Goal: Task Accomplishment & Management: Manage account settings

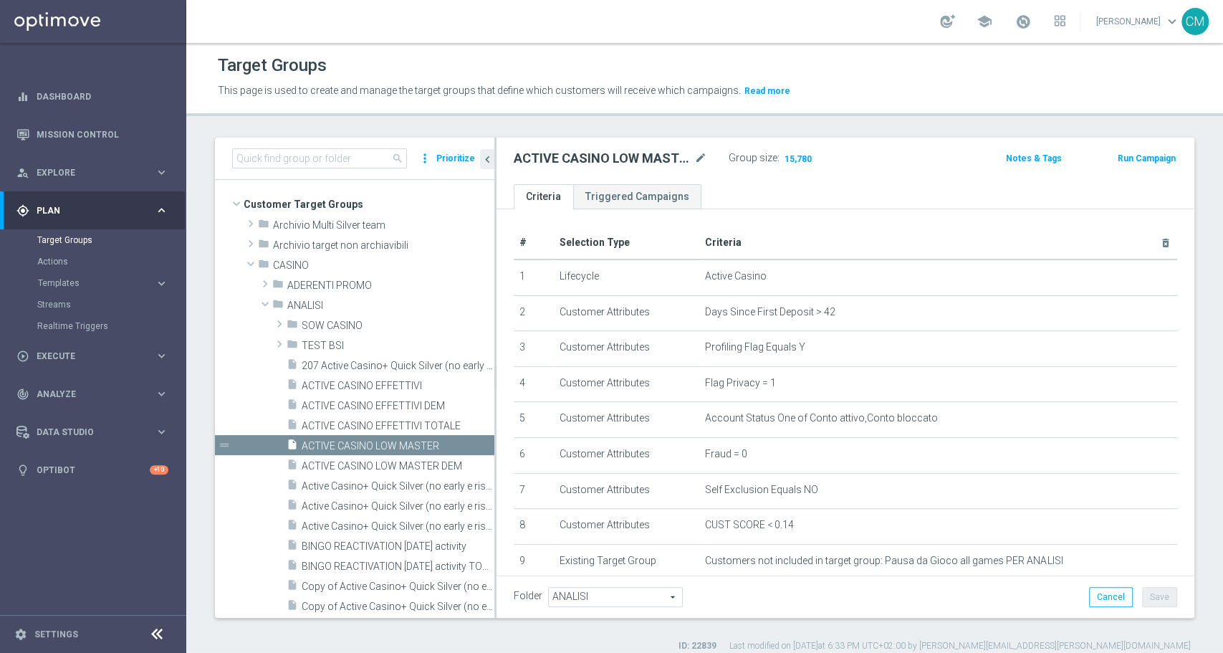
scroll to position [60, 0]
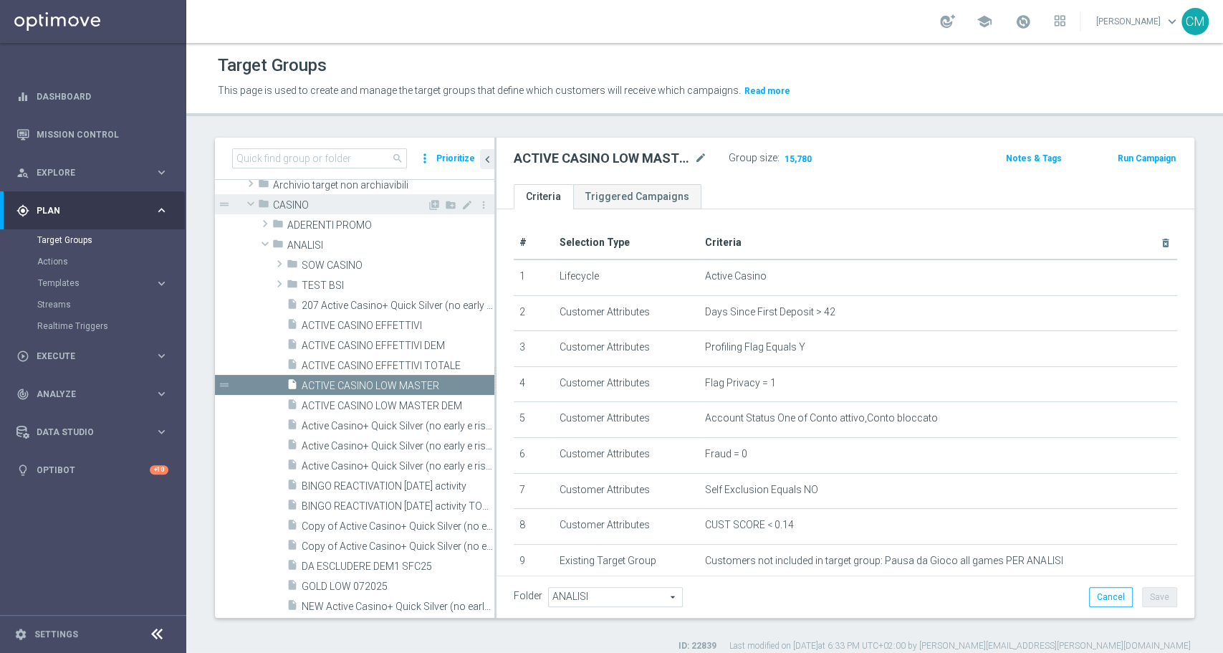
click at [252, 199] on span at bounding box center [250, 203] width 17 height 14
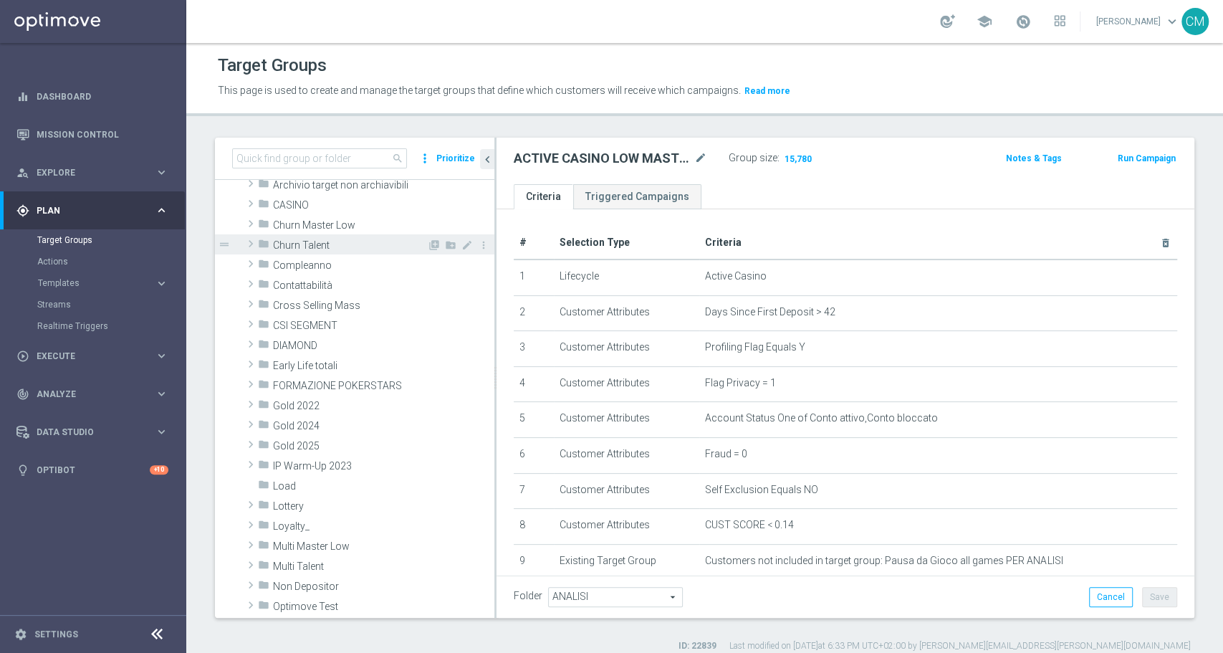
scroll to position [0, 0]
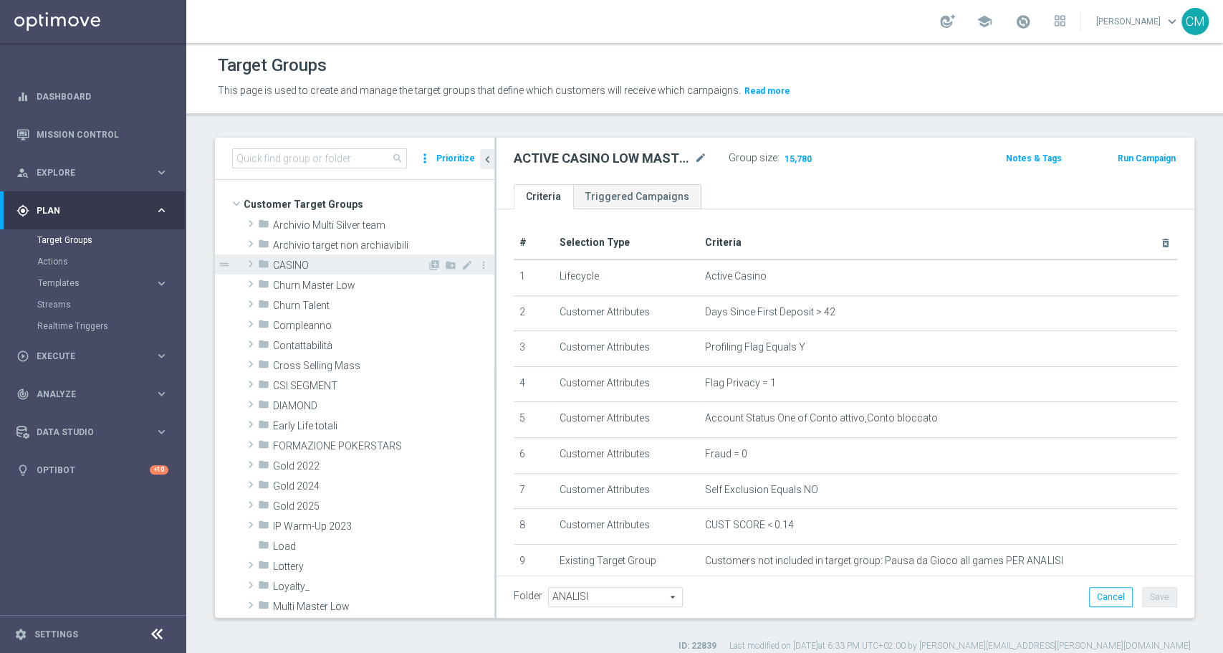
click at [307, 264] on span "CASINO" at bounding box center [350, 265] width 154 height 12
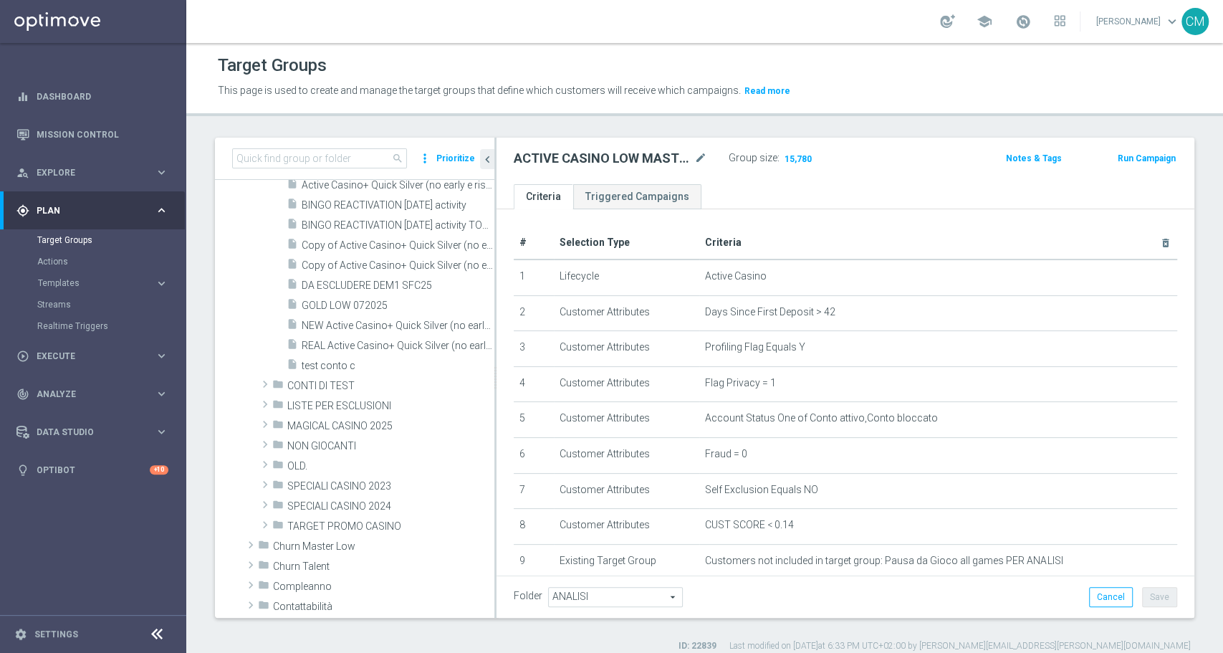
scroll to position [342, 0]
click at [359, 528] on span "TARGET PROMO CASINO" at bounding box center [357, 525] width 140 height 12
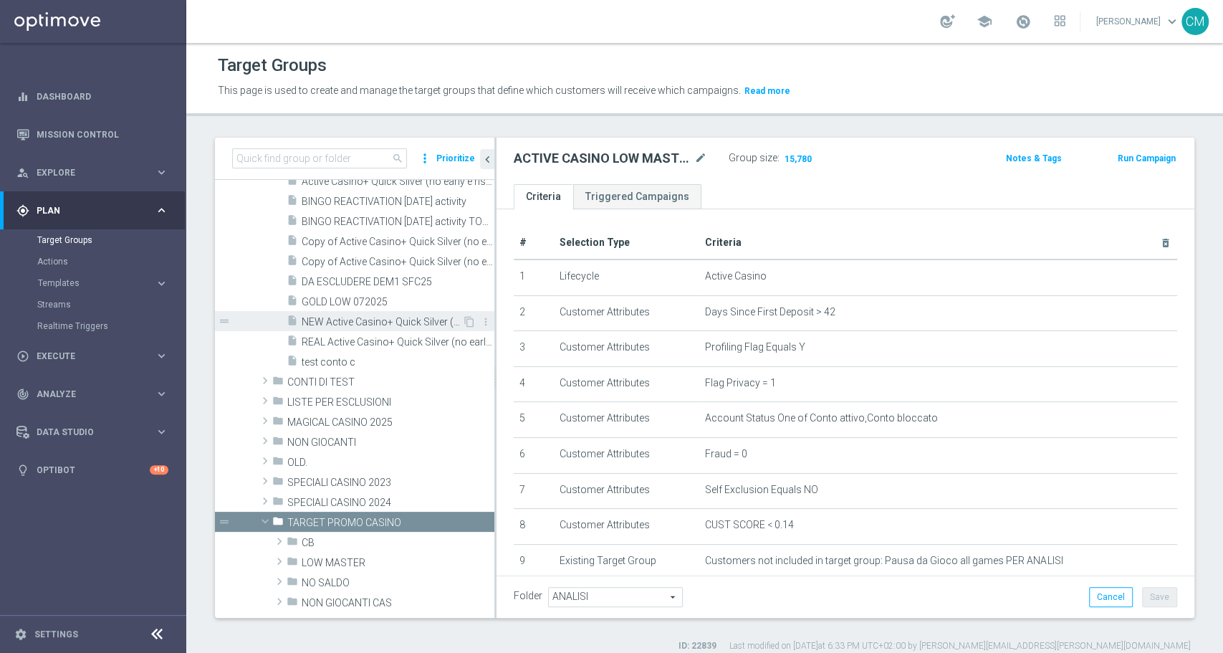
scroll to position [471, 0]
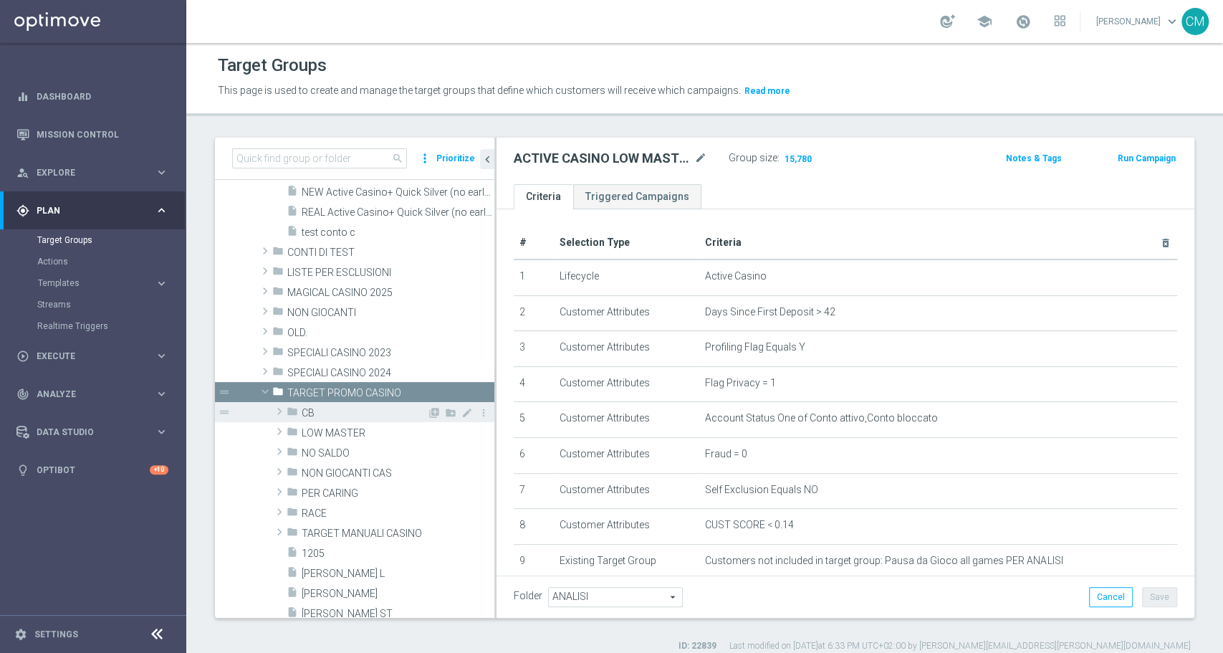
click at [330, 419] on div "folder CB" at bounding box center [357, 412] width 140 height 20
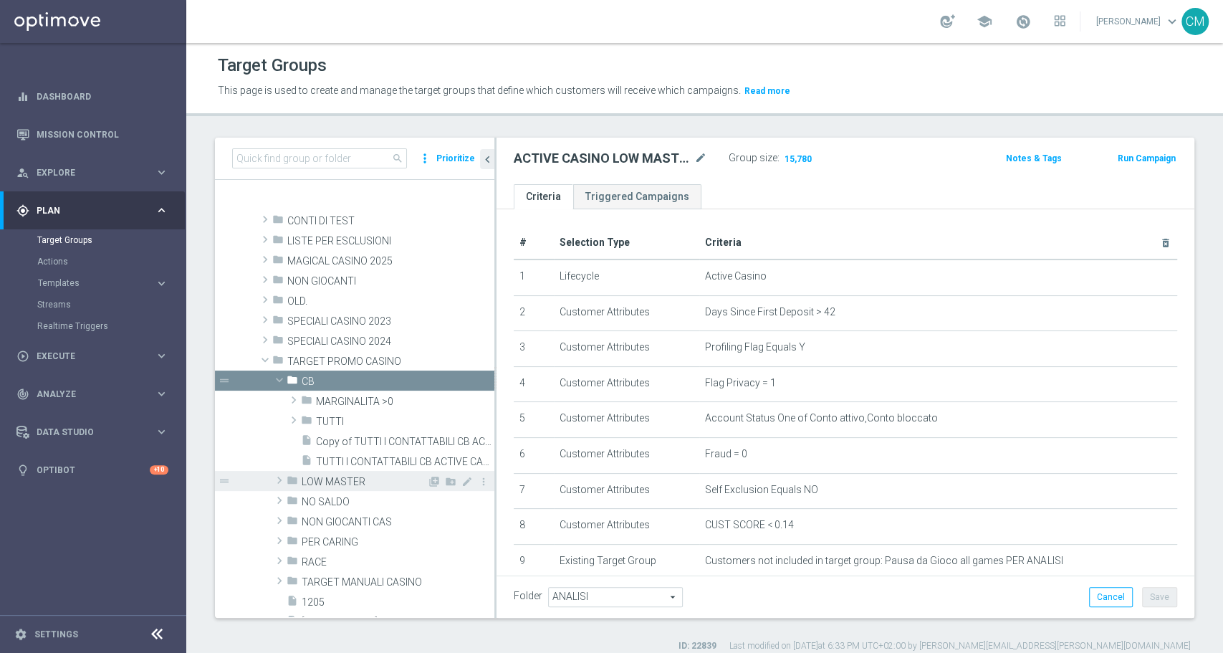
scroll to position [516, 0]
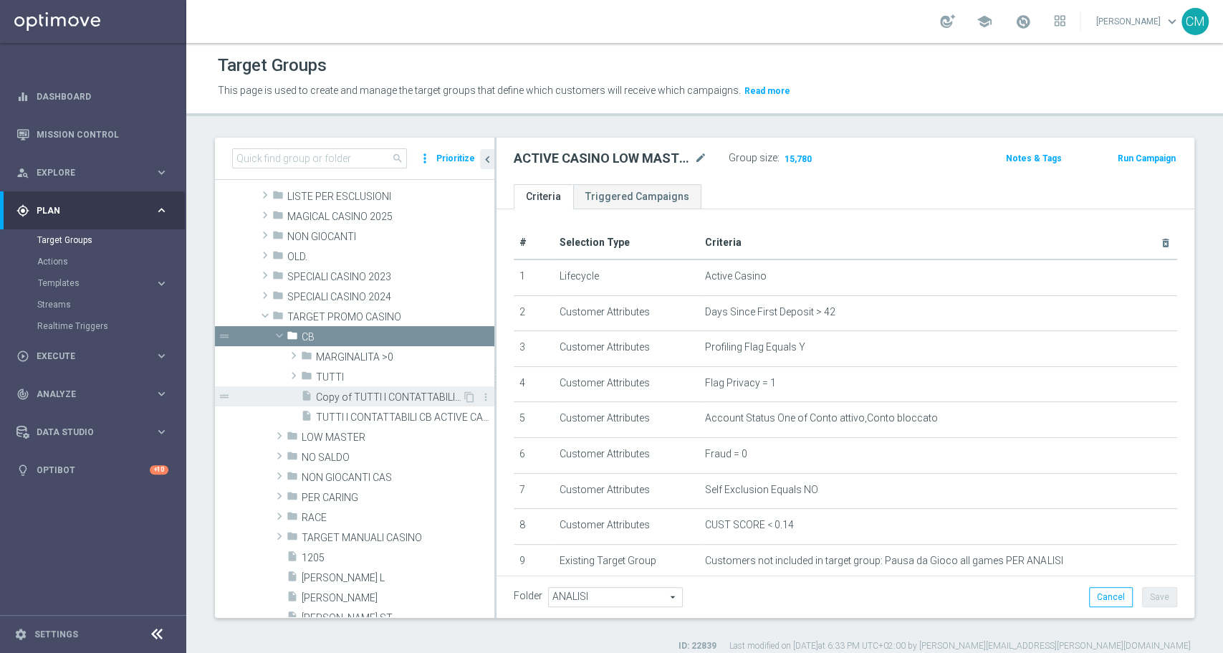
click at [361, 394] on span "Copy of TUTTI I CONTATTABILI CB ACTIVE CASINO dem 26" at bounding box center [389, 397] width 146 height 12
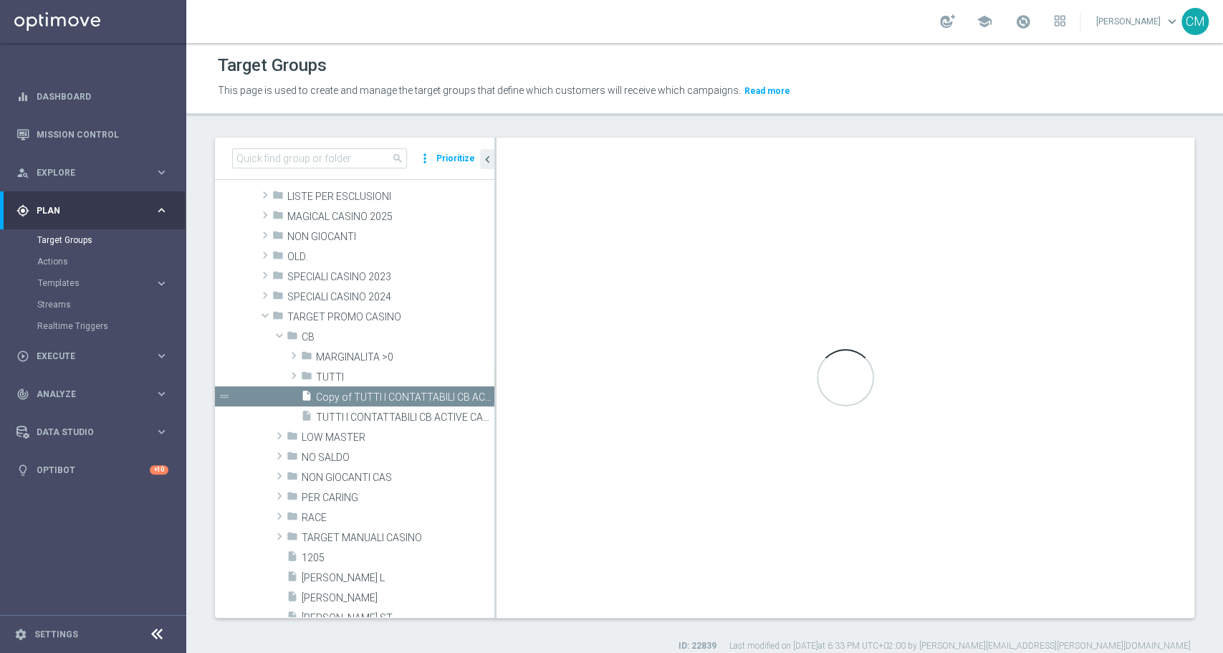
type input "CB"
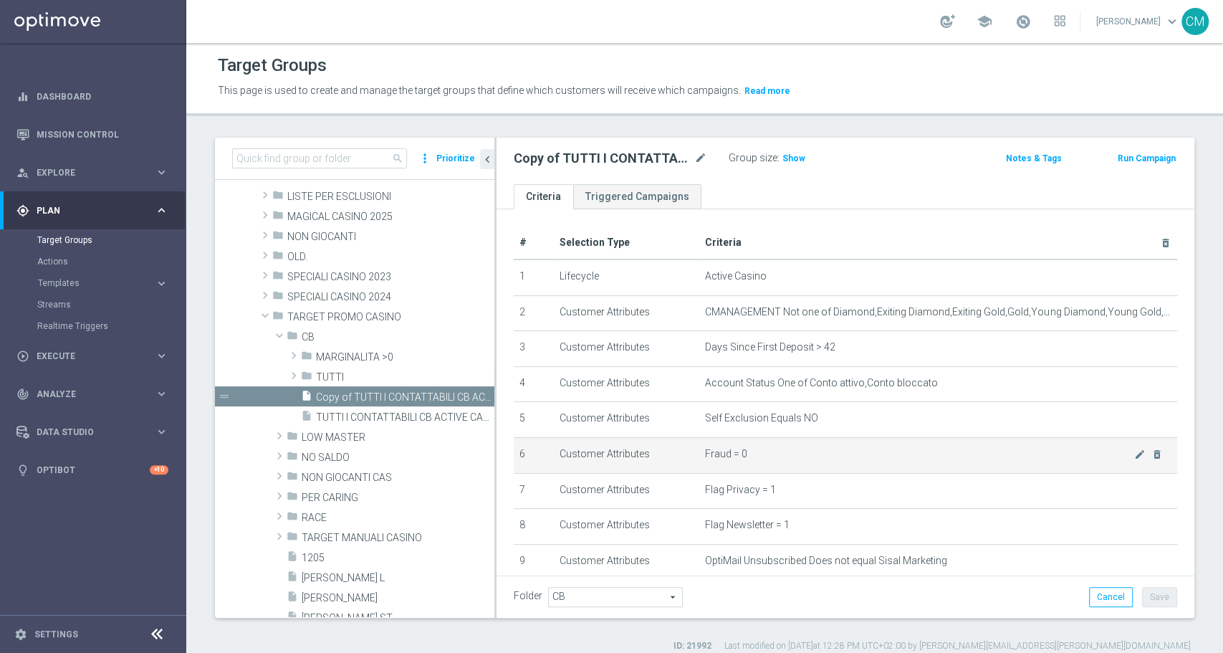
scroll to position [195, 0]
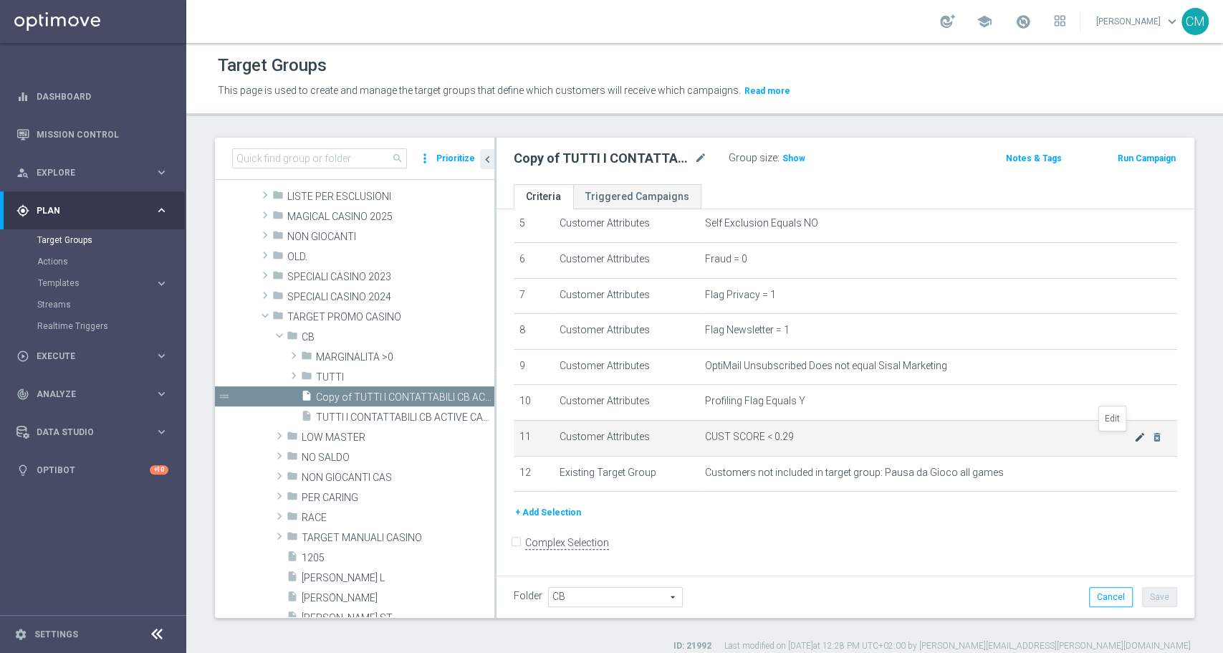
click at [1134, 436] on icon "mode_edit" at bounding box center [1139, 436] width 11 height 11
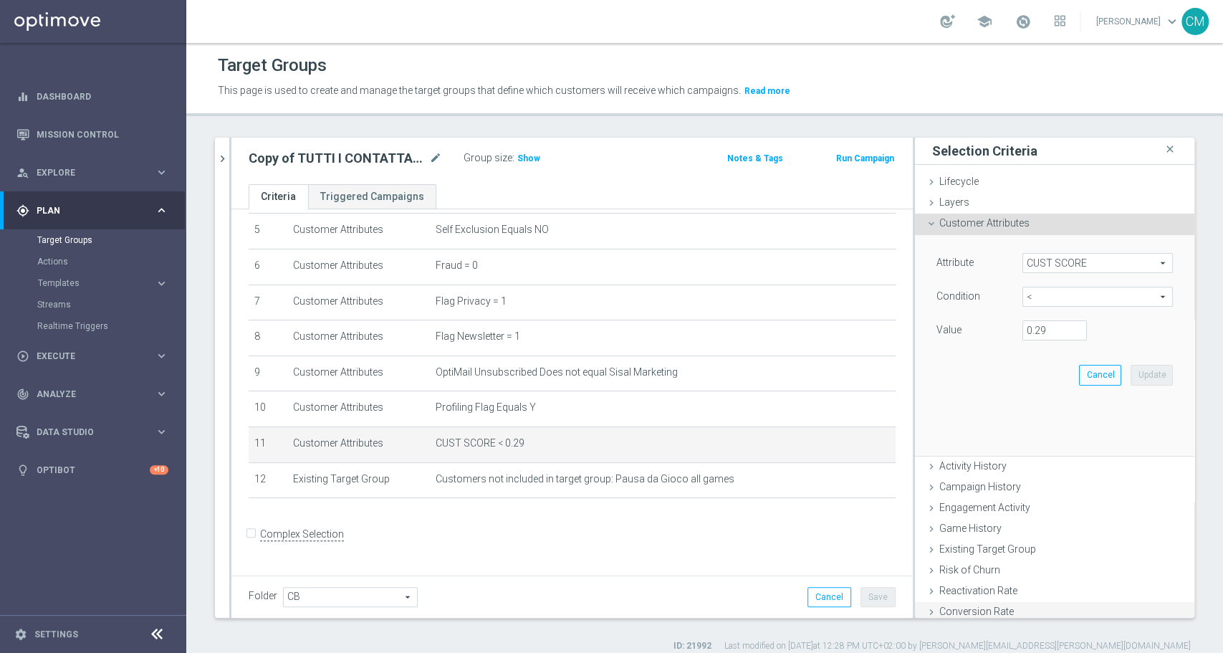
scroll to position [179, 0]
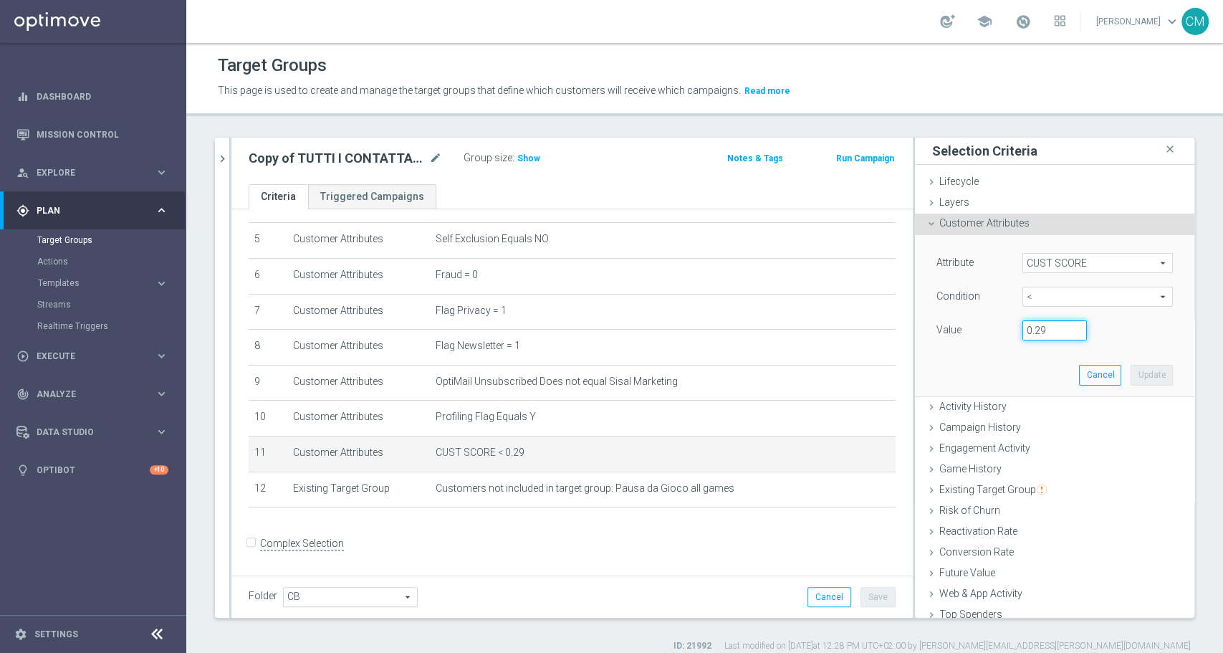
click at [1038, 327] on input "0.29" at bounding box center [1054, 330] width 64 height 20
type input "0.14"
click at [1131, 370] on button "Update" at bounding box center [1152, 375] width 42 height 20
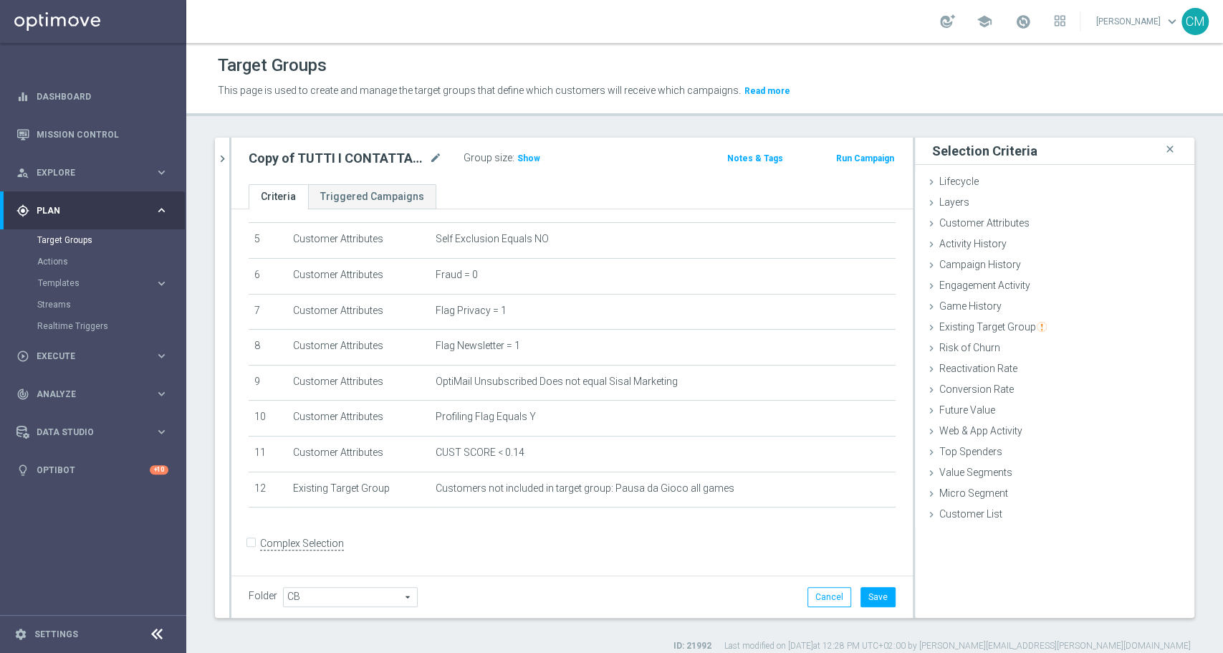
click at [871, 585] on div "Folder CB CB arrow_drop_down search Cancel Save Saving..." at bounding box center [571, 596] width 681 height 42
click at [874, 588] on button "Save" at bounding box center [878, 597] width 35 height 20
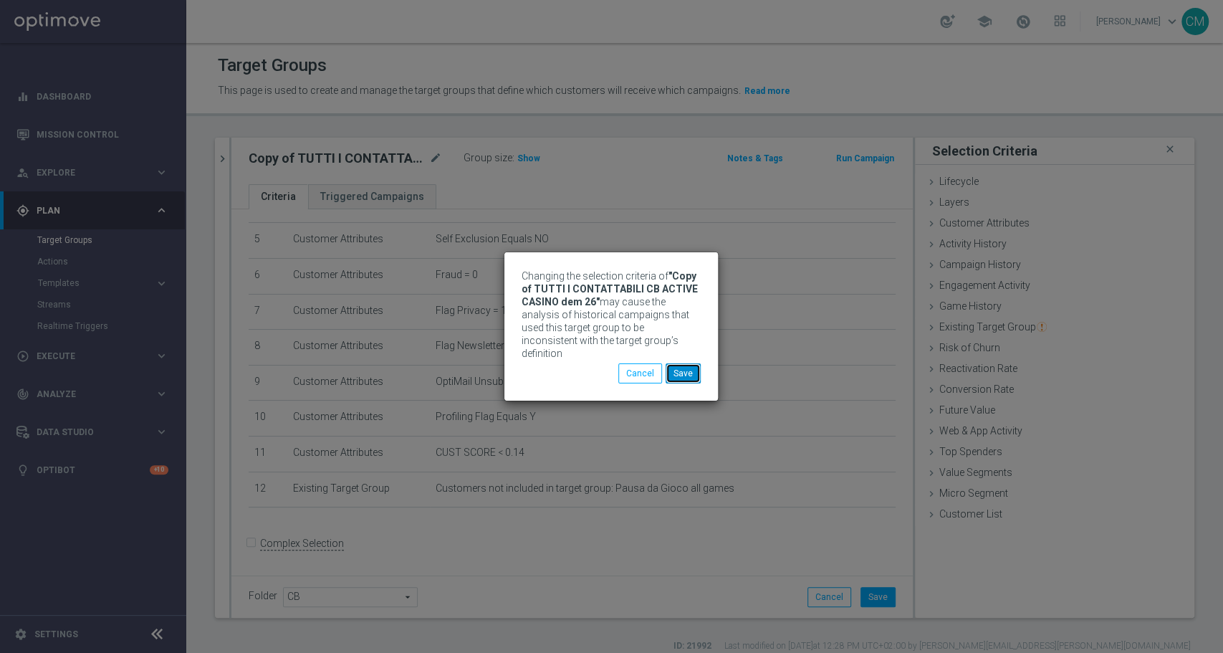
click at [693, 363] on button "Save" at bounding box center [683, 373] width 35 height 20
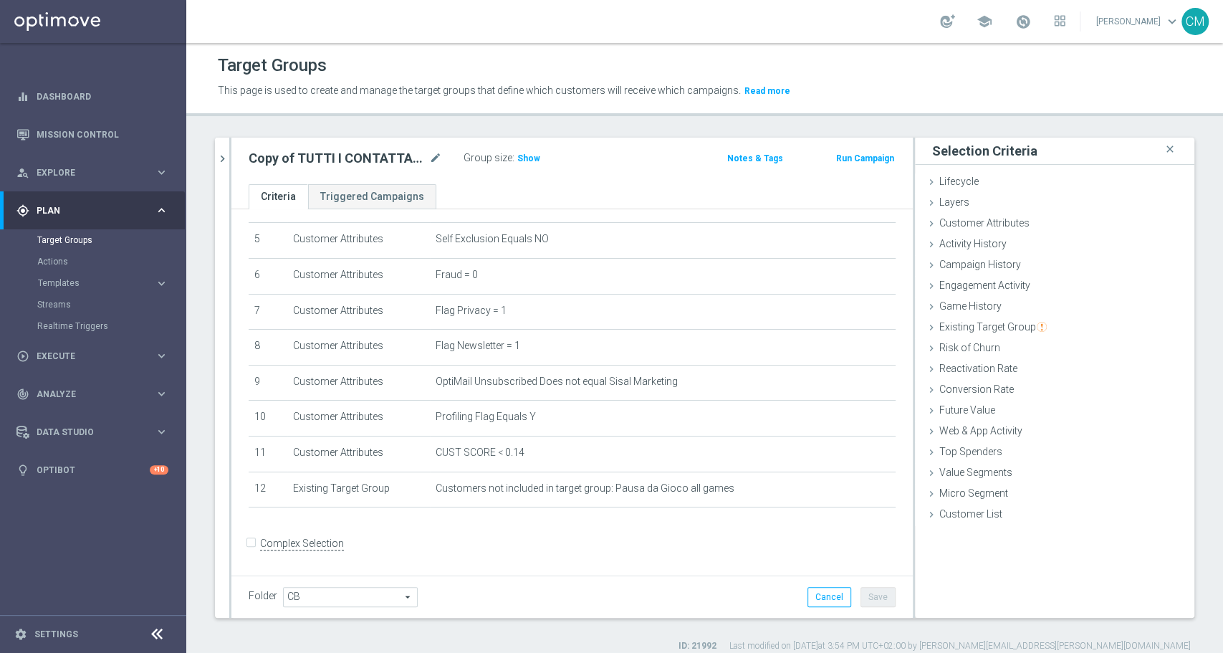
click at [229, 162] on div at bounding box center [230, 378] width 2 height 480
click at [224, 162] on icon "chevron_right" at bounding box center [223, 159] width 14 height 14
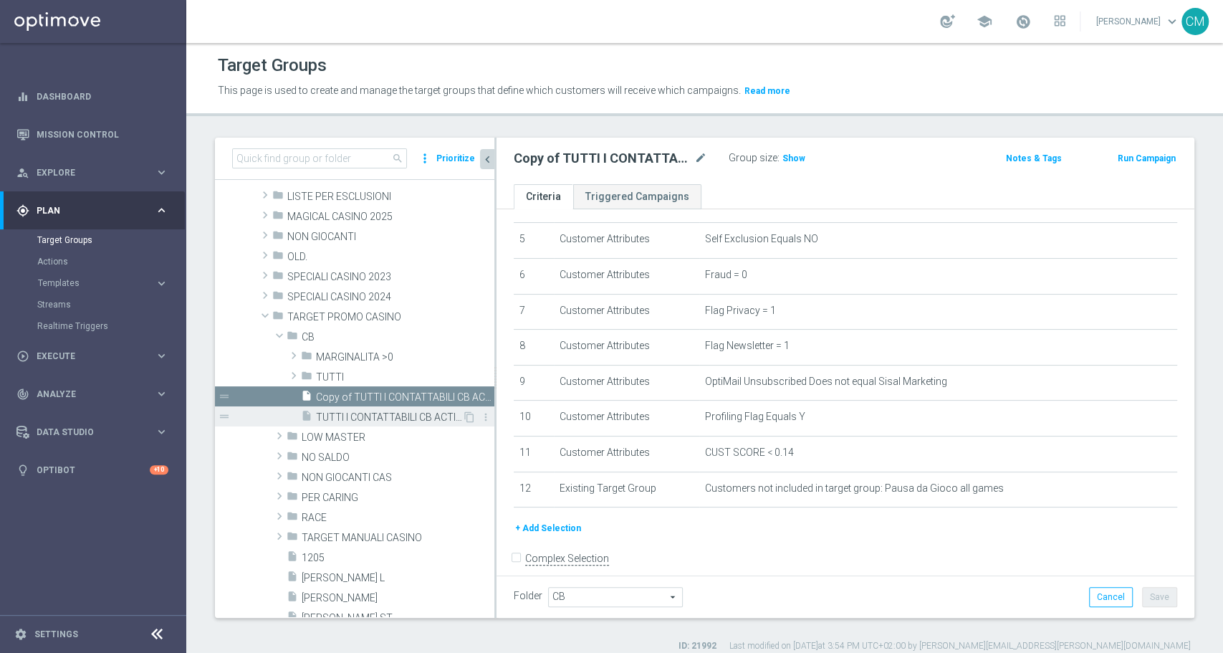
click at [344, 410] on div "insert_drive_file TUTTI I CONTATTABILI CB ACTIVE CASINO" at bounding box center [381, 416] width 161 height 20
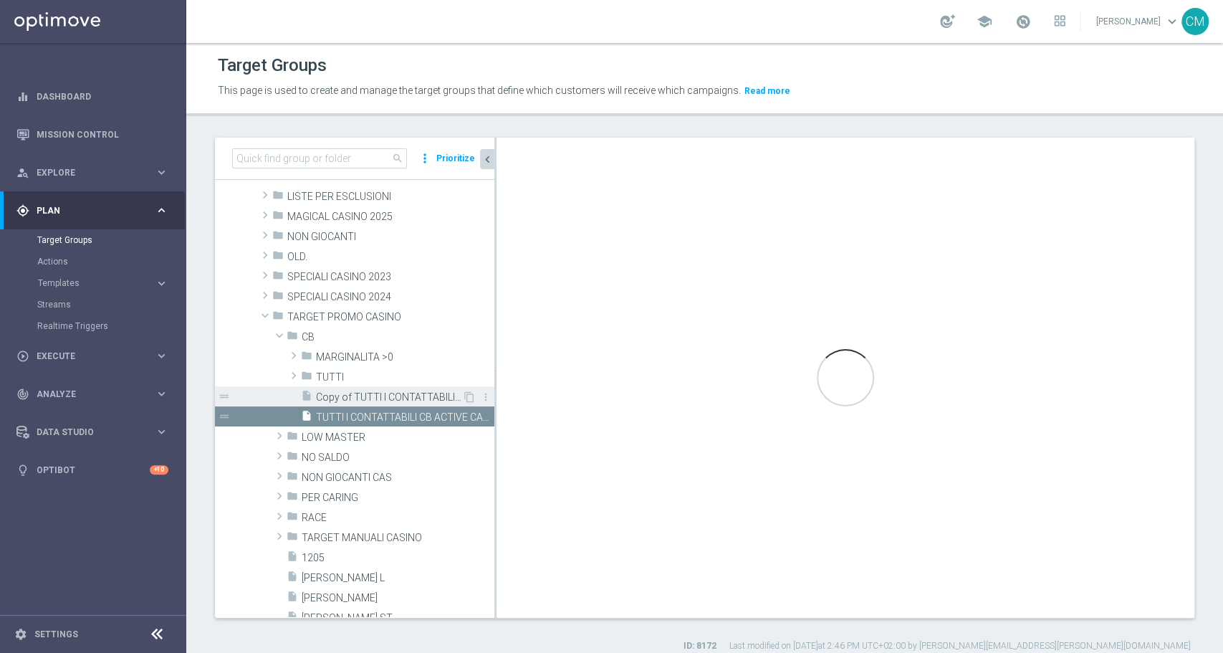
checkbox input "true"
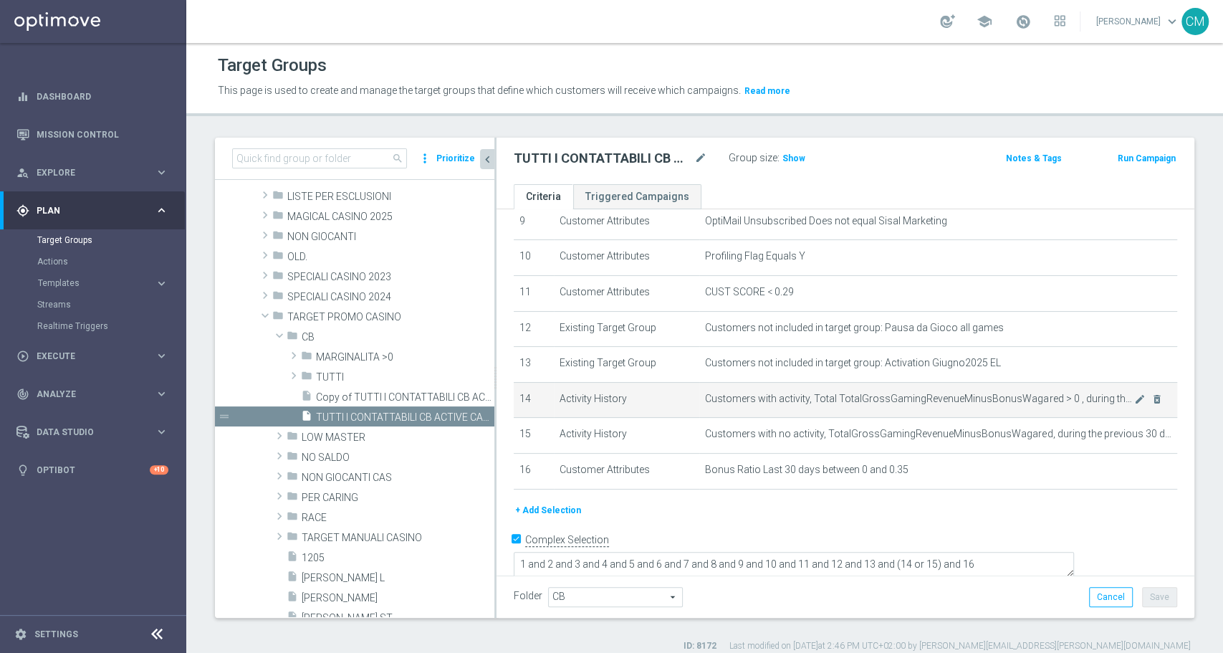
scroll to position [148, 0]
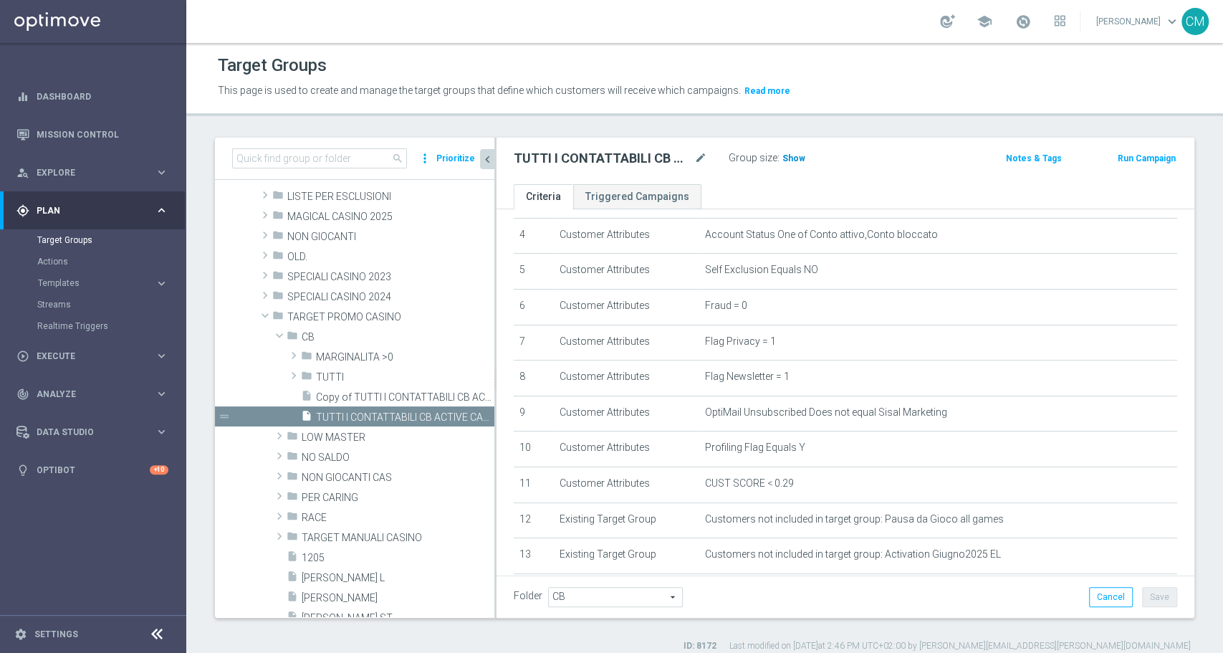
click at [788, 155] on span "Show" at bounding box center [793, 158] width 23 height 10
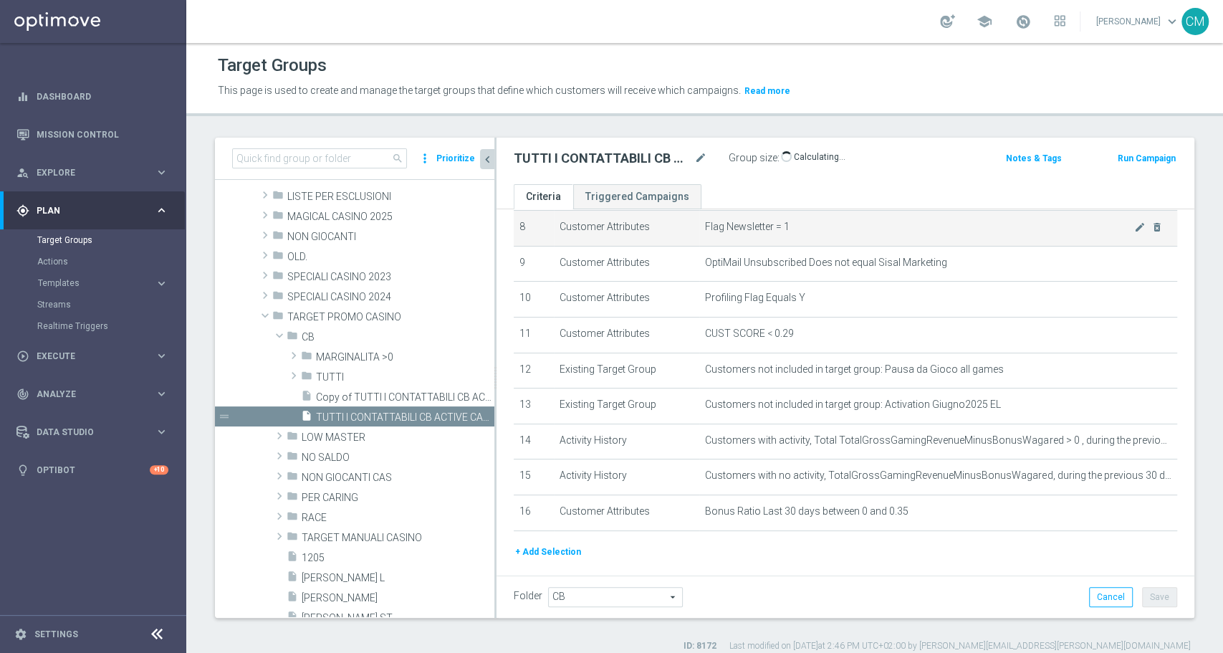
scroll to position [301, 0]
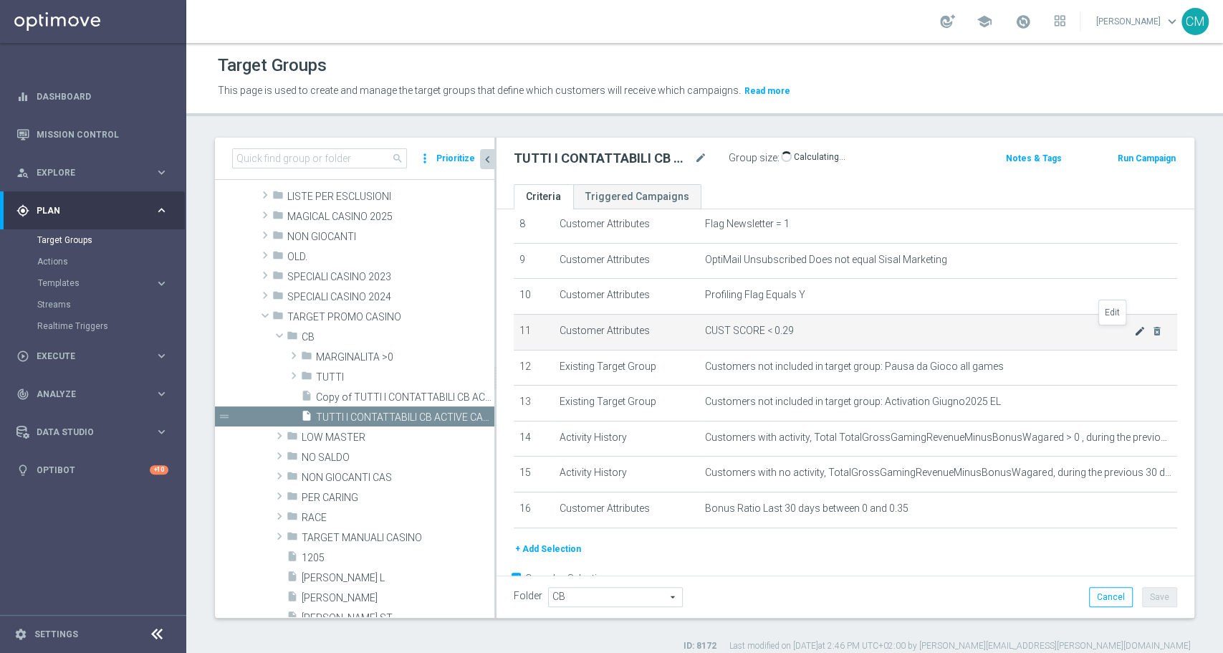
click at [1134, 330] on icon "mode_edit" at bounding box center [1139, 330] width 11 height 11
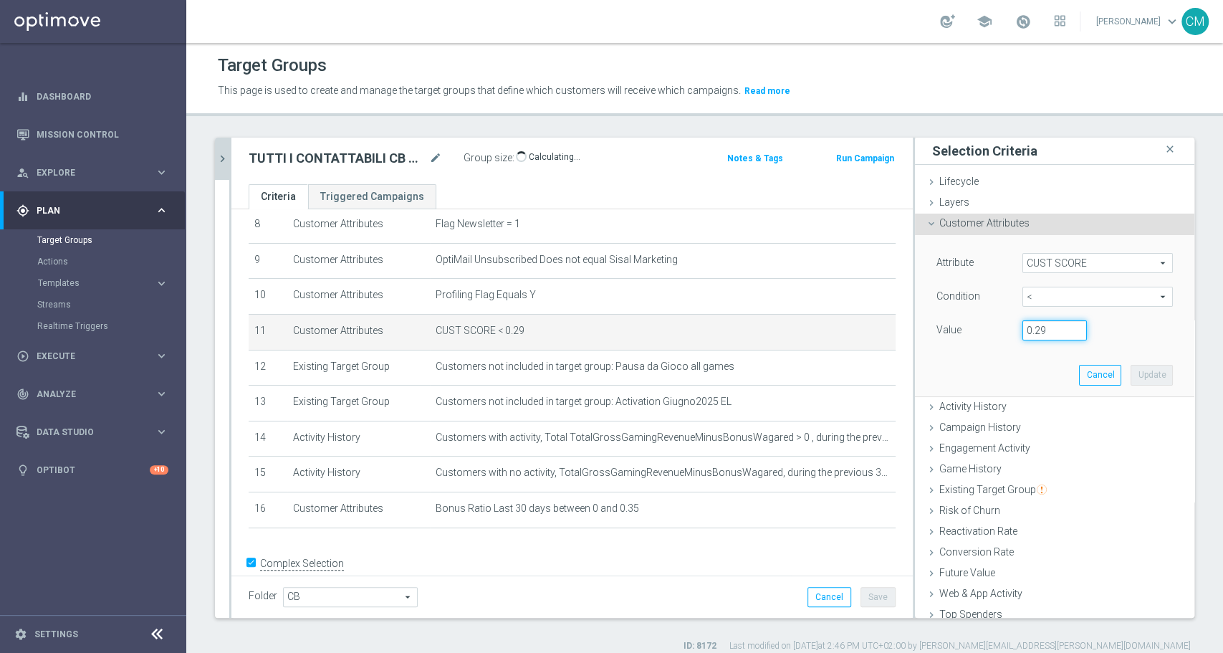
click at [1027, 332] on input "0.29" at bounding box center [1054, 330] width 64 height 20
type input "0.14"
click at [1131, 370] on button "Update" at bounding box center [1152, 375] width 42 height 20
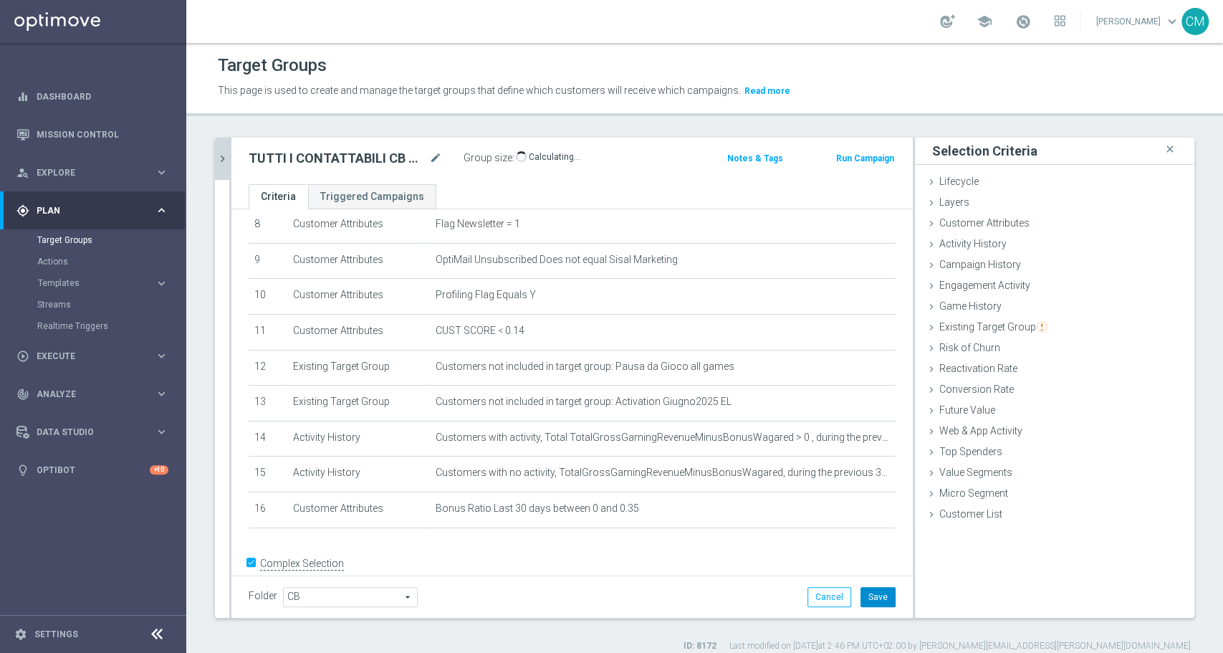
click at [863, 591] on button "Save" at bounding box center [878, 597] width 35 height 20
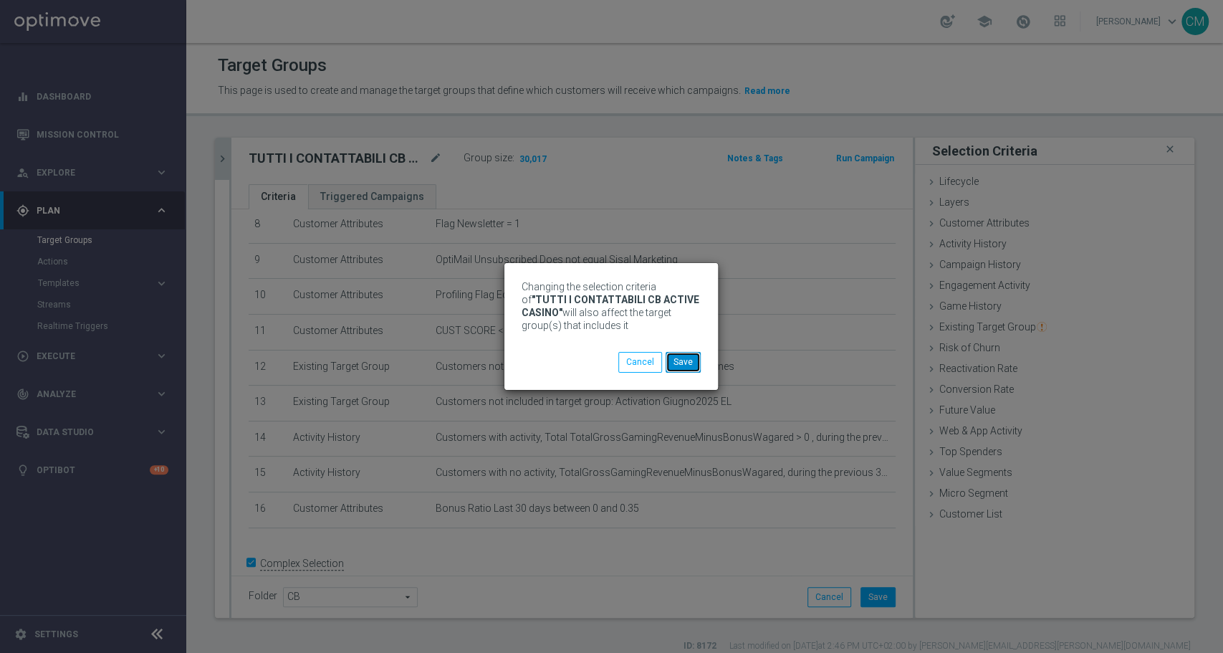
click at [692, 362] on button "Save" at bounding box center [683, 362] width 35 height 20
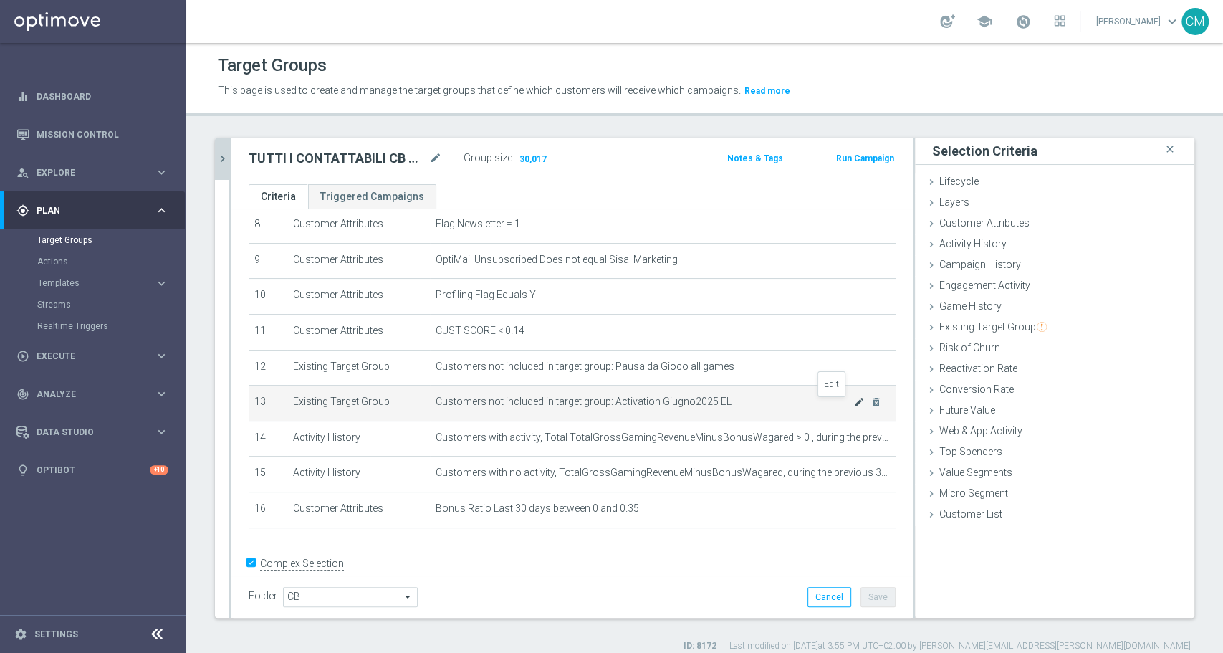
click at [853, 406] on icon "mode_edit" at bounding box center [858, 401] width 11 height 11
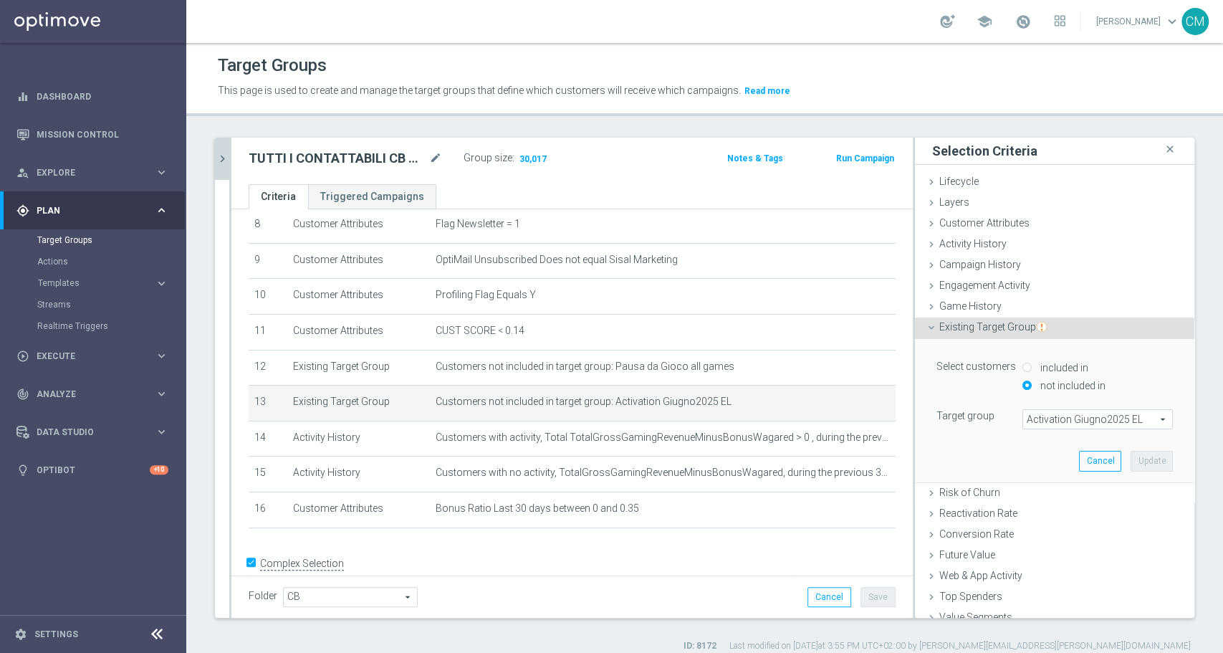
click at [1083, 413] on span "Activation Giugno2025 EL" at bounding box center [1097, 419] width 149 height 19
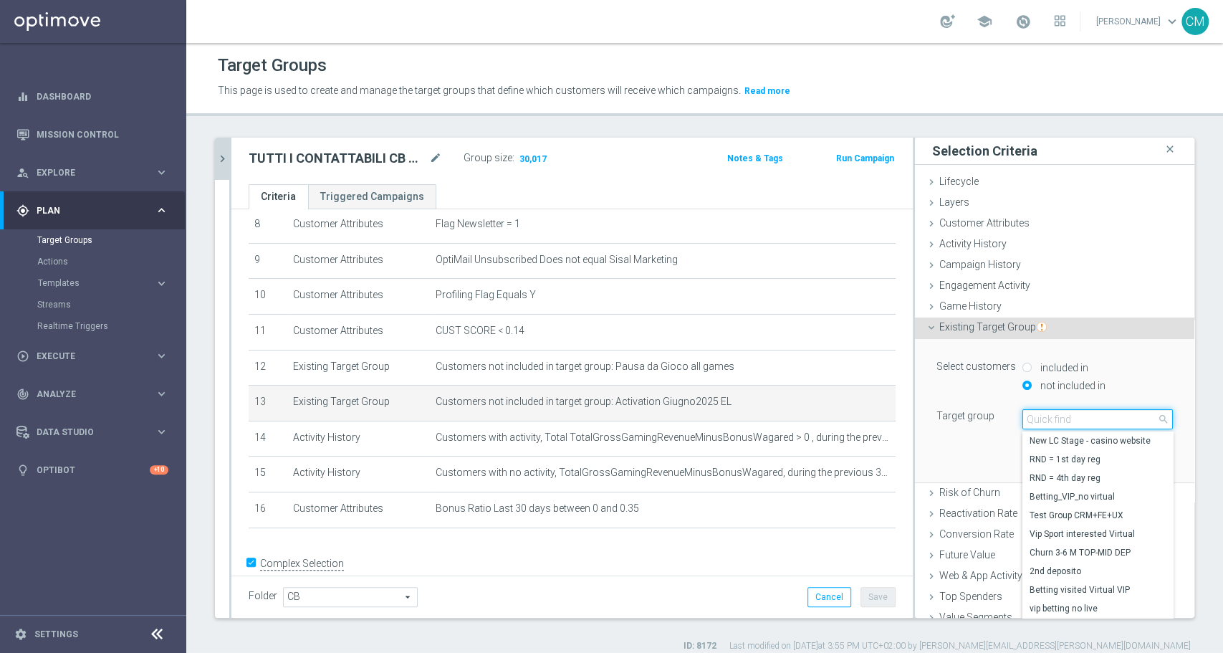
click at [1083, 420] on input "search" at bounding box center [1097, 419] width 150 height 20
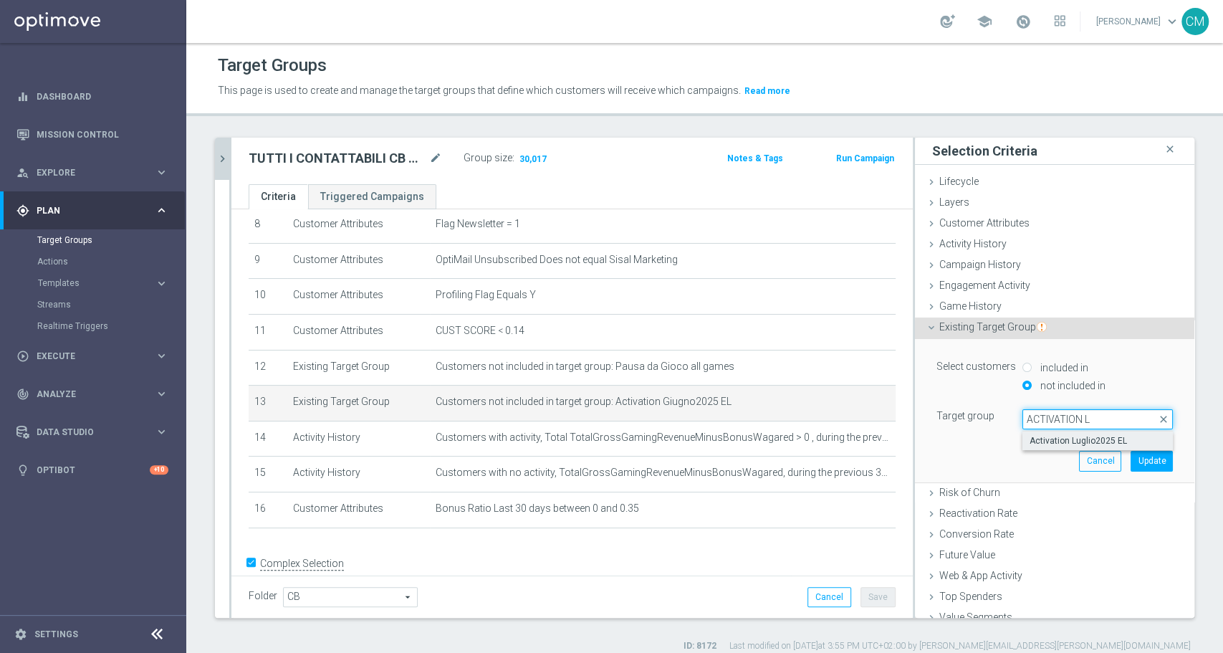
type input "ACTIVATION L"
click at [1094, 435] on span "Activation Luglio2025 EL" at bounding box center [1098, 440] width 136 height 11
type input "Activation Luglio2025 EL"
click at [1131, 465] on button "Update" at bounding box center [1152, 461] width 42 height 20
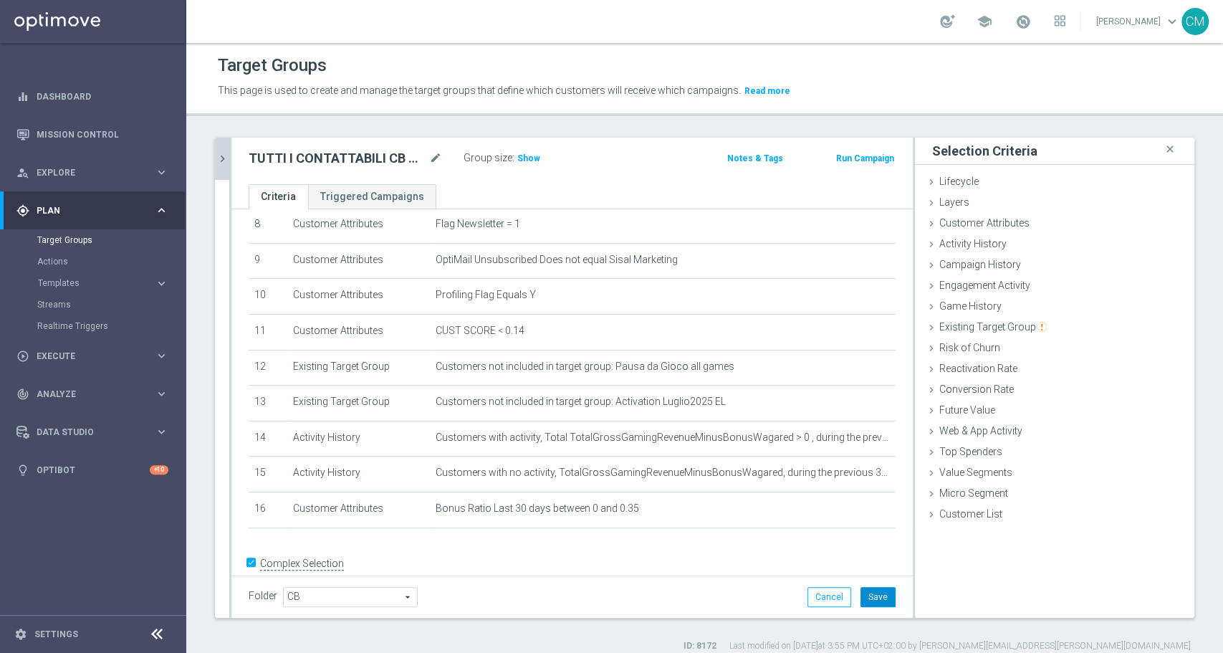
click at [861, 602] on button "Save" at bounding box center [878, 597] width 35 height 20
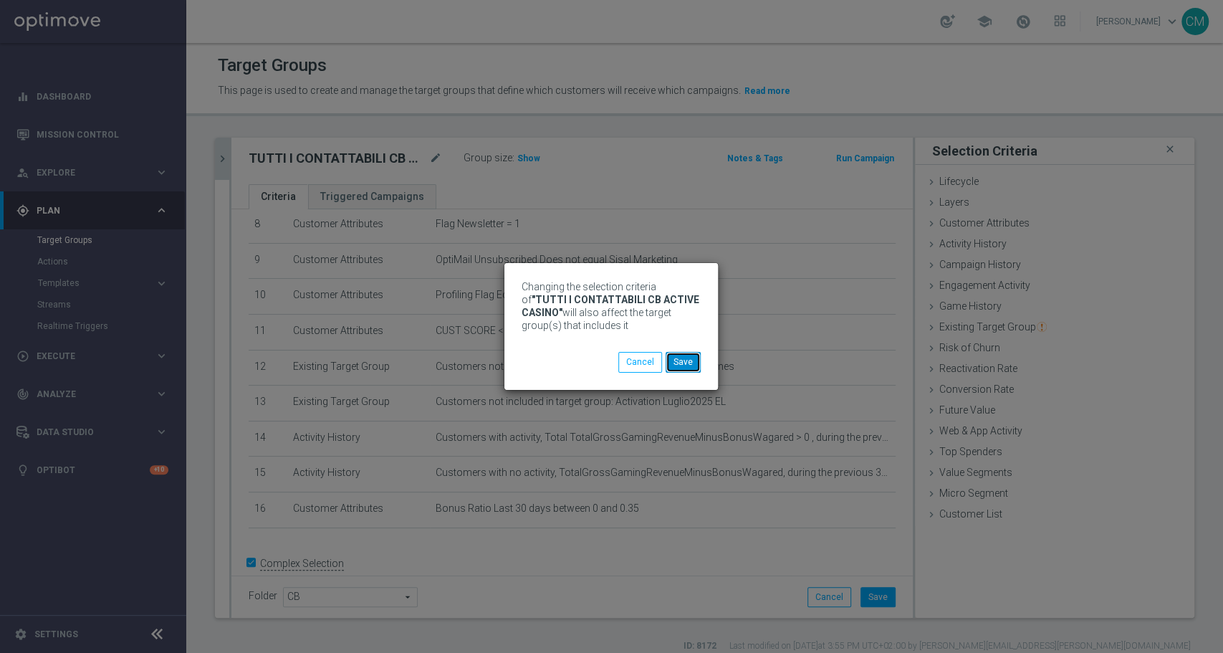
click at [681, 358] on button "Save" at bounding box center [683, 362] width 35 height 20
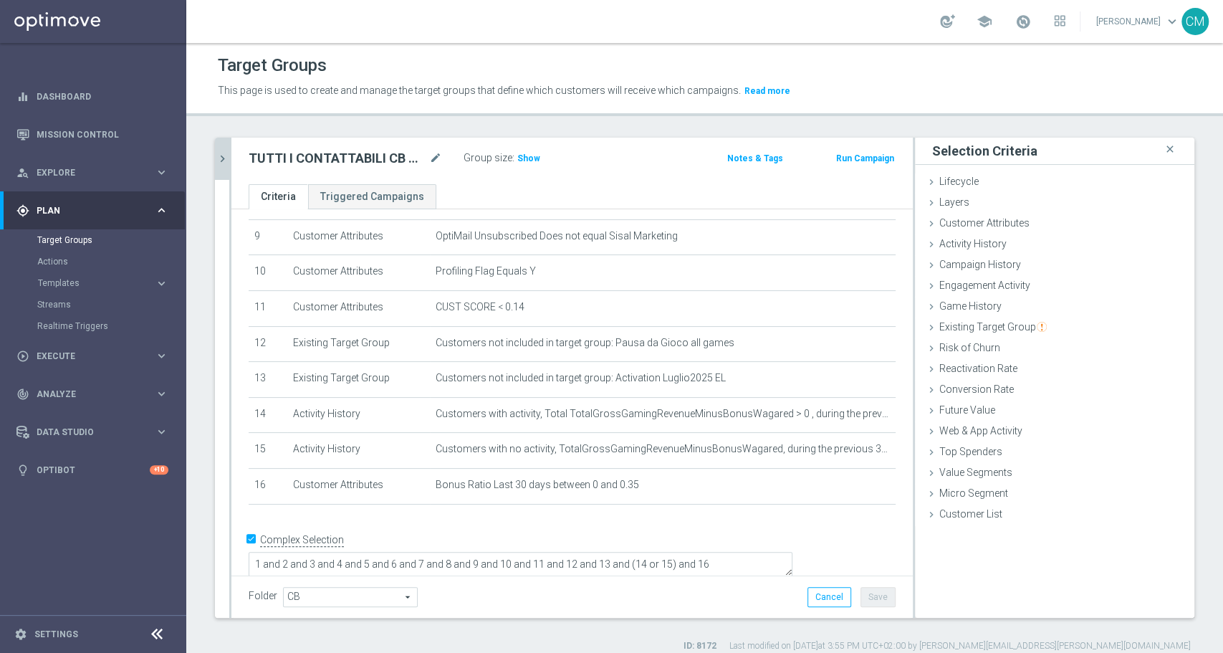
scroll to position [11, 0]
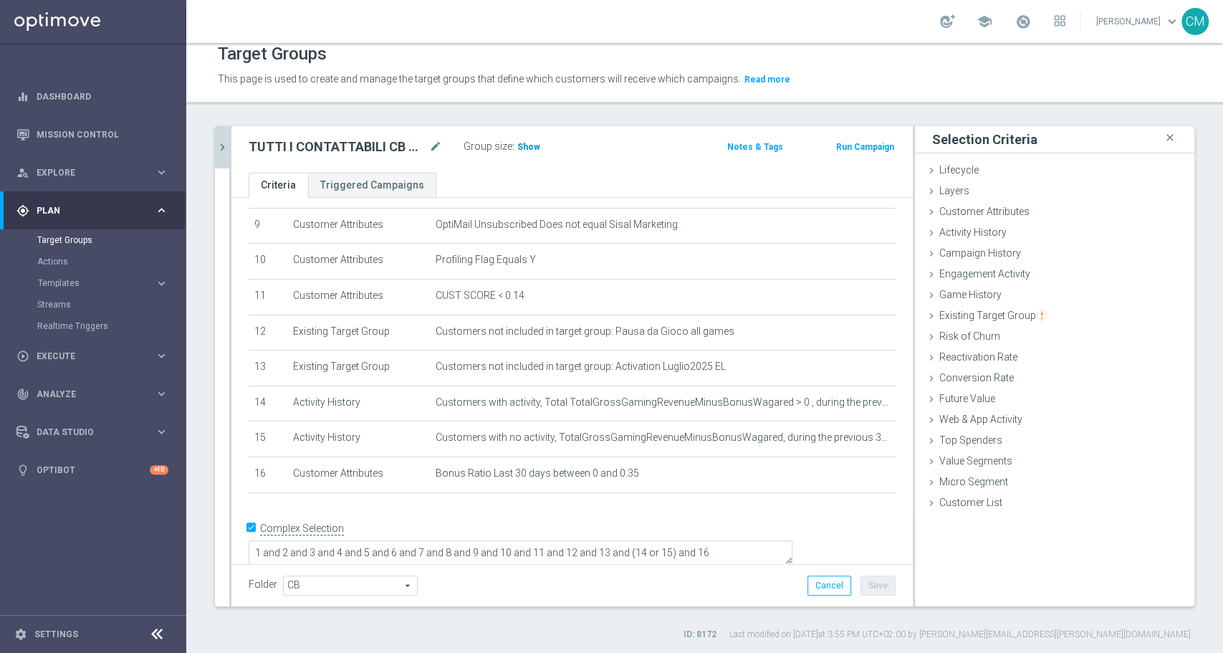
click at [522, 145] on span "Show" at bounding box center [528, 147] width 23 height 10
click at [522, 145] on span "24,307" at bounding box center [533, 149] width 30 height 14
click at [226, 152] on icon "chevron_right" at bounding box center [223, 147] width 14 height 14
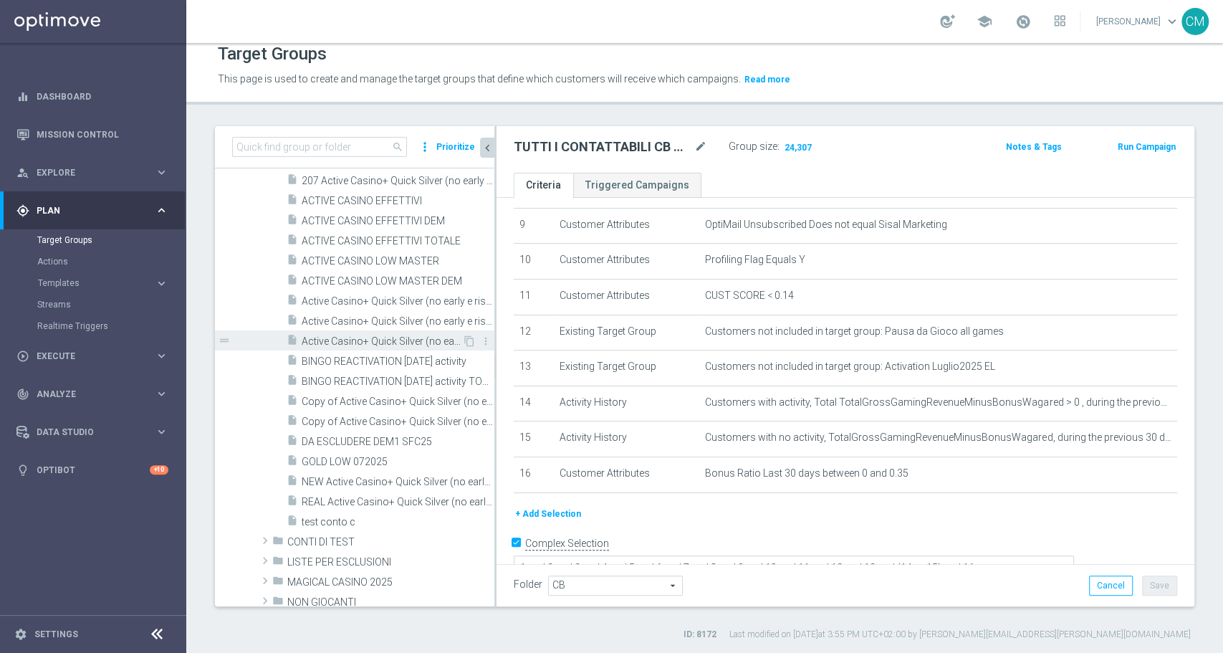
scroll to position [175, 0]
click at [367, 482] on span "NEW Active Casino+ Quick Silver (no early e risk) CONTA SOLO LOGIN" at bounding box center [382, 480] width 161 height 12
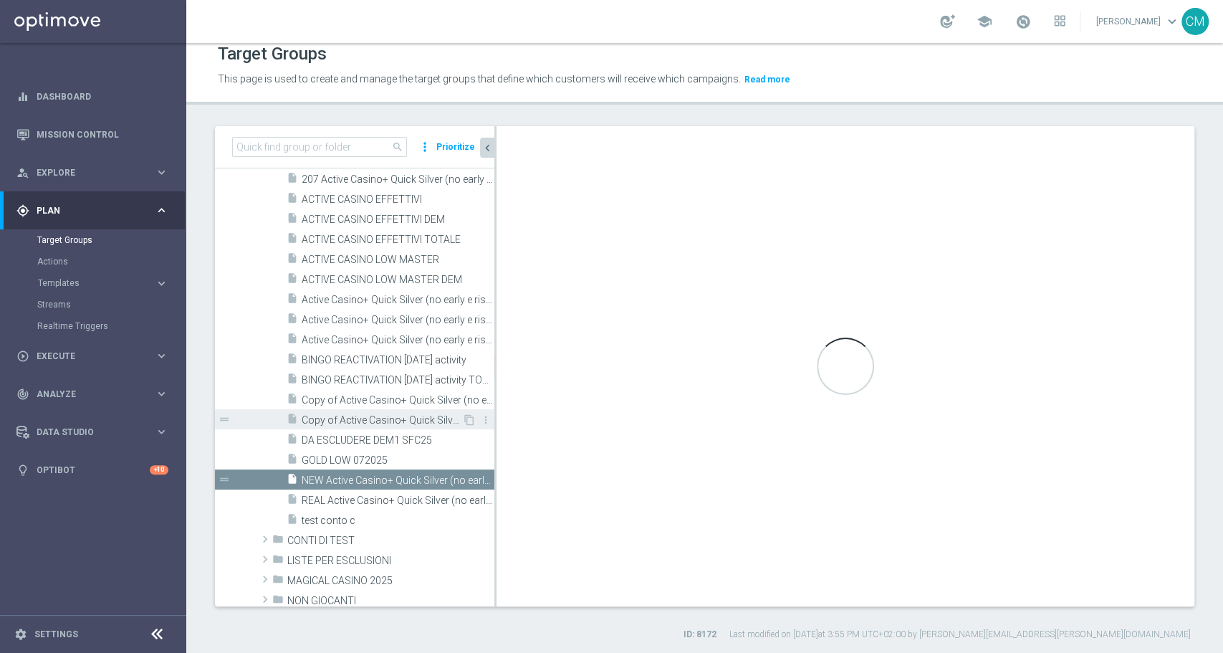
type input "ANALISI"
type textarea "(1 and (2 or 13) and 3 and 4 and 5 and 6 and 7 and 8 and 9 and 10 and 12 and 14…"
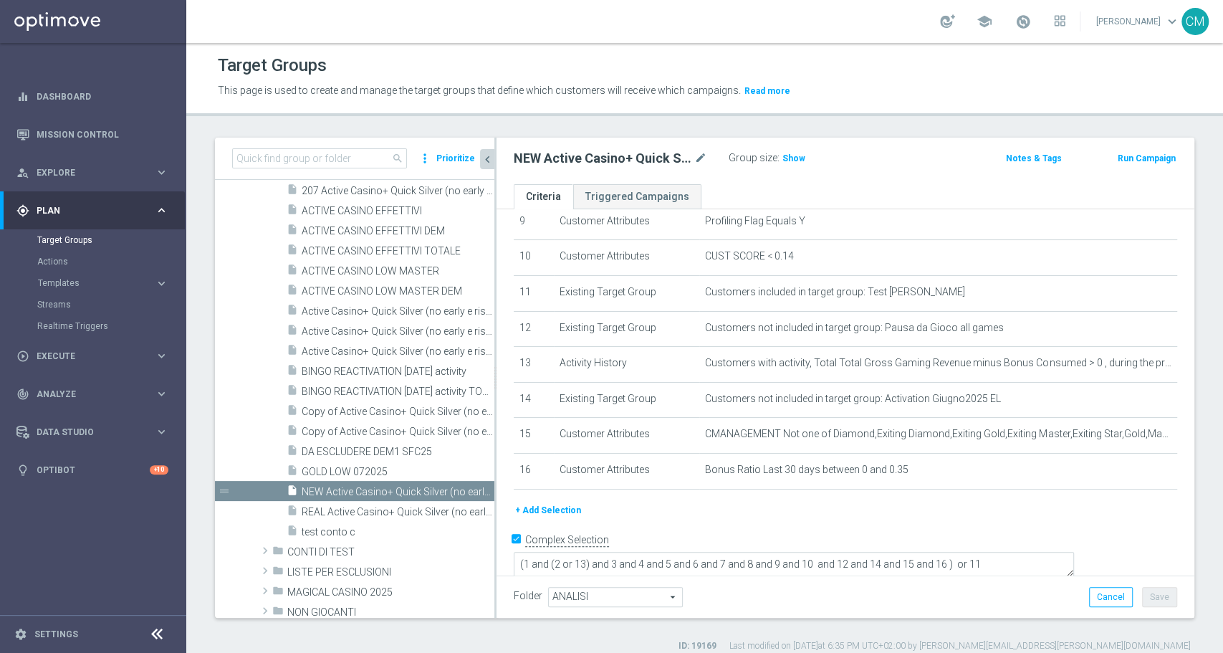
scroll to position [11, 0]
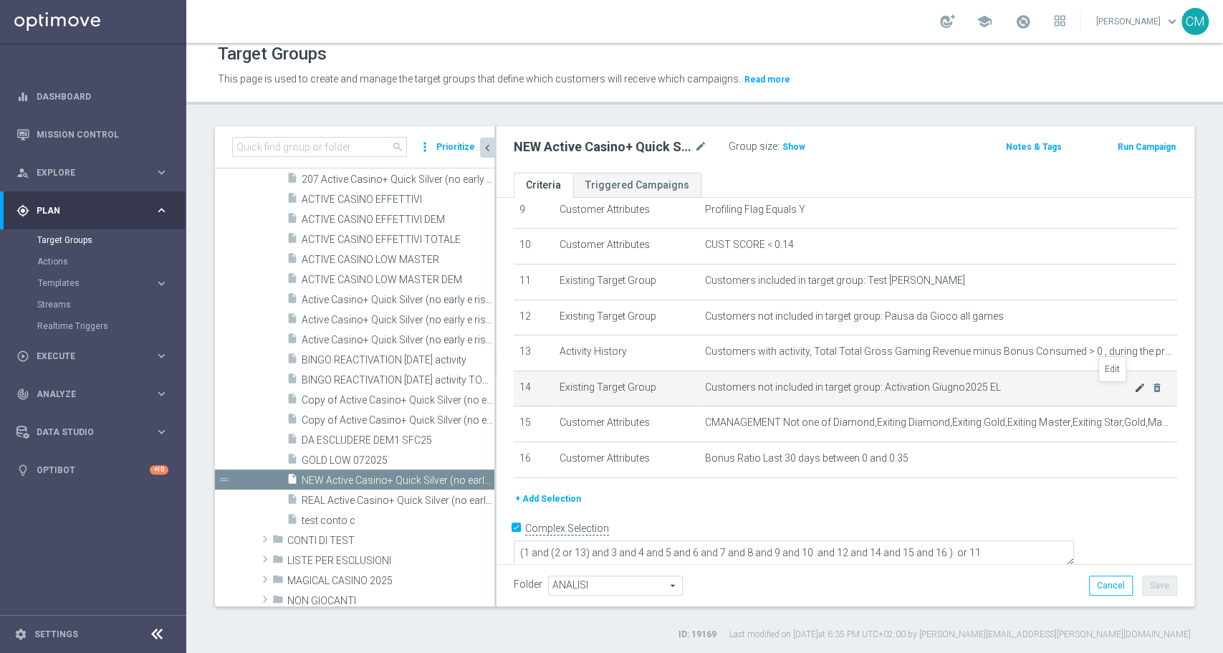
click at [1134, 391] on icon "mode_edit" at bounding box center [1139, 387] width 11 height 11
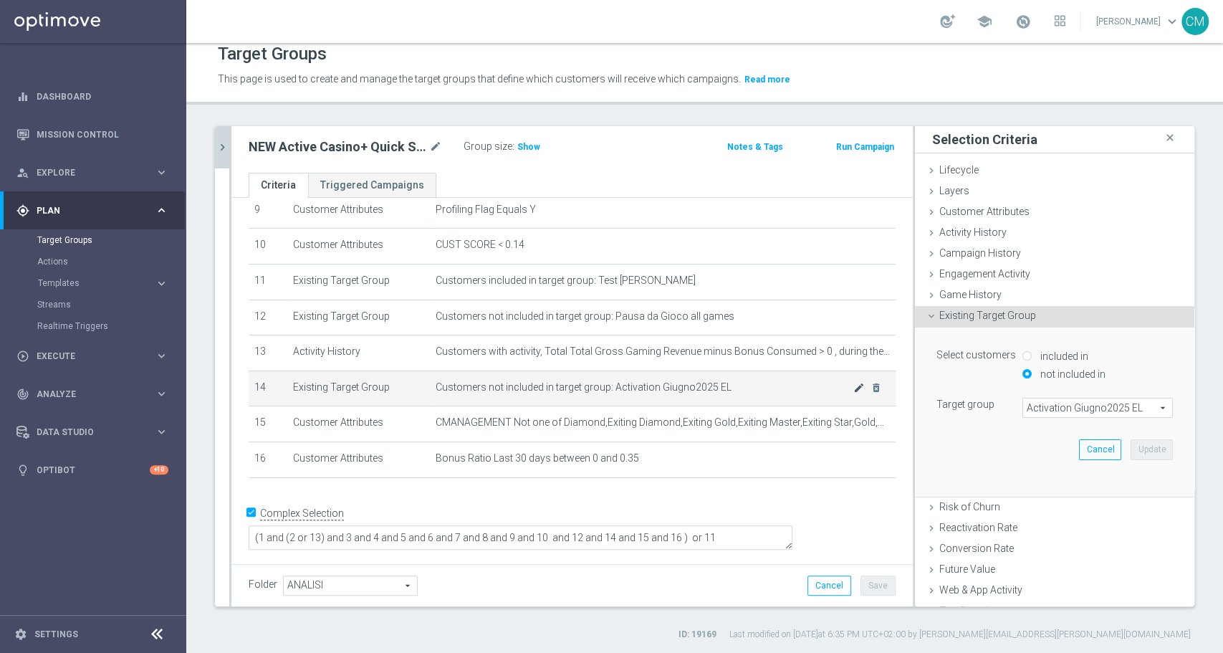
scroll to position [325, 0]
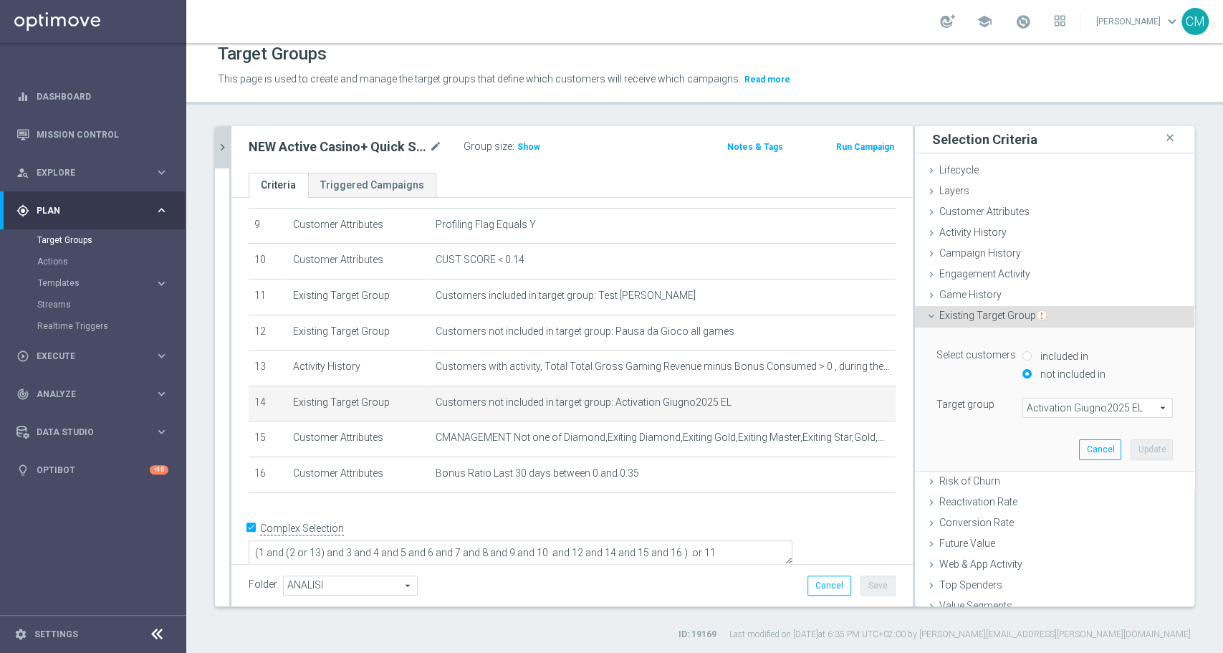
click at [1052, 400] on span "Activation Giugno2025 EL" at bounding box center [1097, 407] width 149 height 19
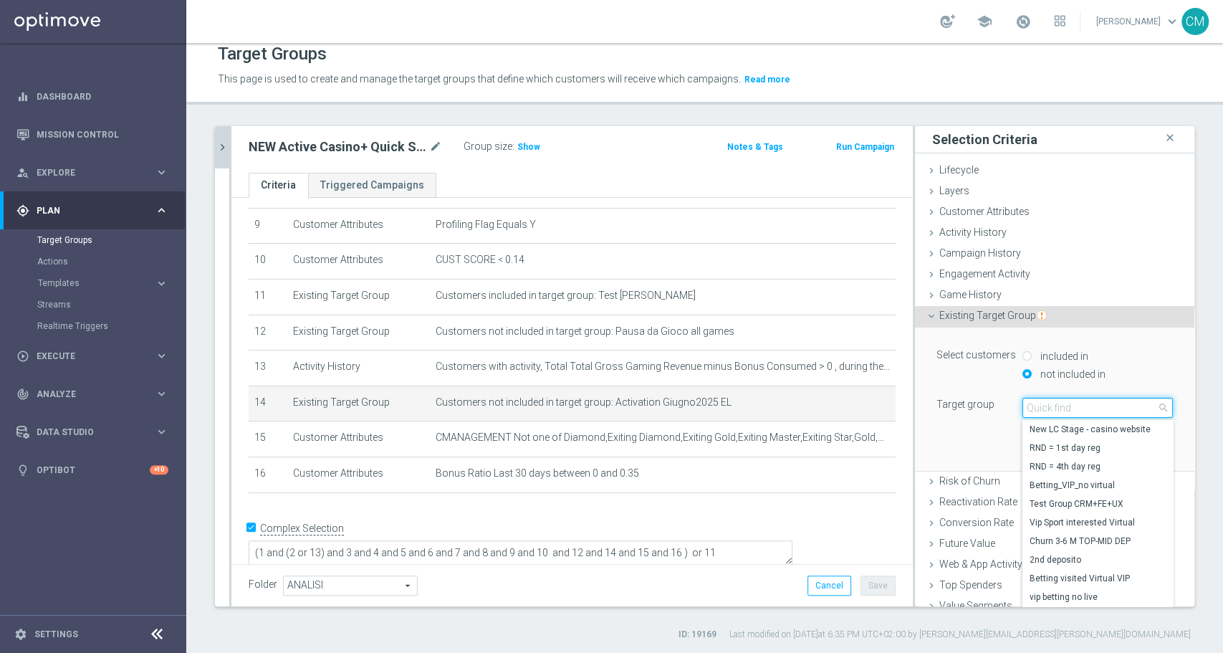
click at [1052, 400] on input "search" at bounding box center [1097, 408] width 150 height 20
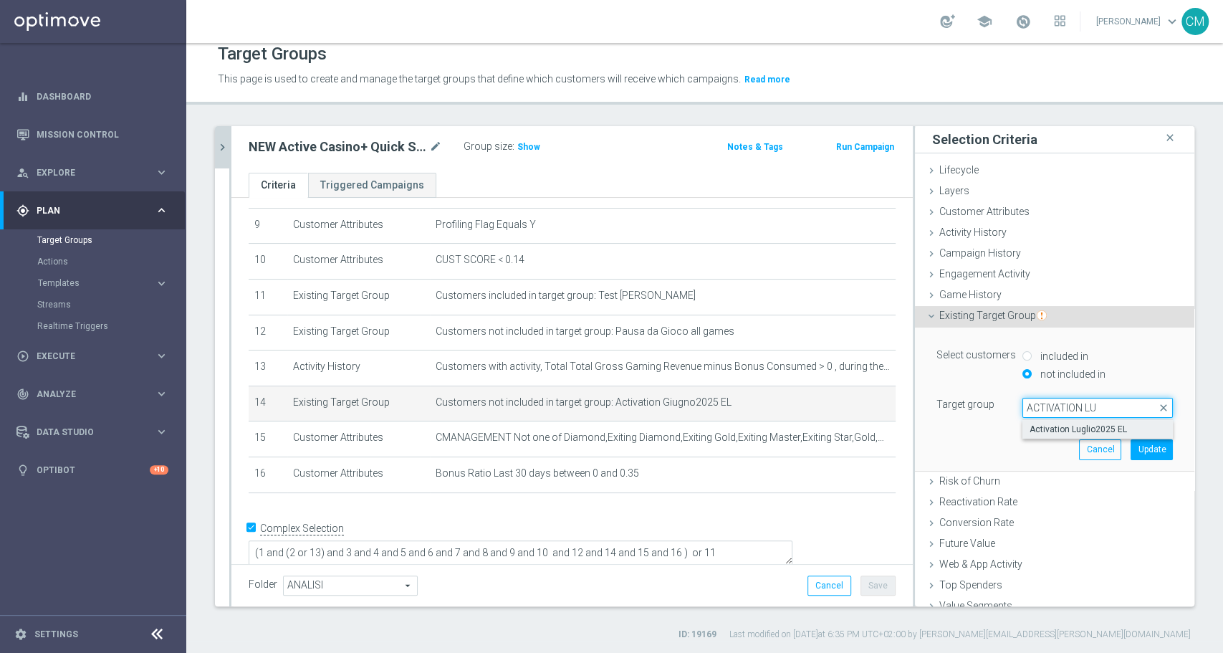
type input "ACTIVATION LU"
click at [1091, 421] on label "Activation Luglio2025 EL" at bounding box center [1097, 429] width 150 height 19
type input "Activation Luglio2025 EL"
click at [1131, 444] on button "Update" at bounding box center [1152, 449] width 42 height 20
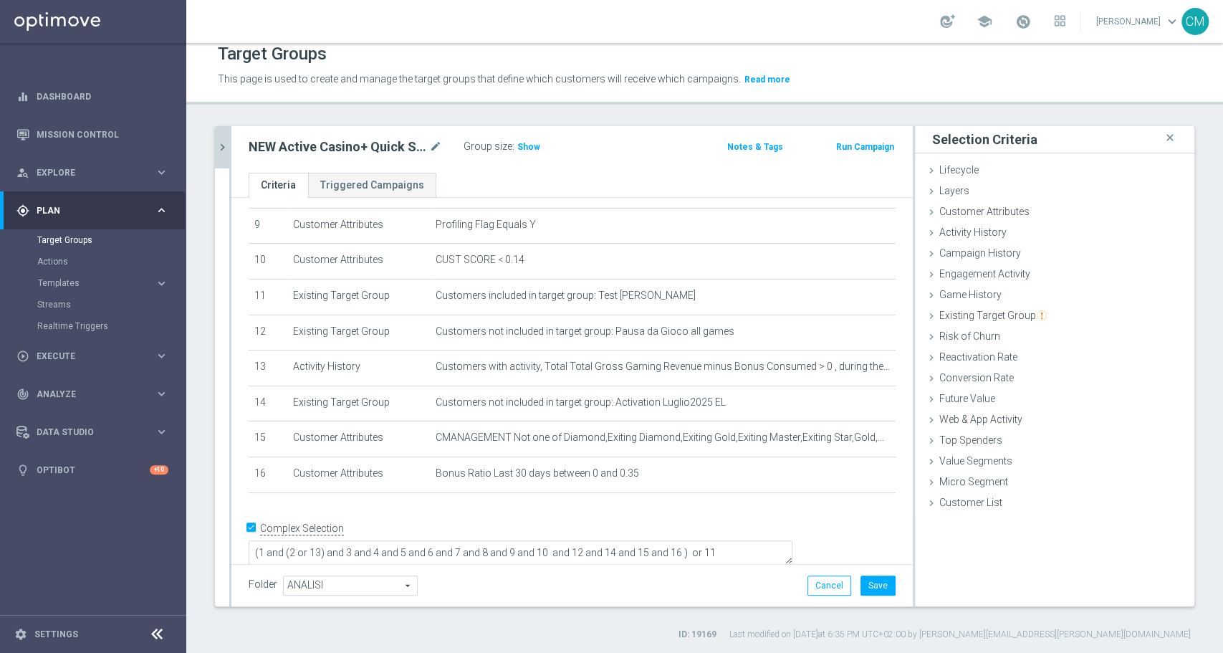
click at [858, 598] on div "Folder ANALISI ANALISI arrow_drop_down search Cancel Save Saving..." at bounding box center [571, 585] width 681 height 42
click at [861, 590] on button "Save" at bounding box center [878, 585] width 35 height 20
click at [527, 148] on span "Show" at bounding box center [528, 147] width 23 height 10
click at [527, 161] on div "NEW Active Casino+ Quick Silver (no early e risk) CONTA SOLO LOGIN mode_edit Gr…" at bounding box center [571, 149] width 681 height 47
click at [525, 146] on span "3,155" at bounding box center [530, 149] width 25 height 14
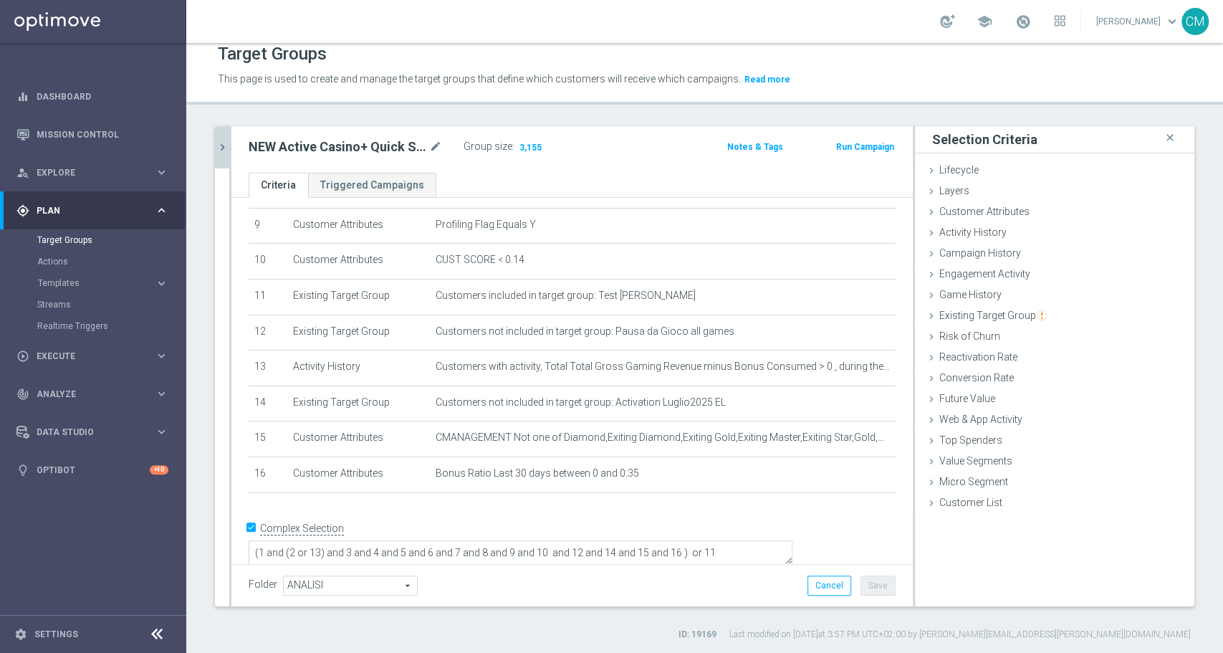
click at [228, 145] on icon "chevron_right" at bounding box center [223, 147] width 14 height 14
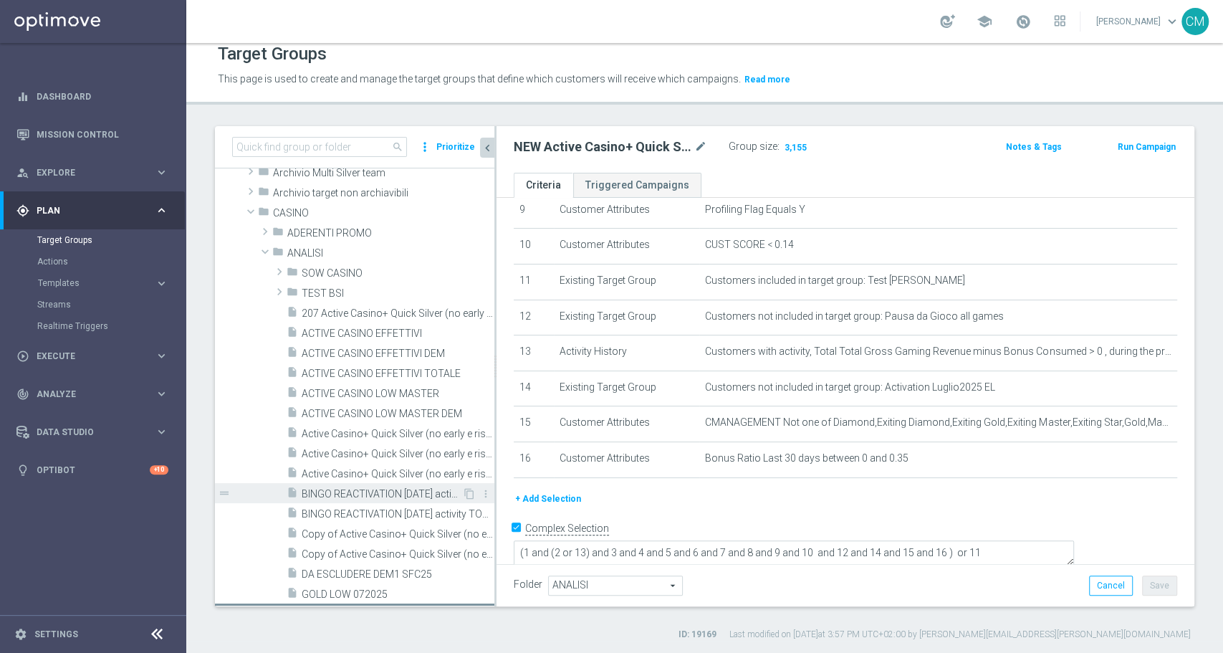
scroll to position [40, 0]
click at [259, 255] on span at bounding box center [265, 252] width 17 height 14
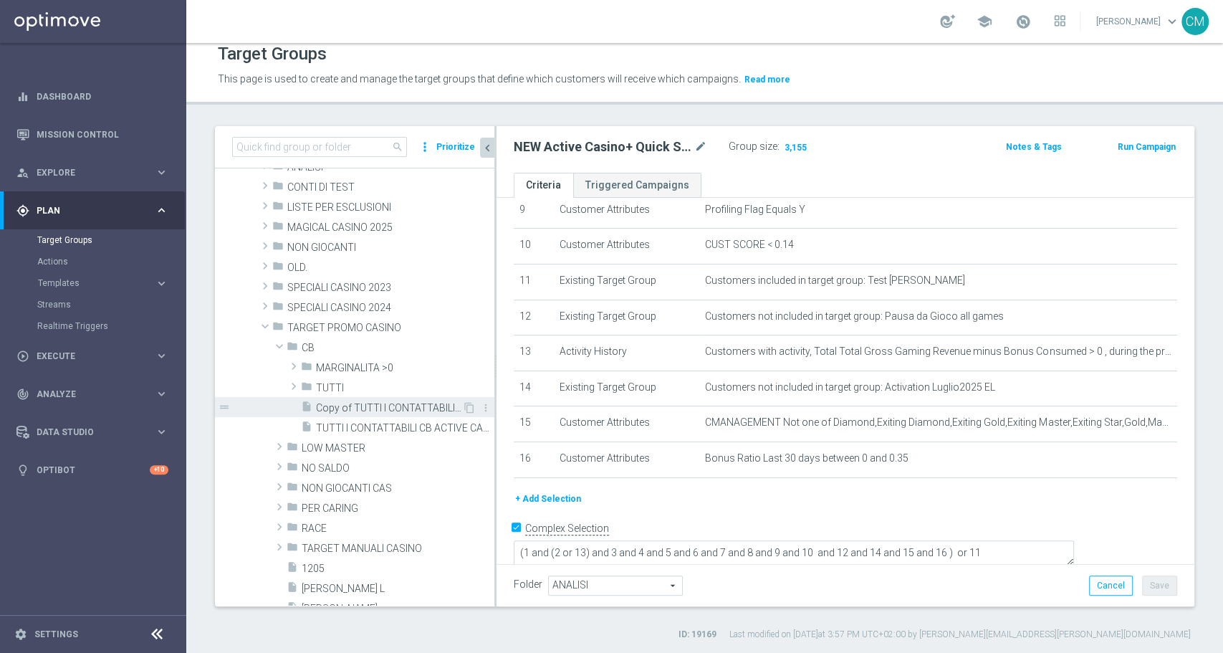
scroll to position [133, 0]
click at [282, 437] on span at bounding box center [279, 440] width 14 height 17
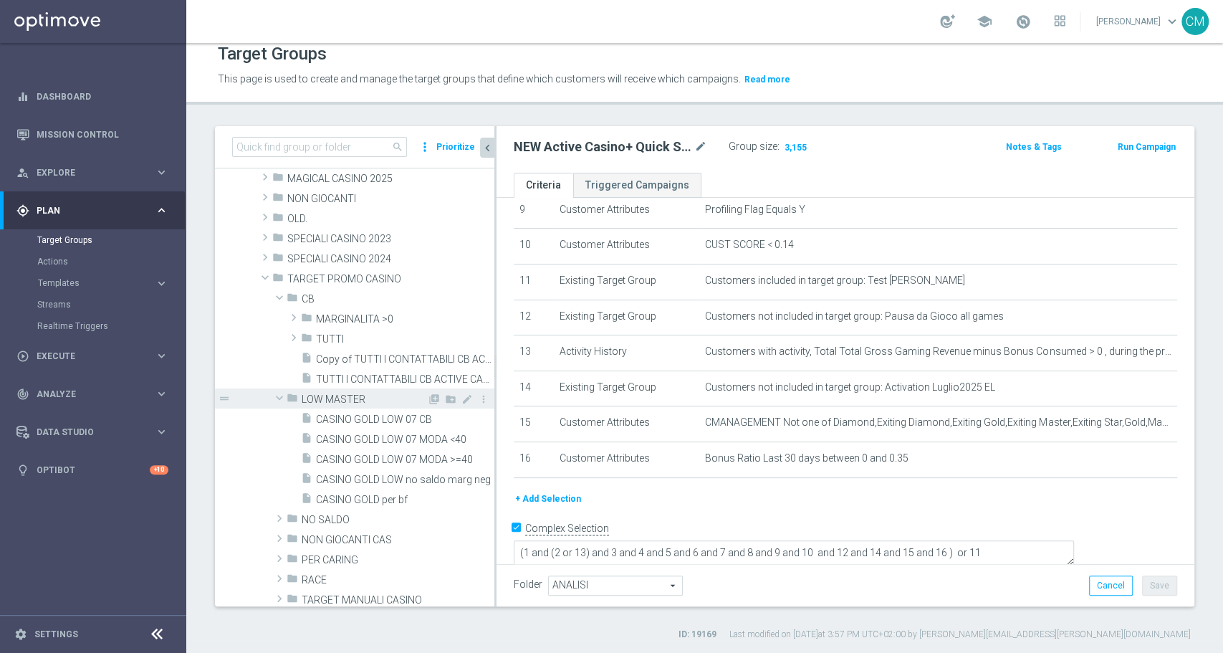
scroll to position [178, 0]
click at [394, 491] on span "CASINO GOLD per bf" at bounding box center [388, 497] width 144 height 12
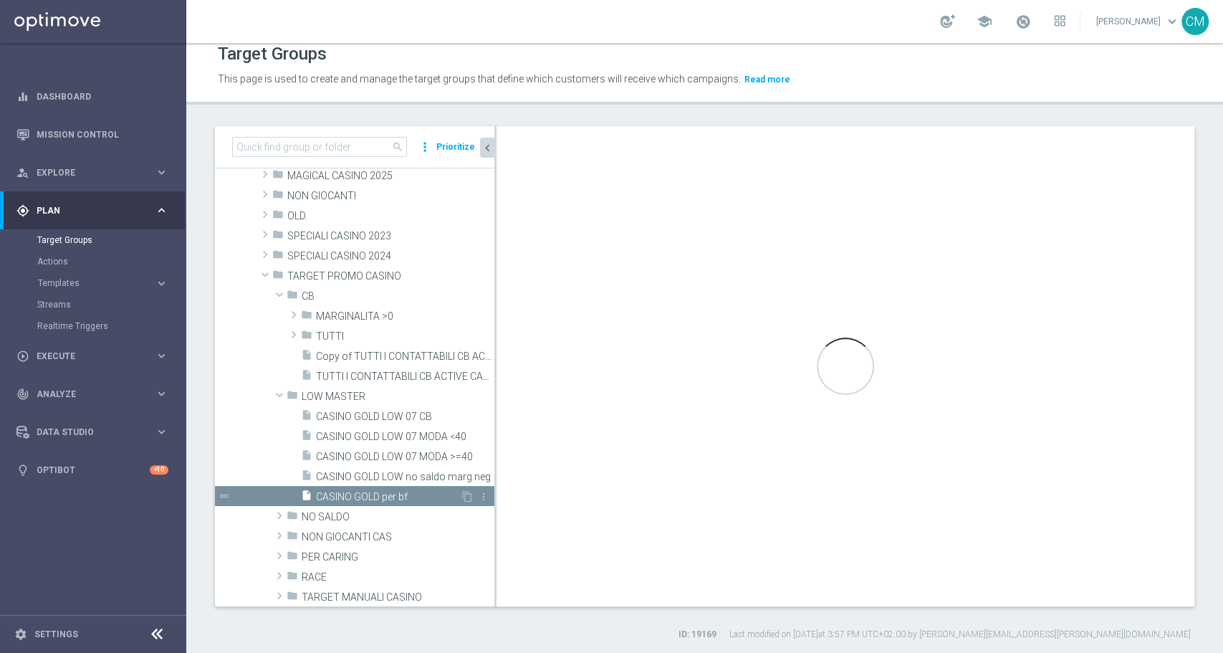
checkbox input "false"
type input "LOW MASTER"
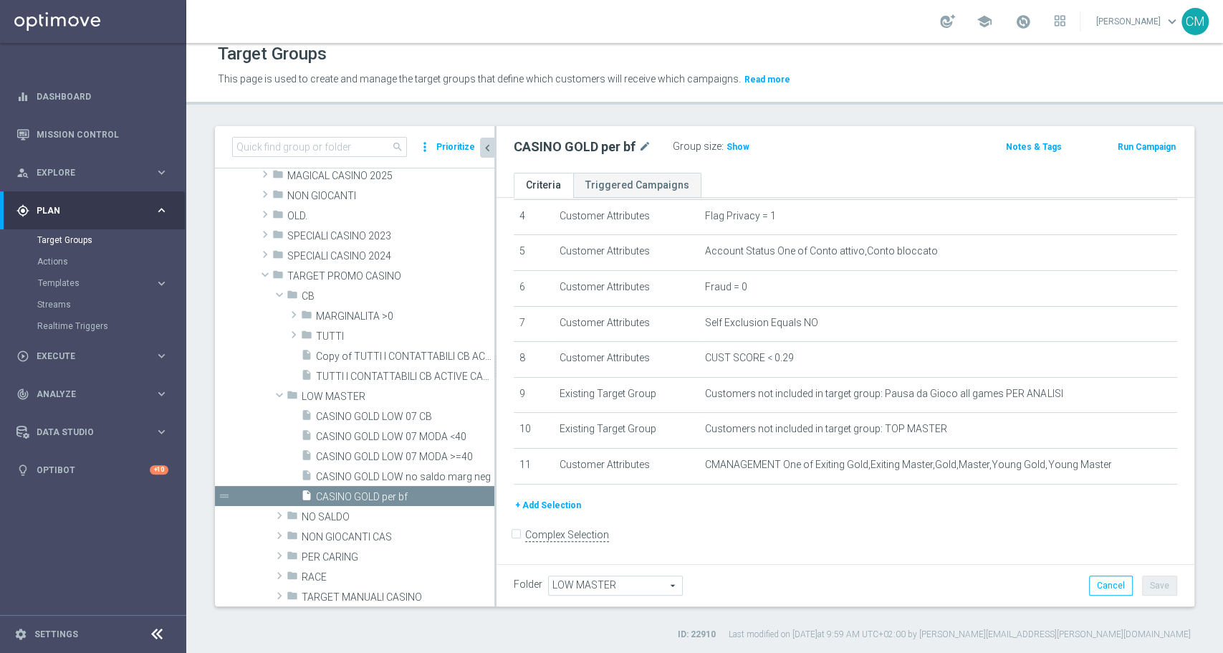
scroll to position [156, 0]
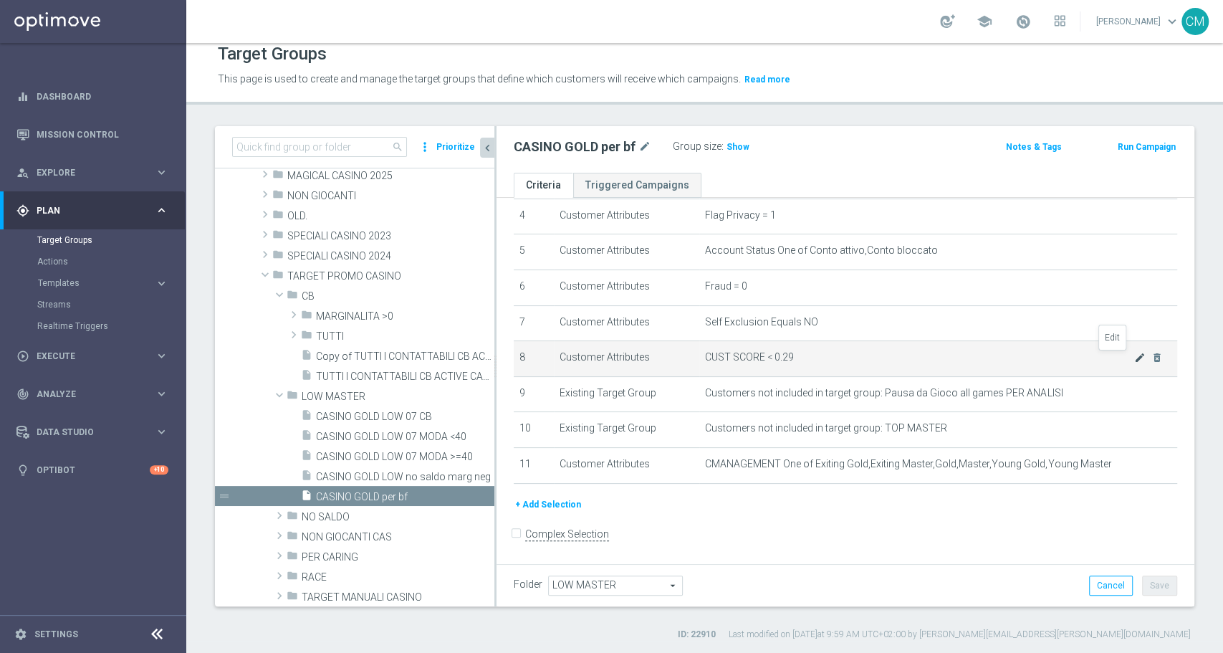
click at [1134, 361] on icon "mode_edit" at bounding box center [1139, 357] width 11 height 11
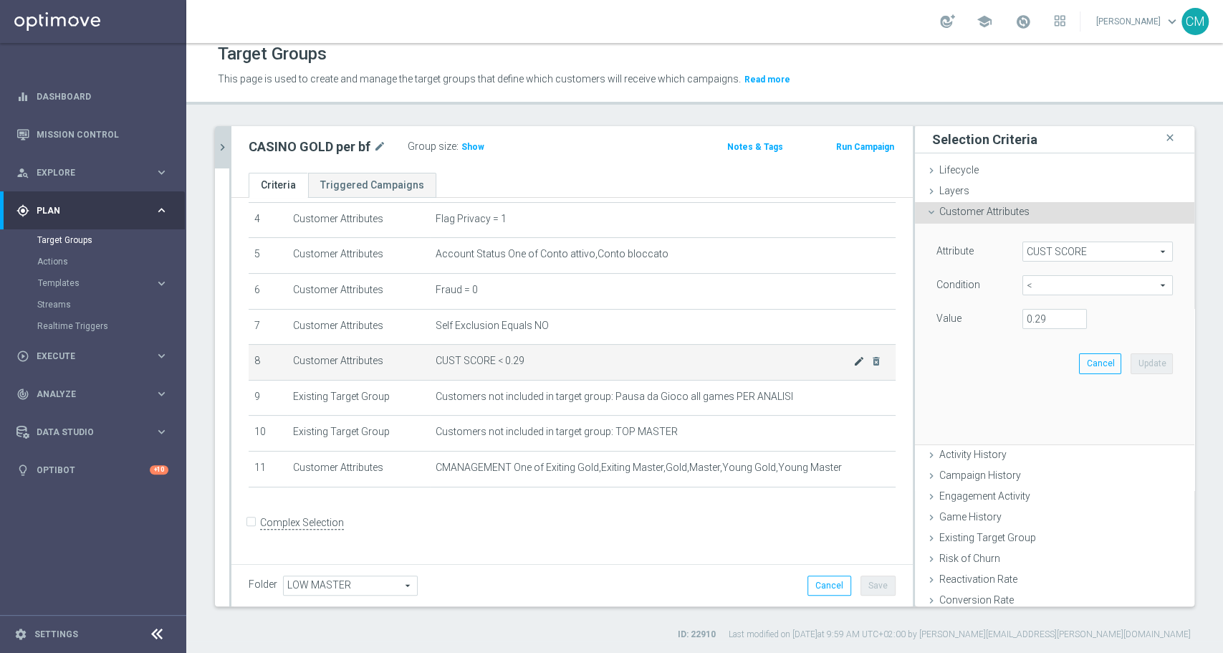
scroll to position [143, 0]
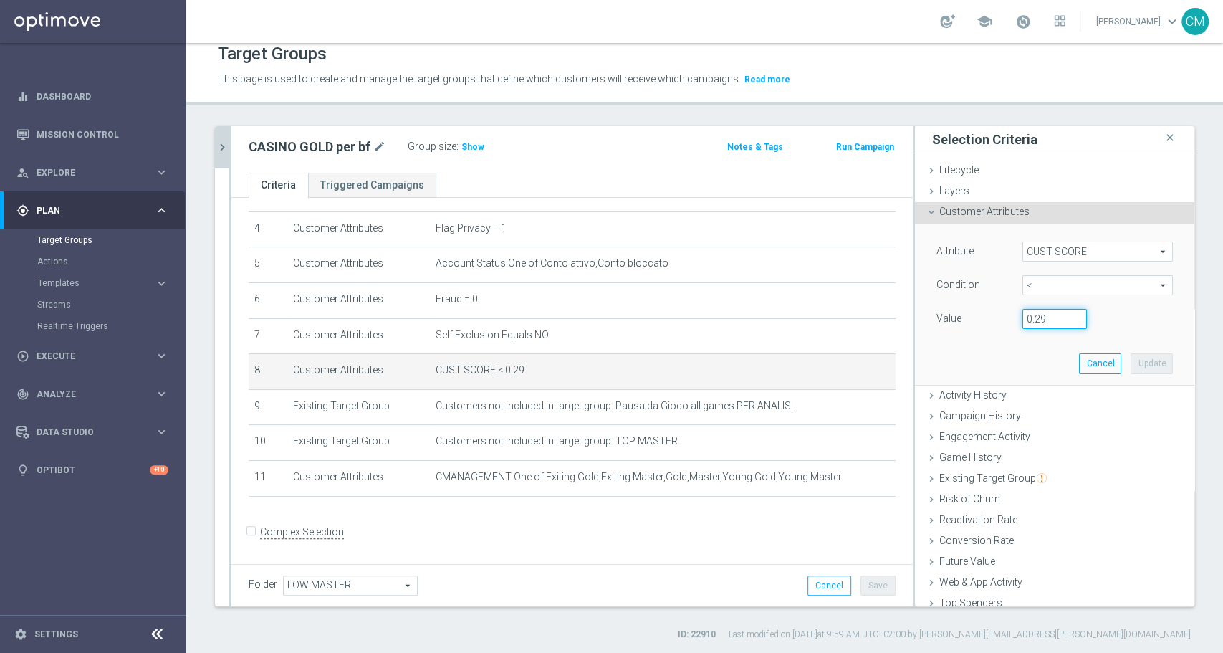
click at [1038, 315] on input "0.29" at bounding box center [1054, 319] width 64 height 20
type input "0.14"
click at [1137, 365] on button "Update" at bounding box center [1152, 363] width 42 height 20
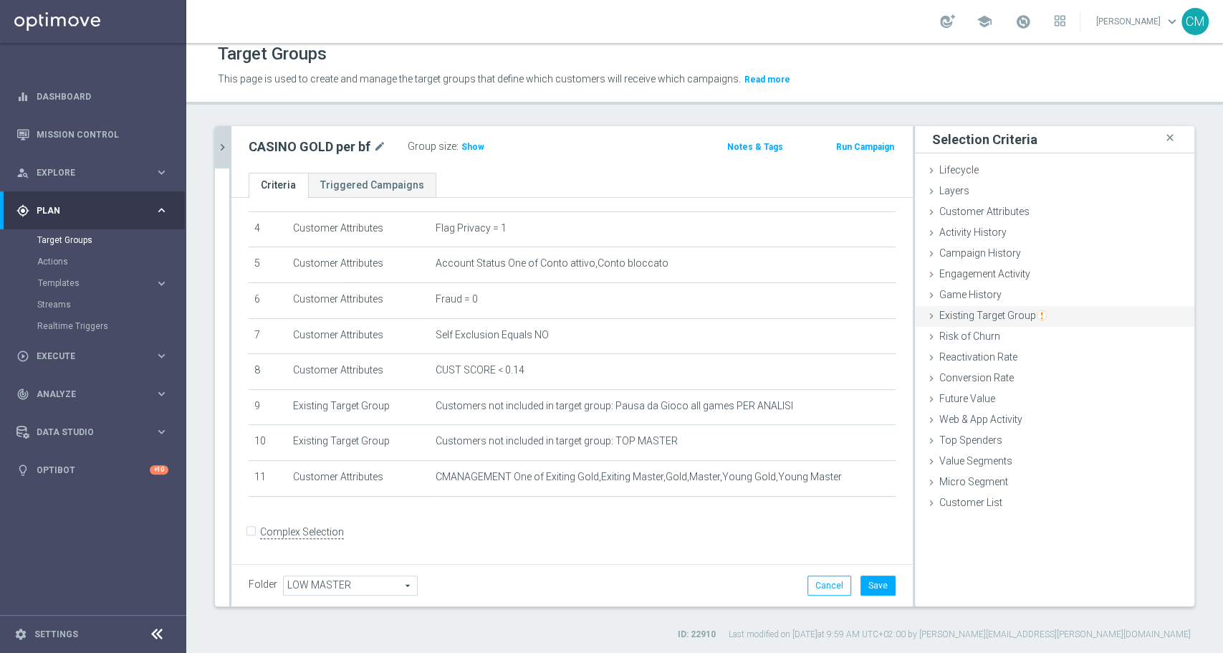
click at [974, 315] on span "Existing Target Group" at bounding box center [992, 315] width 107 height 11
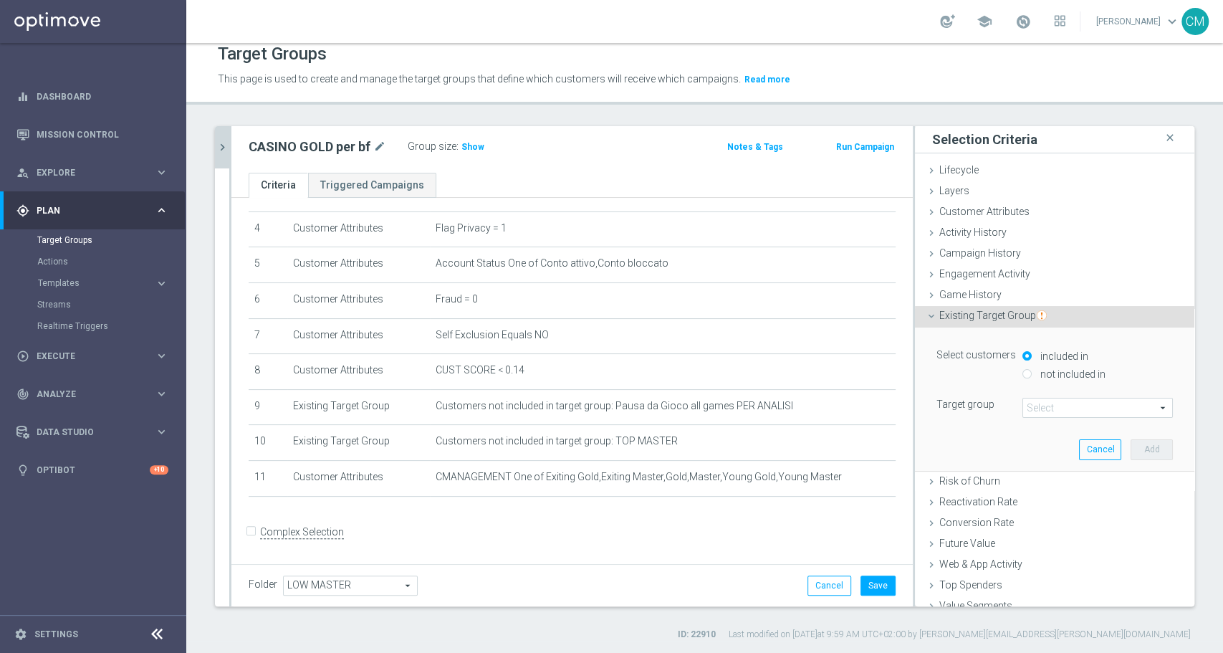
click at [1050, 376] on label "not included in" at bounding box center [1071, 374] width 69 height 13
click at [1032, 376] on input "not included in" at bounding box center [1026, 373] width 9 height 9
radio input "true"
click at [1072, 400] on span at bounding box center [1097, 407] width 149 height 19
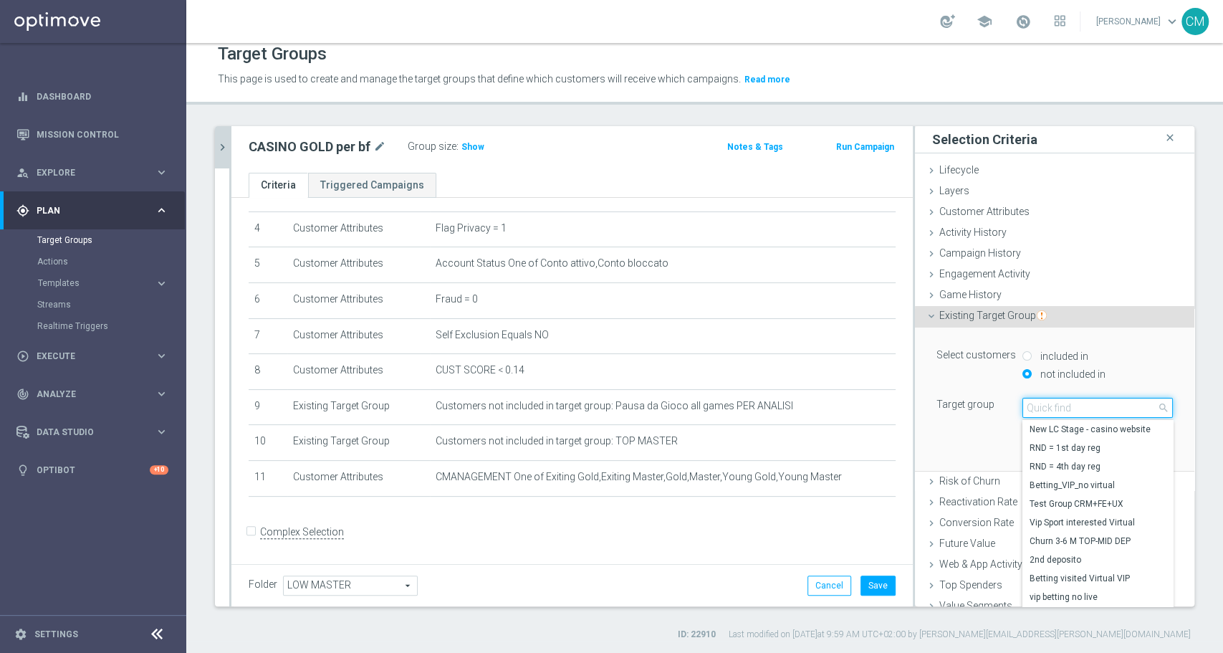
click at [1072, 400] on input "search" at bounding box center [1097, 408] width 150 height 20
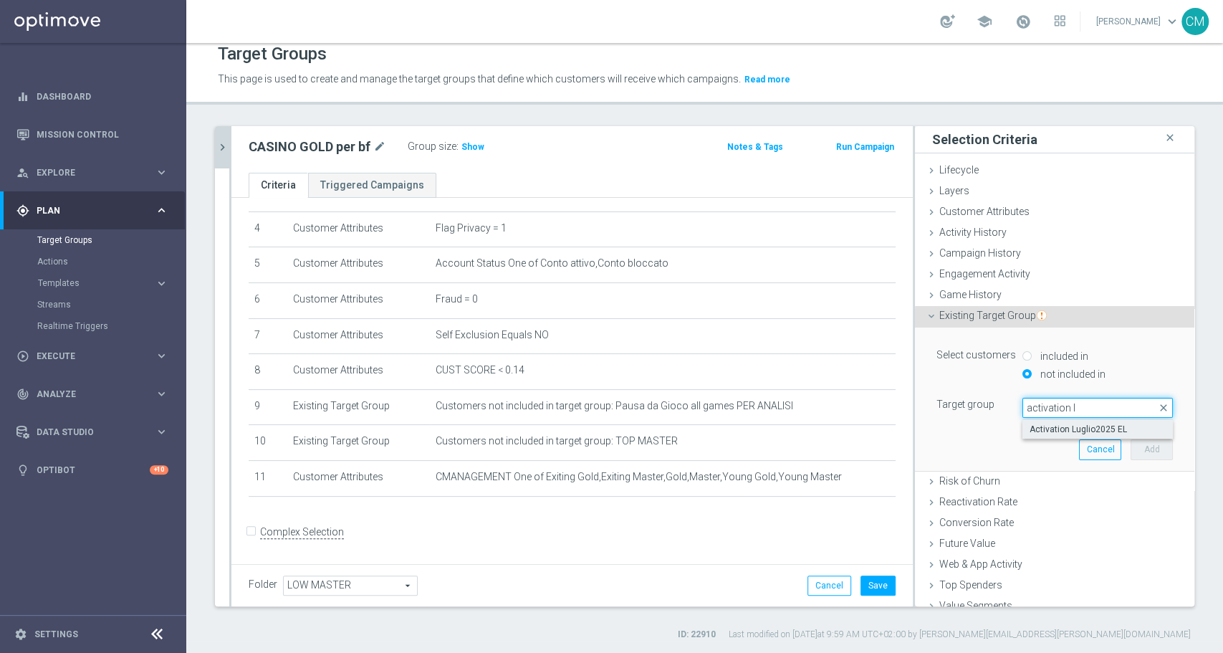
type input "activation l"
click at [1090, 423] on span "Activation Luglio2025 EL" at bounding box center [1098, 428] width 136 height 11
type input "Activation Luglio2025 EL"
click at [1131, 444] on button "Add" at bounding box center [1152, 449] width 42 height 20
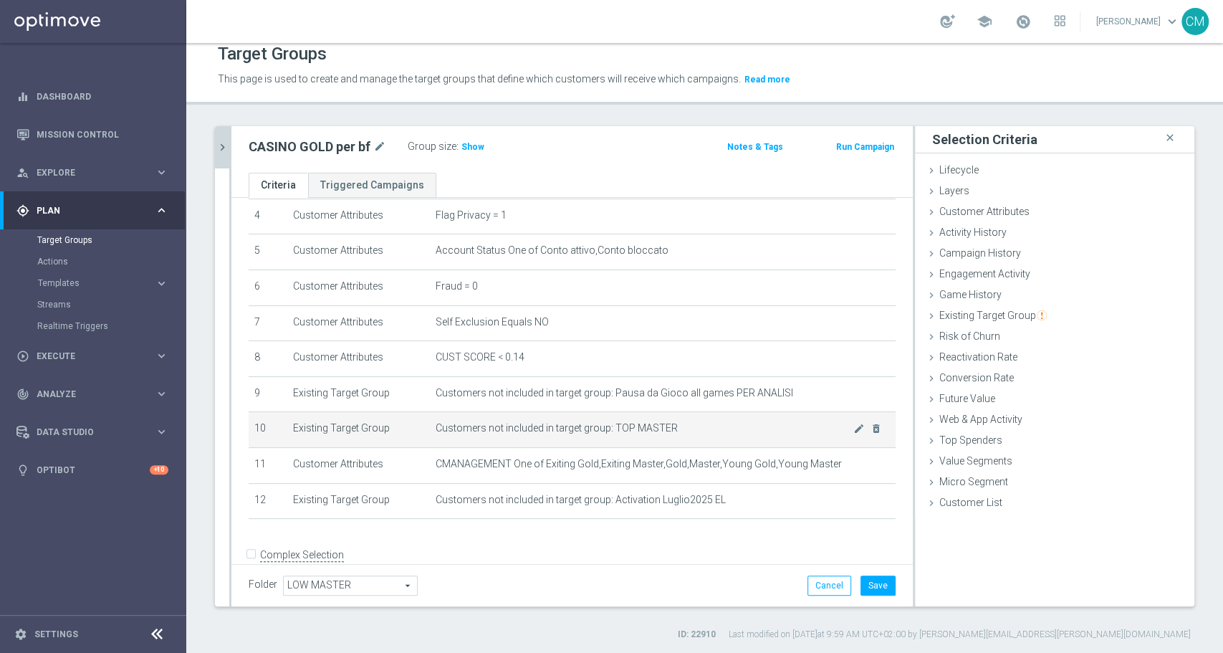
scroll to position [179, 0]
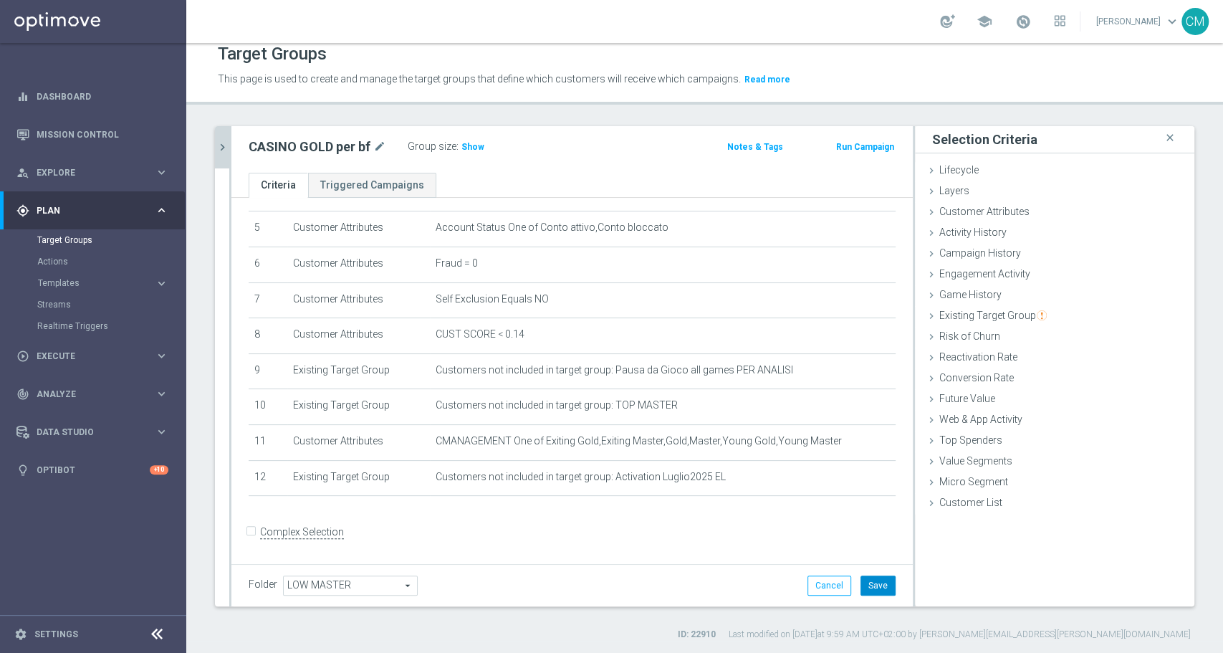
click at [876, 583] on button "Save" at bounding box center [878, 585] width 35 height 20
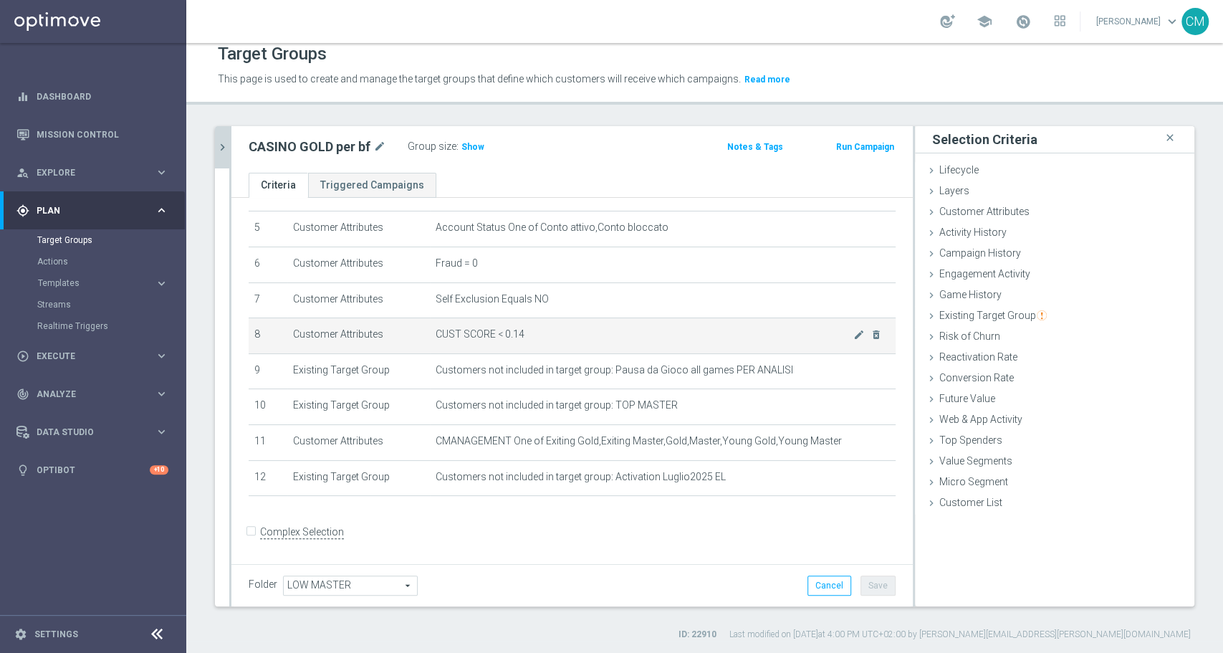
scroll to position [0, 0]
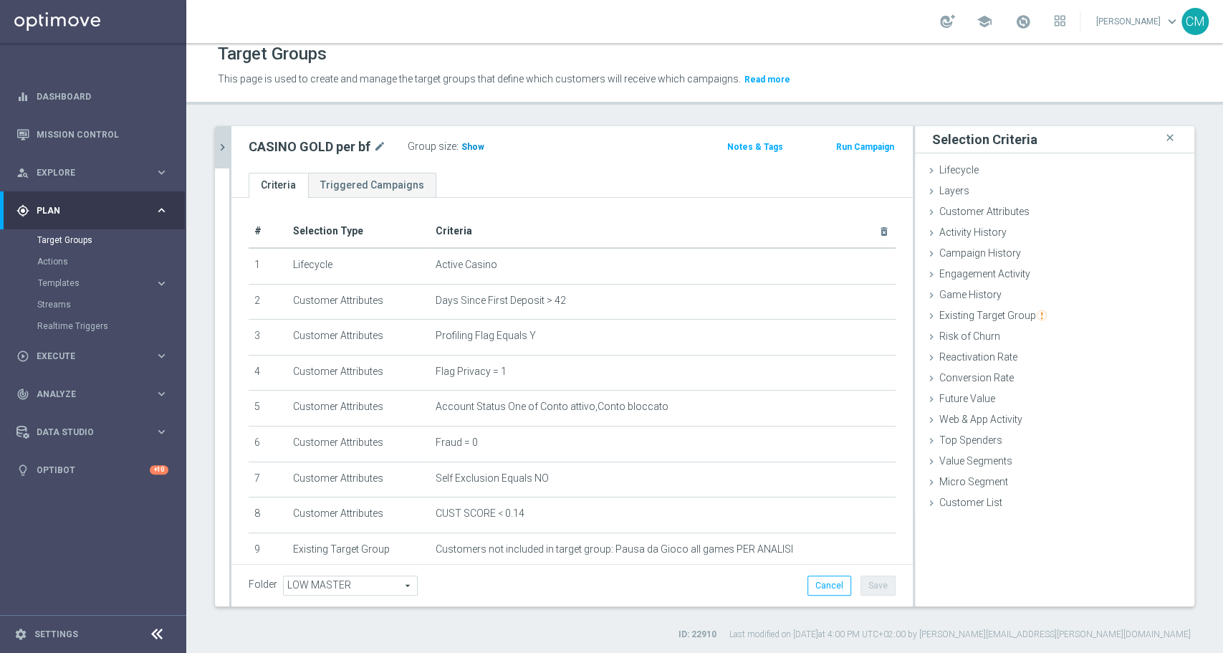
click at [464, 145] on span "Show" at bounding box center [472, 147] width 23 height 10
click at [472, 144] on span "15,744" at bounding box center [477, 149] width 30 height 14
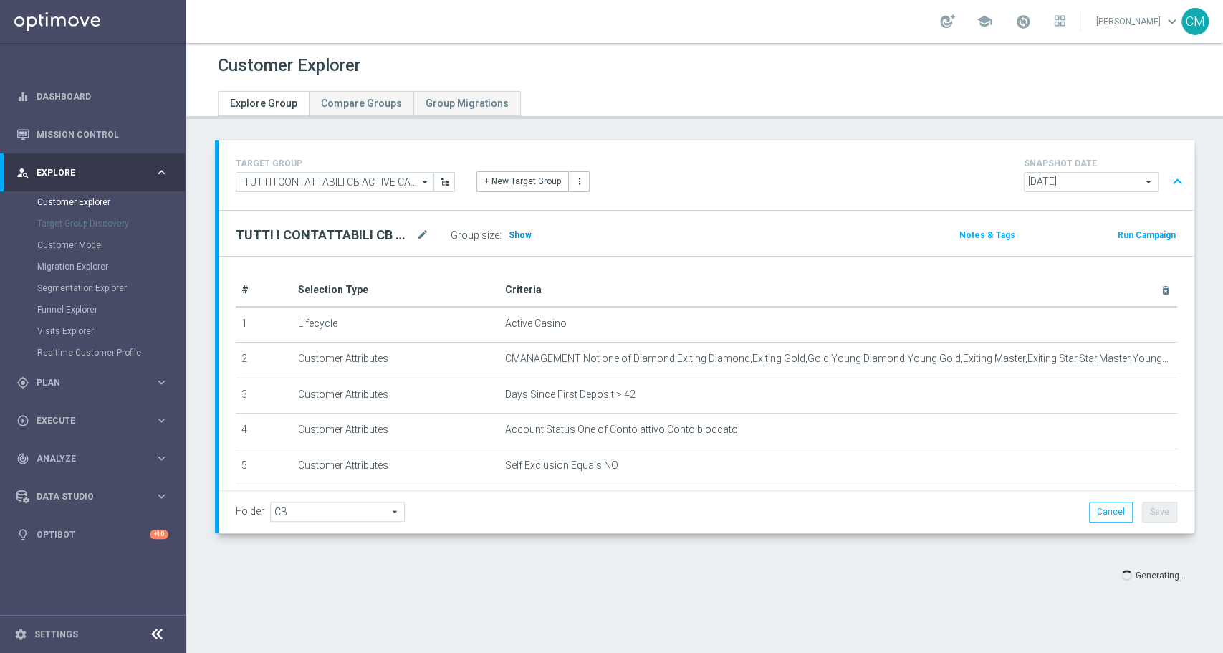
click at [522, 230] on span "Show" at bounding box center [520, 235] width 23 height 10
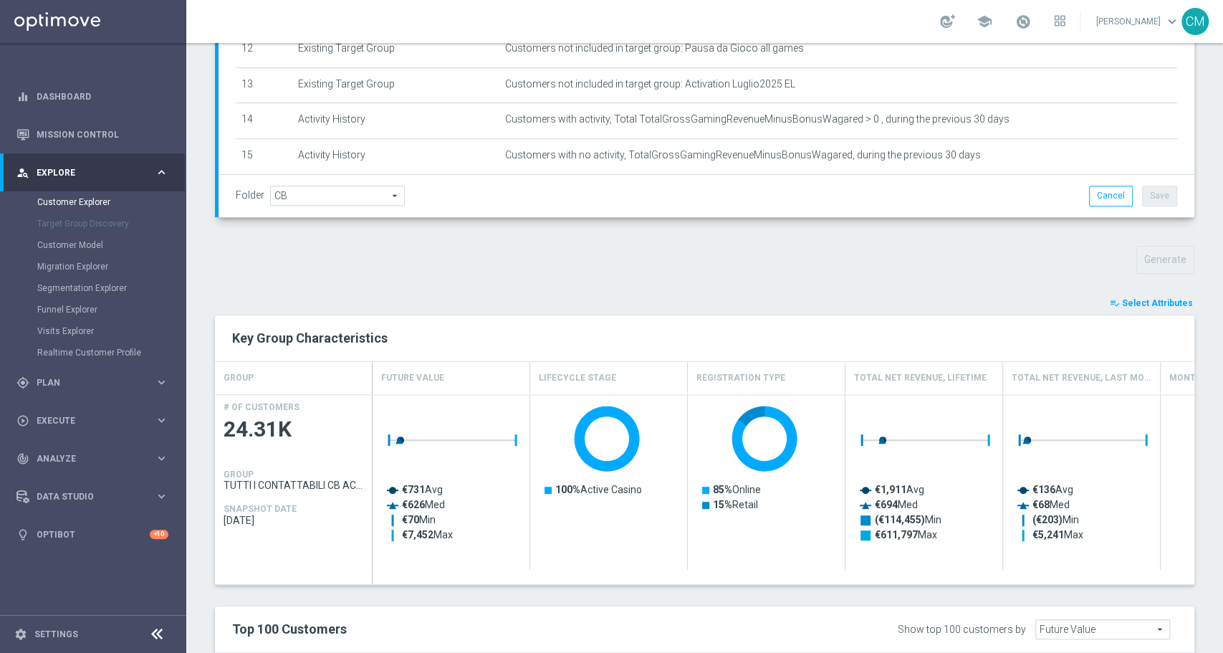
scroll to position [321, 0]
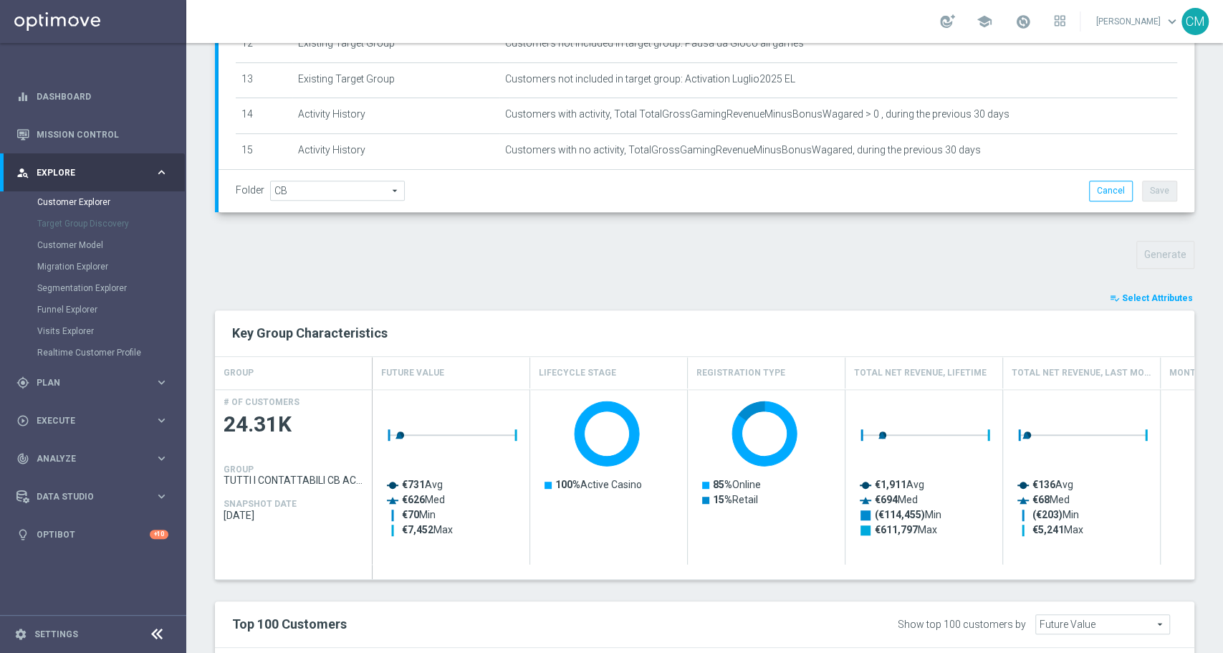
click at [1146, 297] on span "Select Attributes" at bounding box center [1157, 298] width 71 height 10
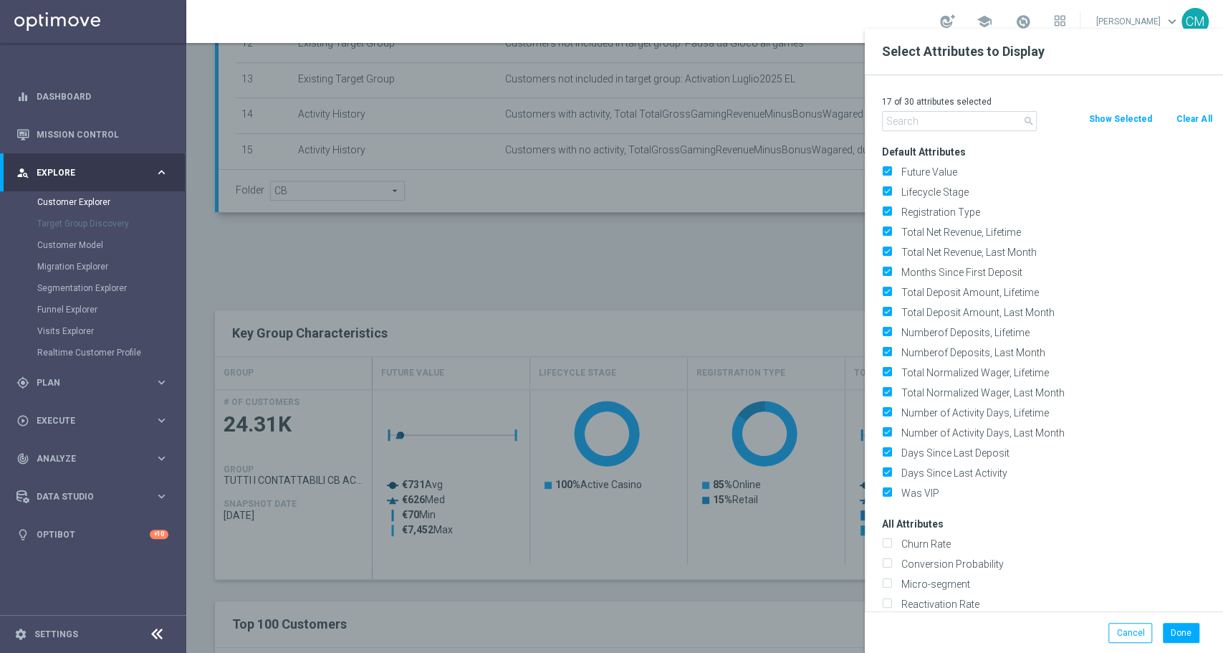
click at [1179, 133] on div "17 of 30 attributes selected search Clear All Show Selected Default Attributes …" at bounding box center [1044, 343] width 358 height 536
click at [1179, 124] on button "Clear All" at bounding box center [1194, 119] width 38 height 16
checkbox input "false"
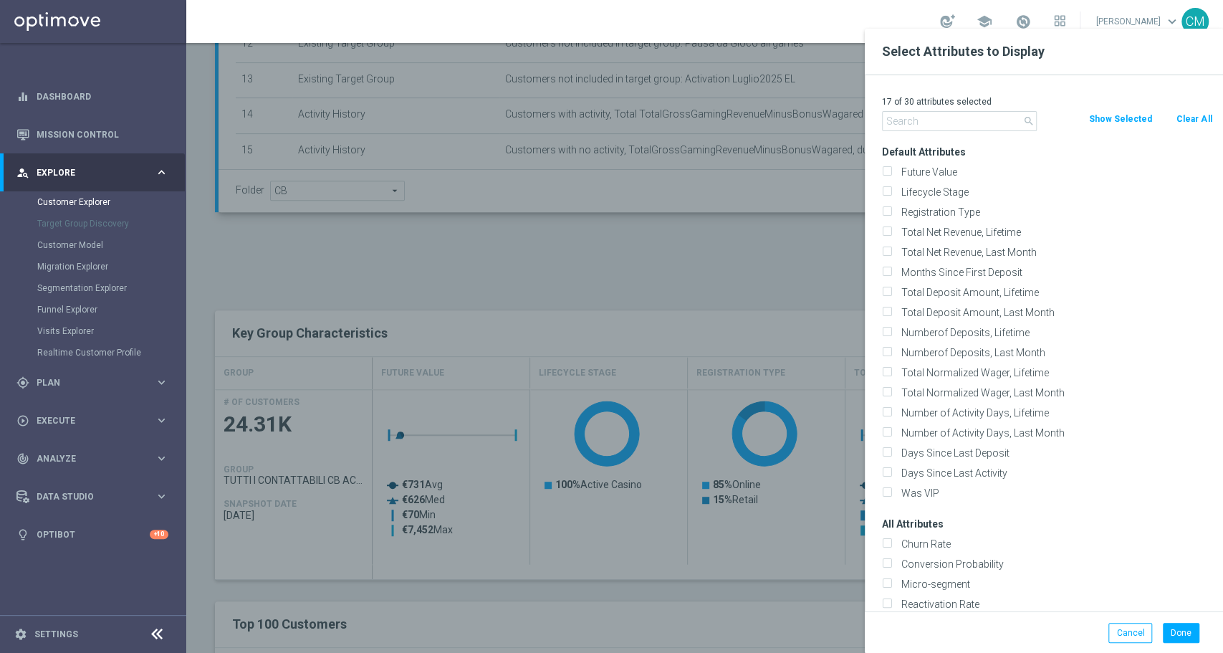
checkbox input "false"
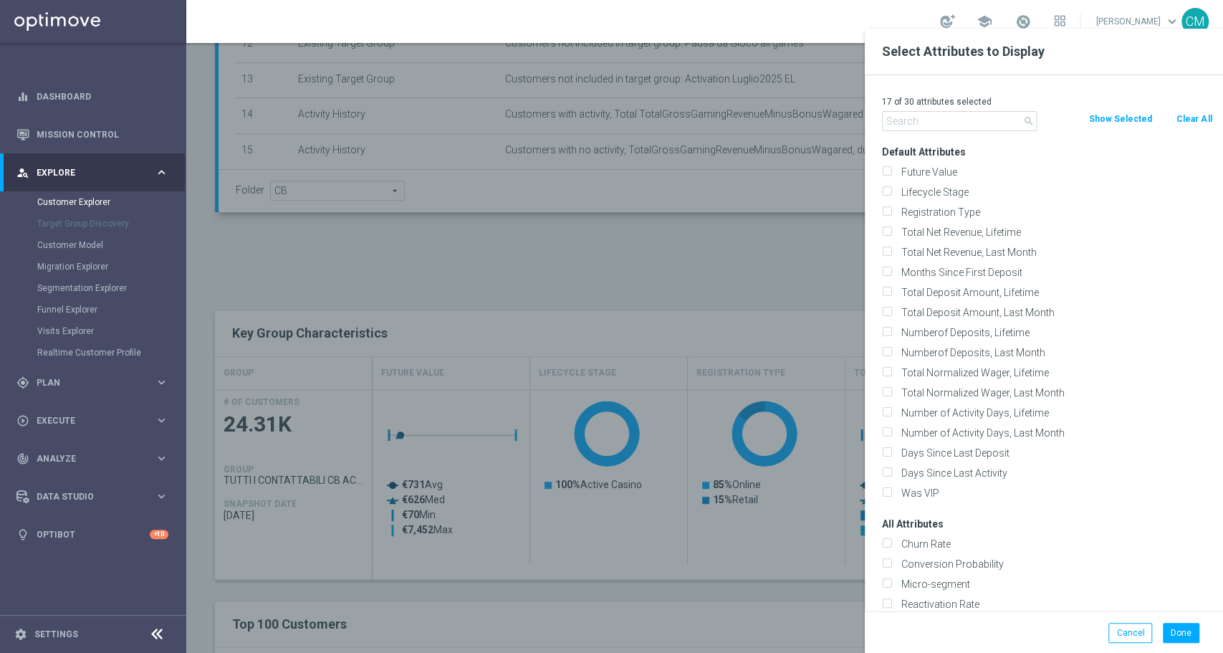
checkbox input "false"
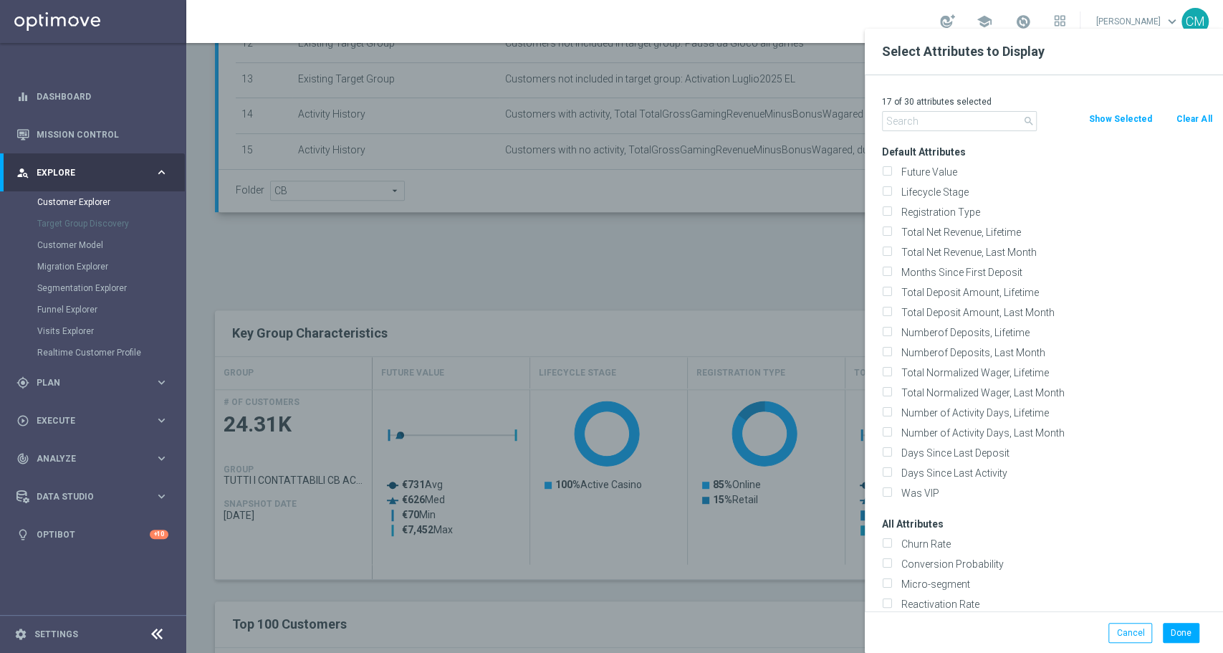
checkbox input "false"
click at [936, 128] on input "text" at bounding box center [959, 121] width 155 height 20
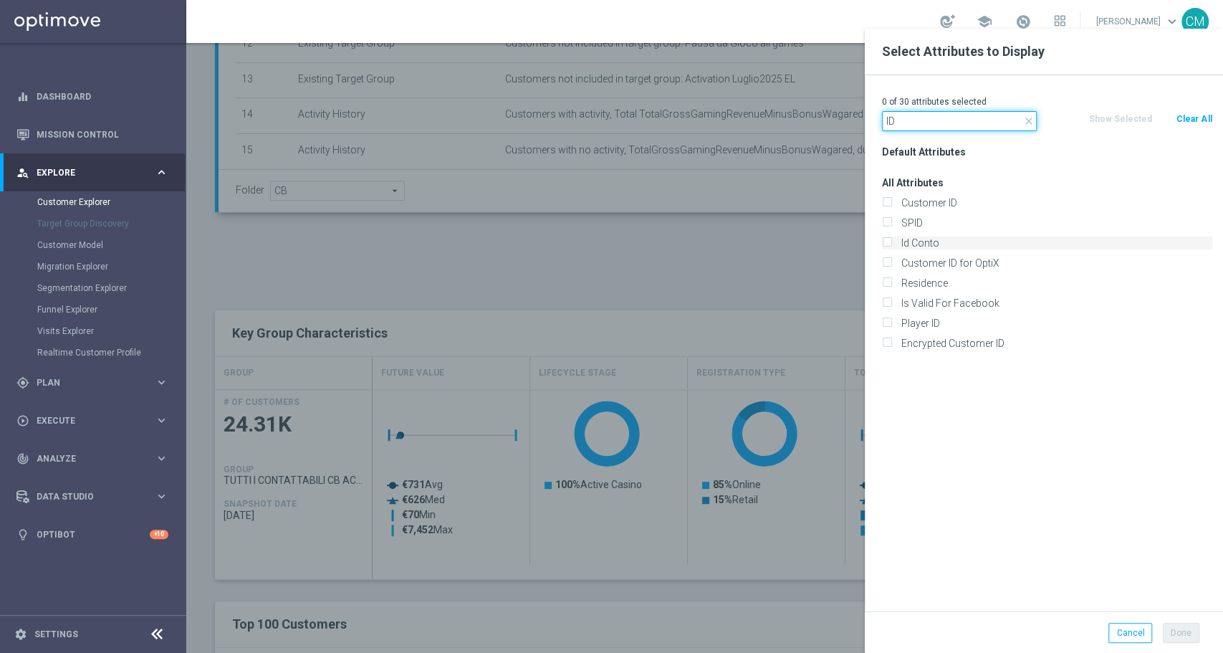
type input "ID"
click at [936, 244] on label "Id Conto" at bounding box center [1054, 242] width 316 height 13
click at [891, 244] on input "Id Conto" at bounding box center [886, 244] width 9 height 9
checkbox input "true"
click at [1187, 632] on button "Done" at bounding box center [1181, 633] width 37 height 20
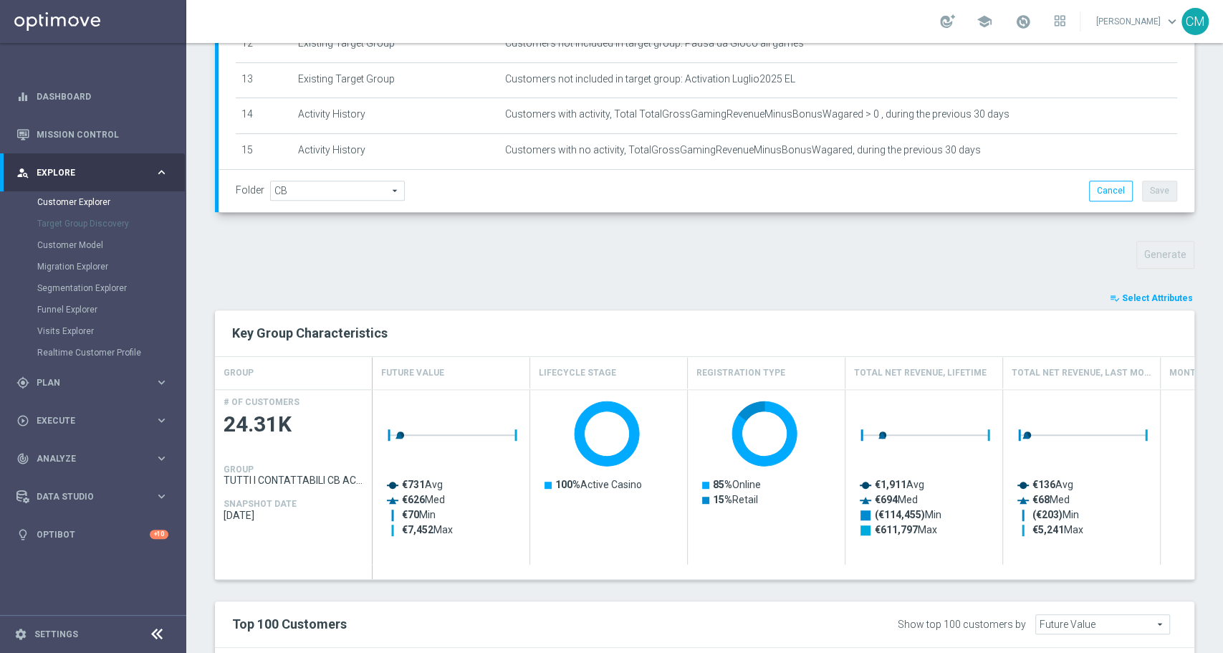
type input "Search"
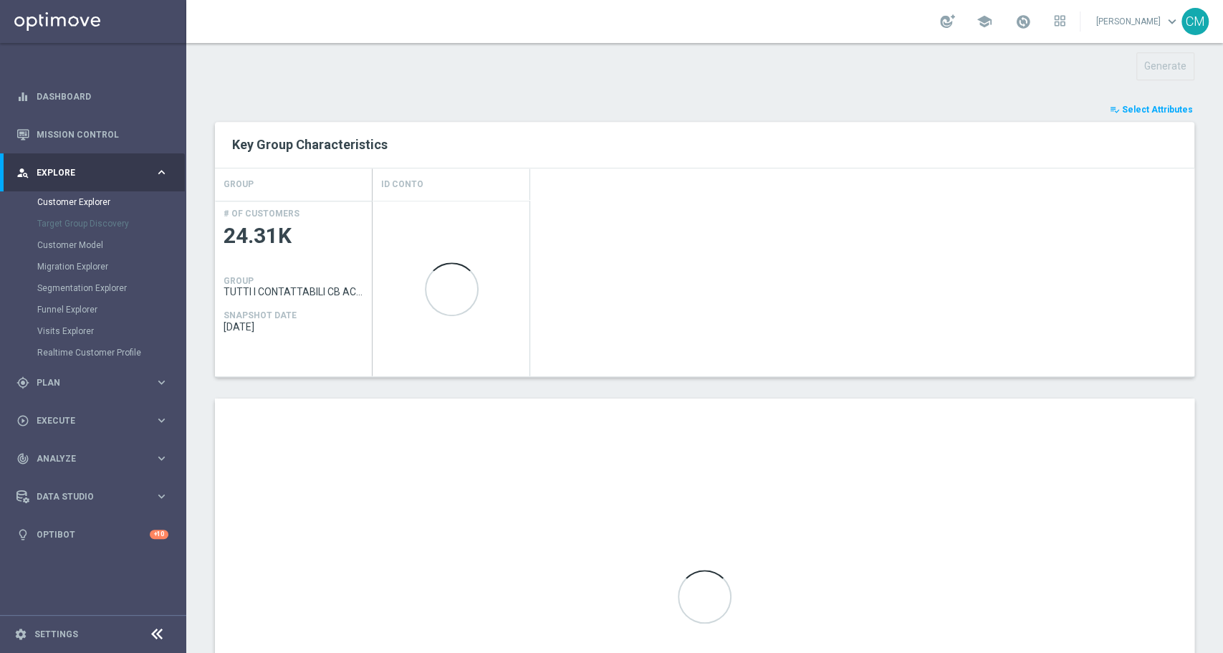
scroll to position [623, 0]
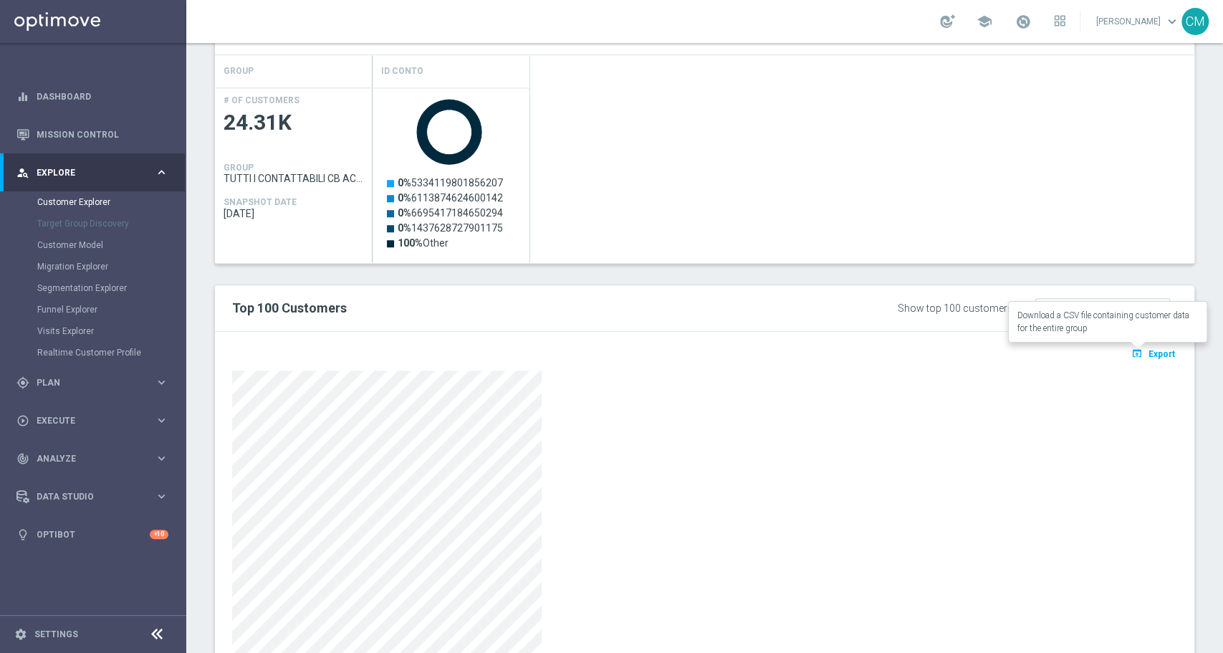
click at [1135, 345] on button "open_in_browser Export" at bounding box center [1153, 353] width 48 height 19
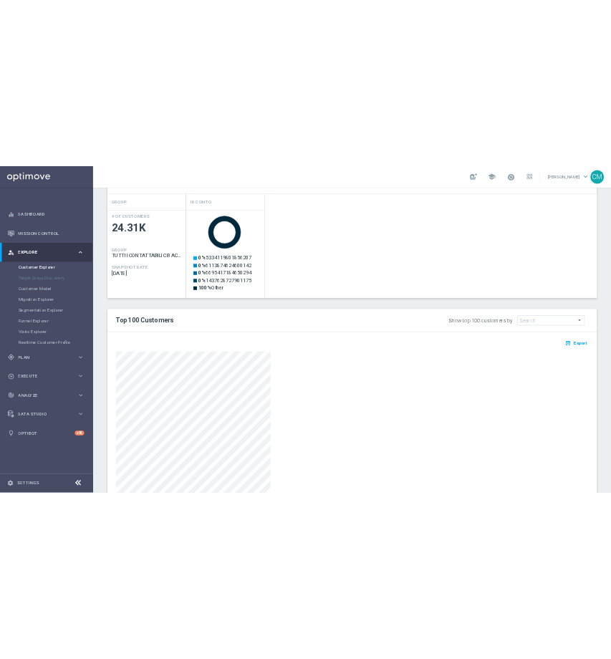
scroll to position [686, 0]
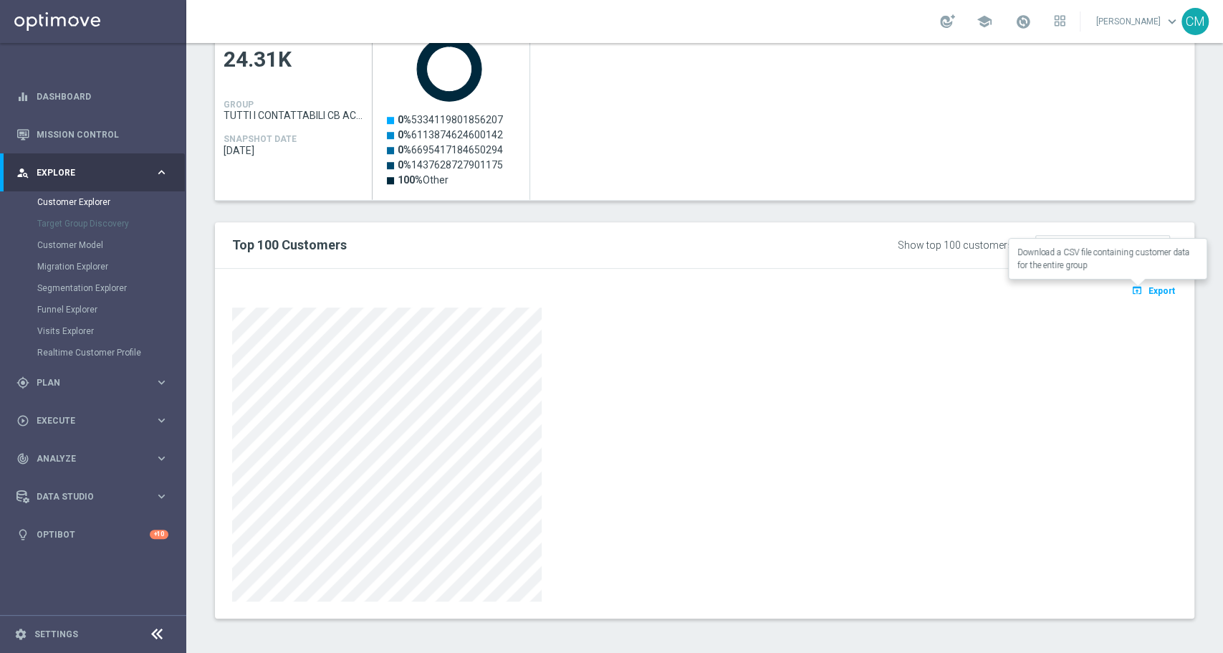
click at [1131, 289] on icon "open_in_browser" at bounding box center [1138, 289] width 15 height 11
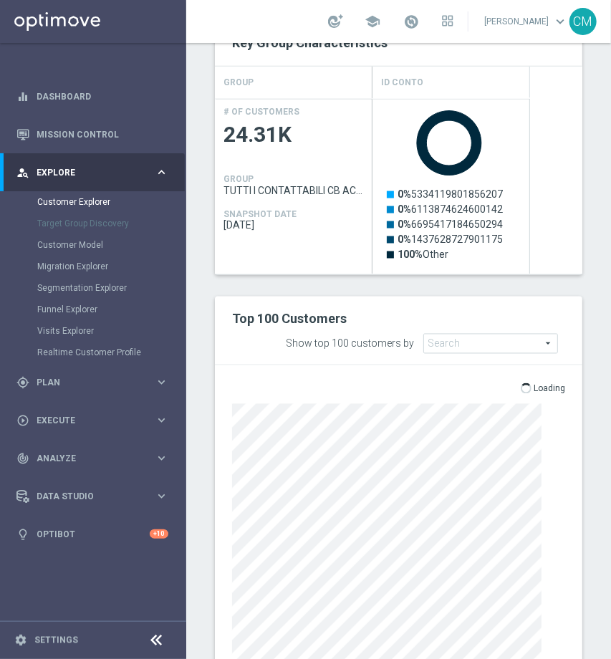
scroll to position [760, 0]
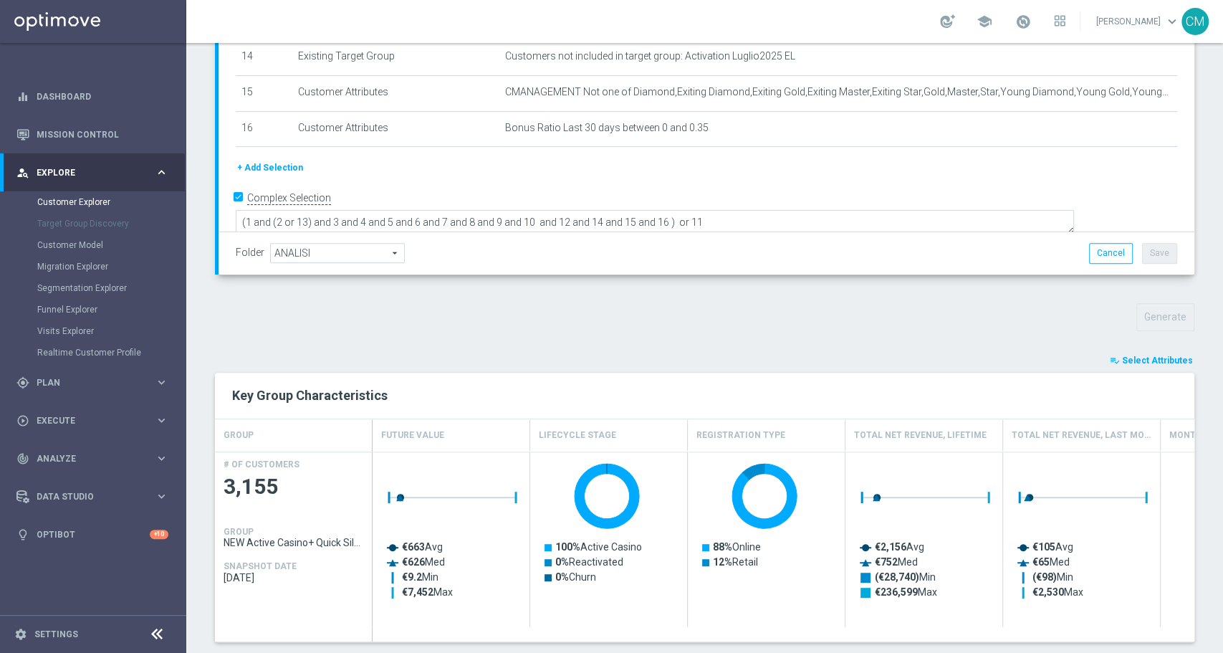
scroll to position [259, 0]
click at [1147, 365] on button "playlist_add_check Select Attributes" at bounding box center [1151, 360] width 86 height 16
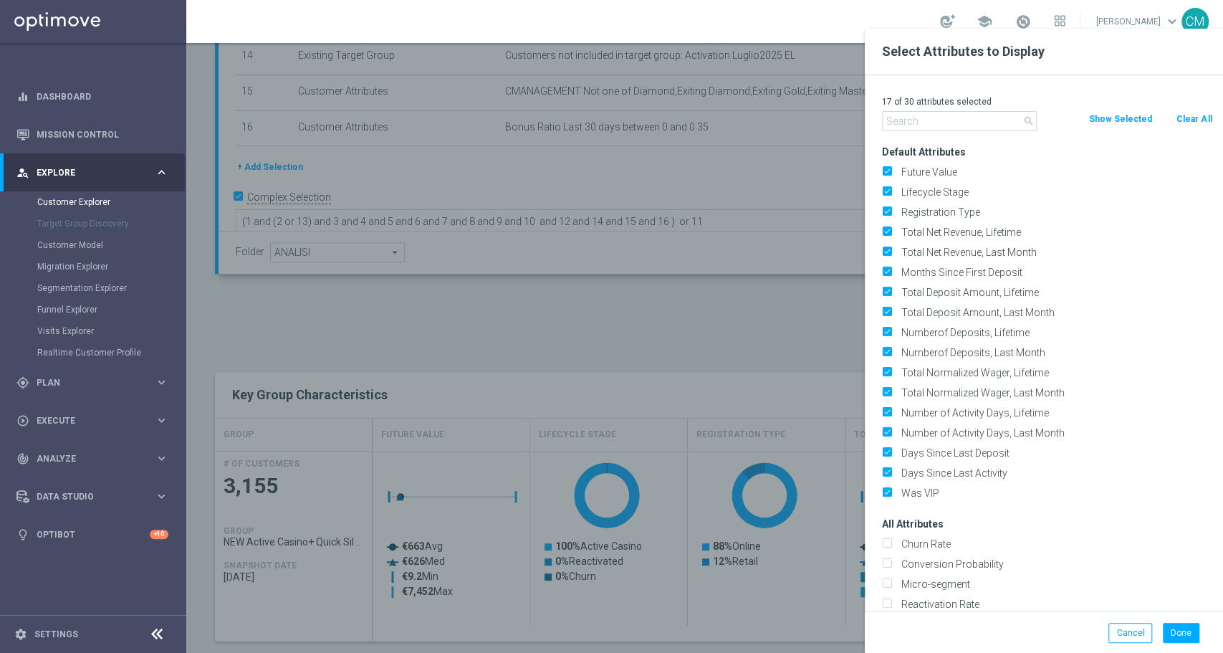
click at [1182, 120] on button "Clear All" at bounding box center [1194, 119] width 38 height 16
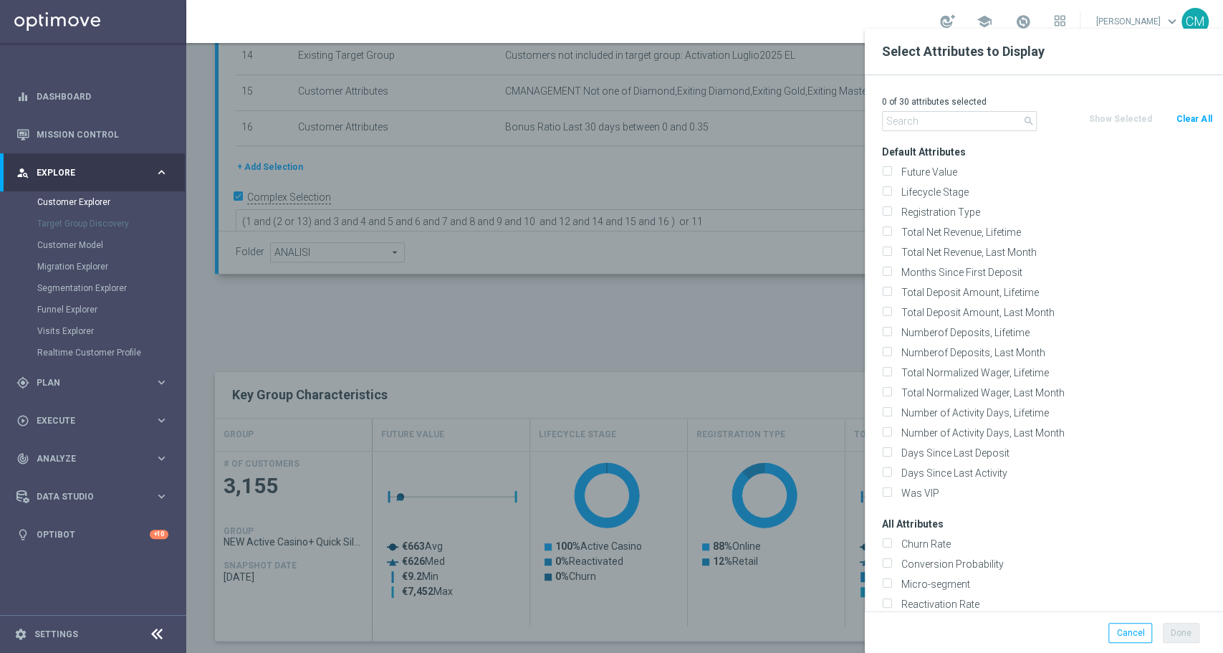
checkbox input "false"
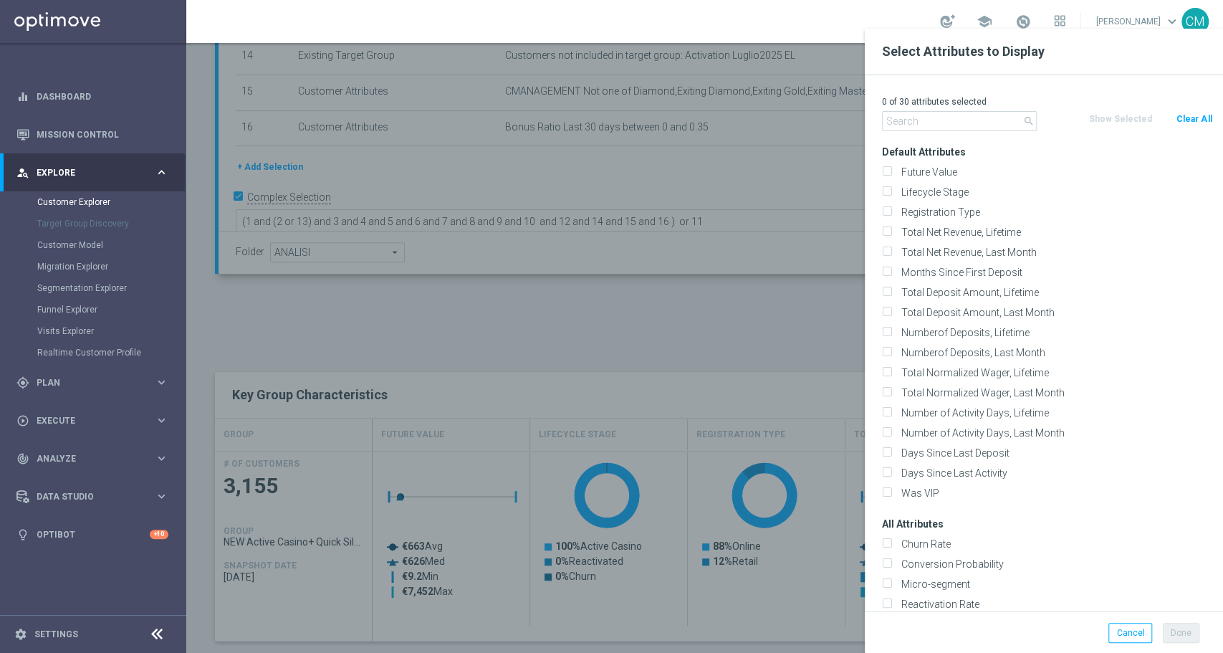
checkbox input "false"
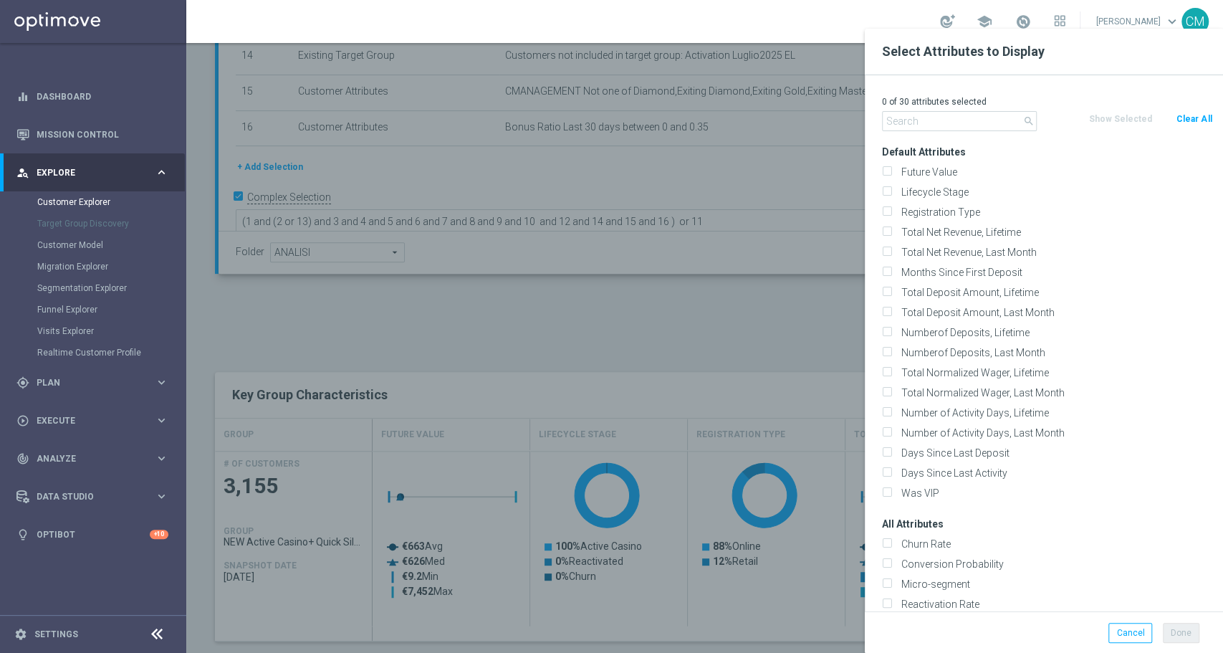
checkbox input "false"
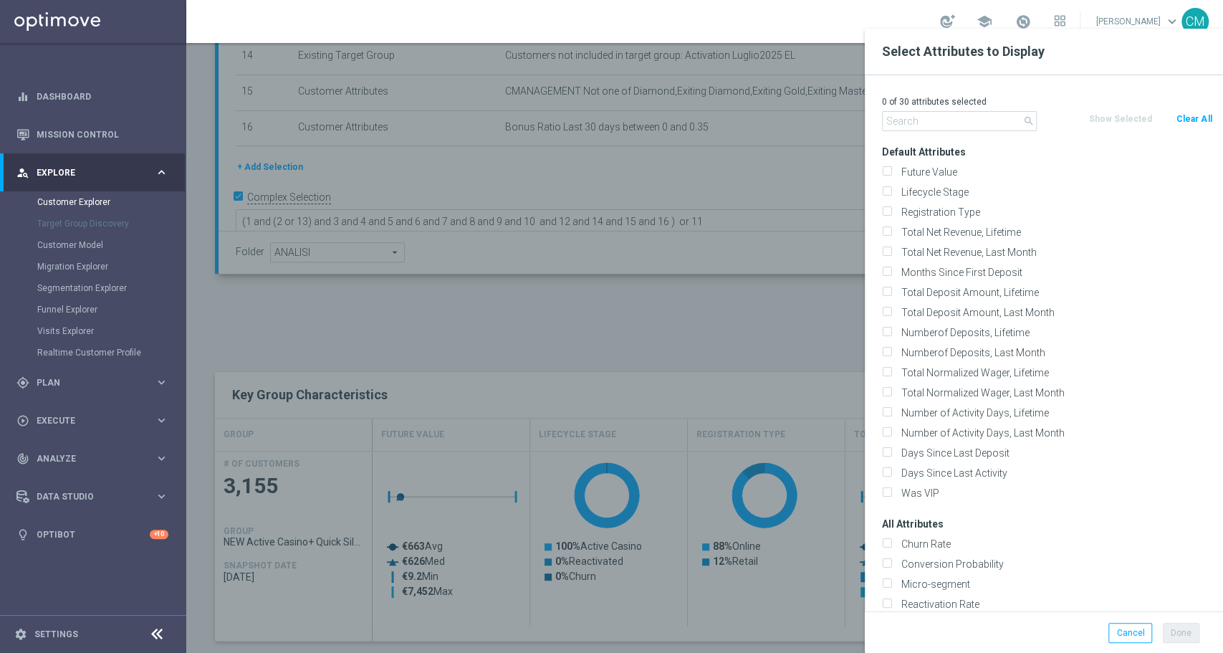
checkbox input "false"
click at [967, 124] on input "text" at bounding box center [959, 121] width 155 height 20
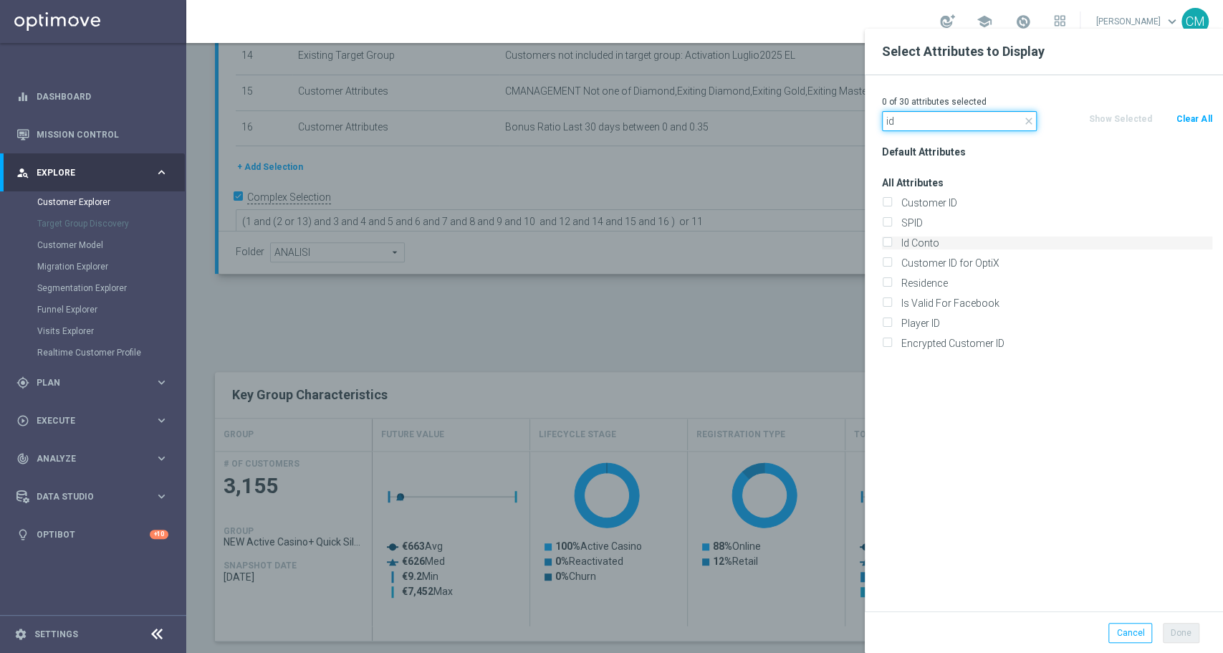
type input "id"
click at [939, 241] on label "Id Conto" at bounding box center [1054, 242] width 316 height 13
click at [891, 241] on input "Id Conto" at bounding box center [886, 244] width 9 height 9
checkbox input "true"
click at [1184, 629] on button "Done" at bounding box center [1181, 633] width 37 height 20
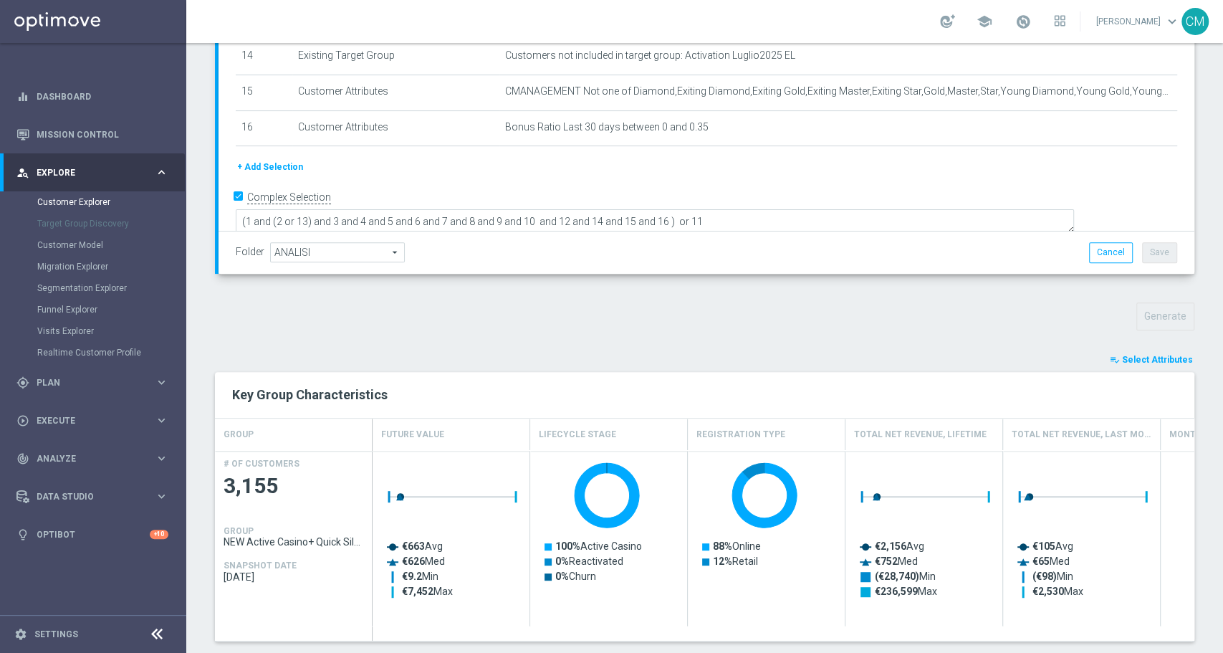
type input "Search"
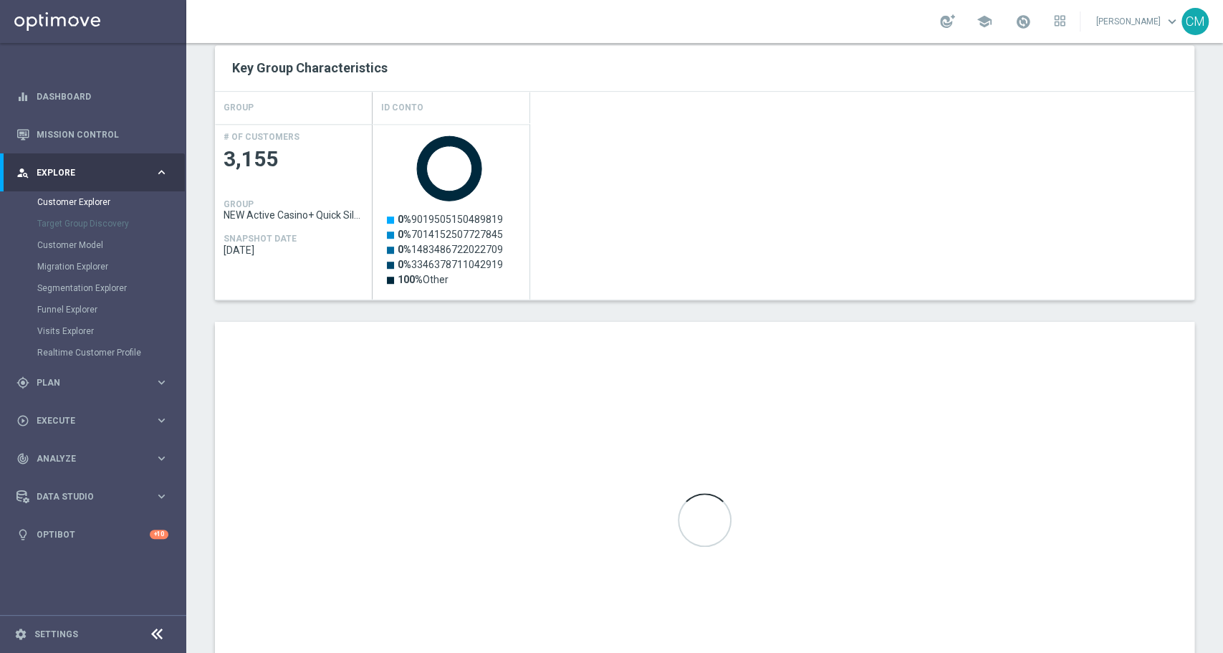
scroll to position [653, 0]
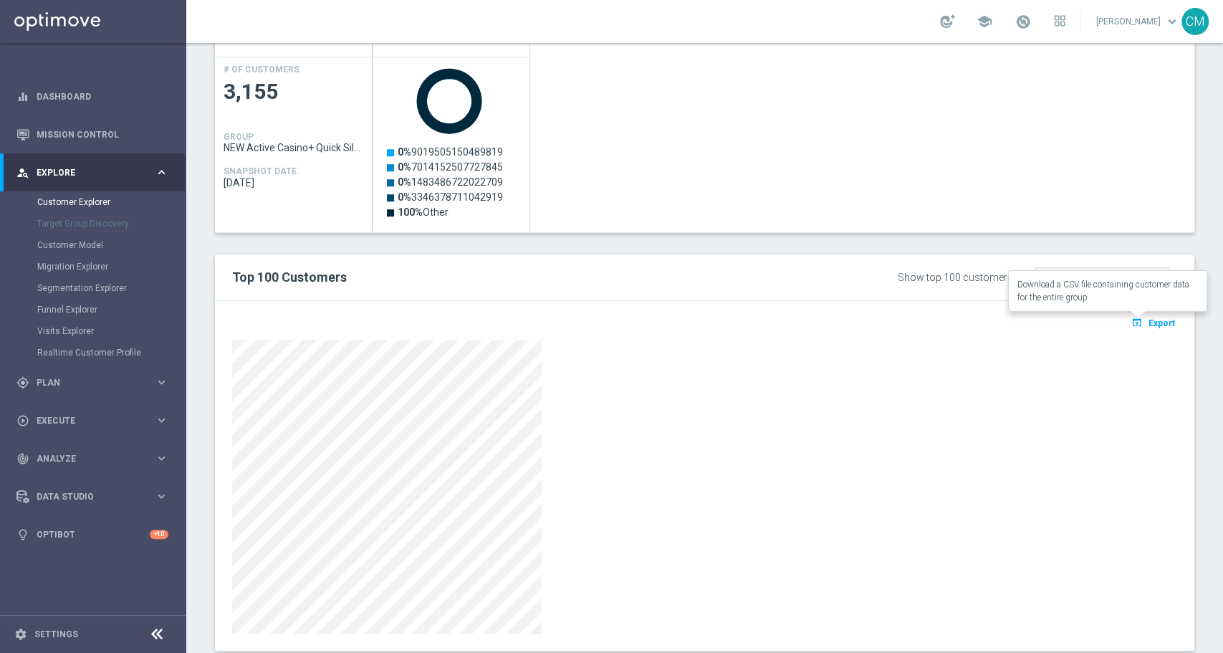
click at [1149, 318] on span "Export" at bounding box center [1162, 323] width 27 height 10
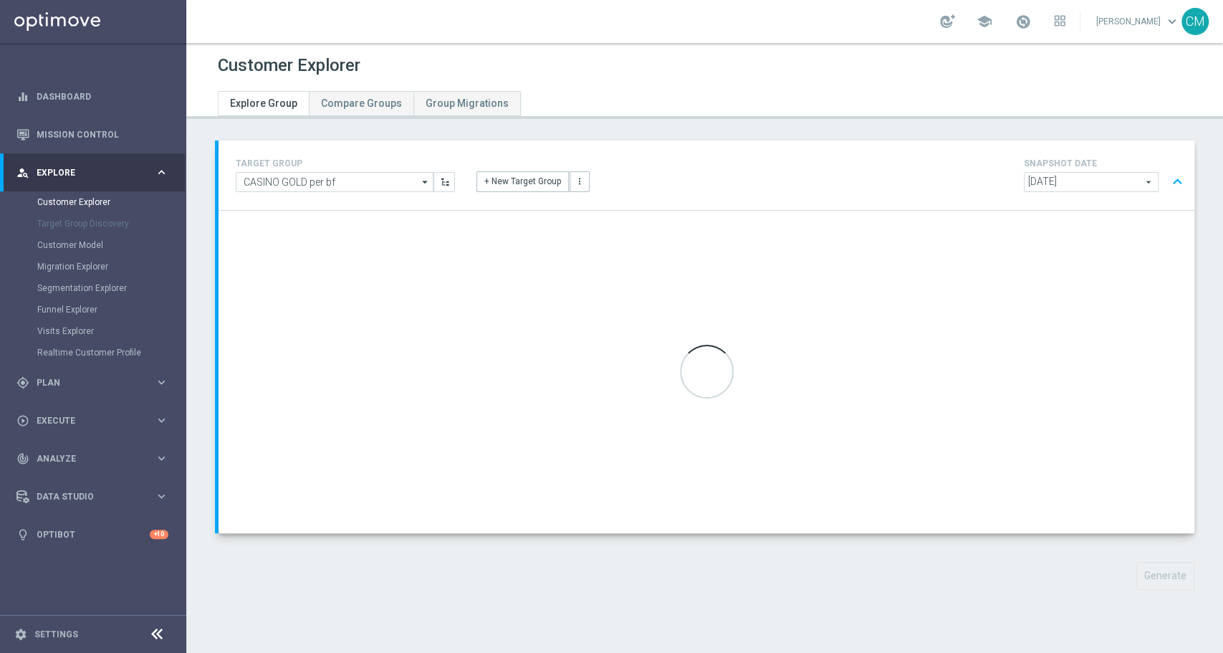
click at [541, 130] on div "Customer Explorer Explore Group Compare Groups Group Migrations TARGET GROUP CA…" at bounding box center [704, 348] width 1037 height 610
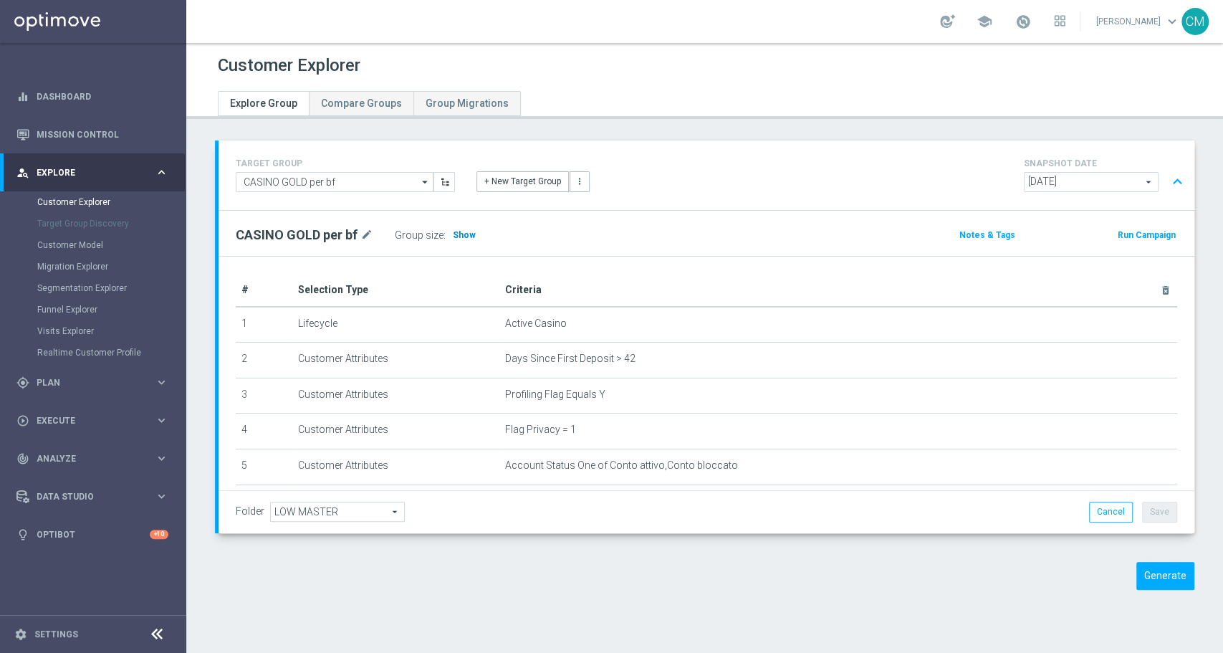
click at [461, 234] on span "Show" at bounding box center [464, 235] width 23 height 10
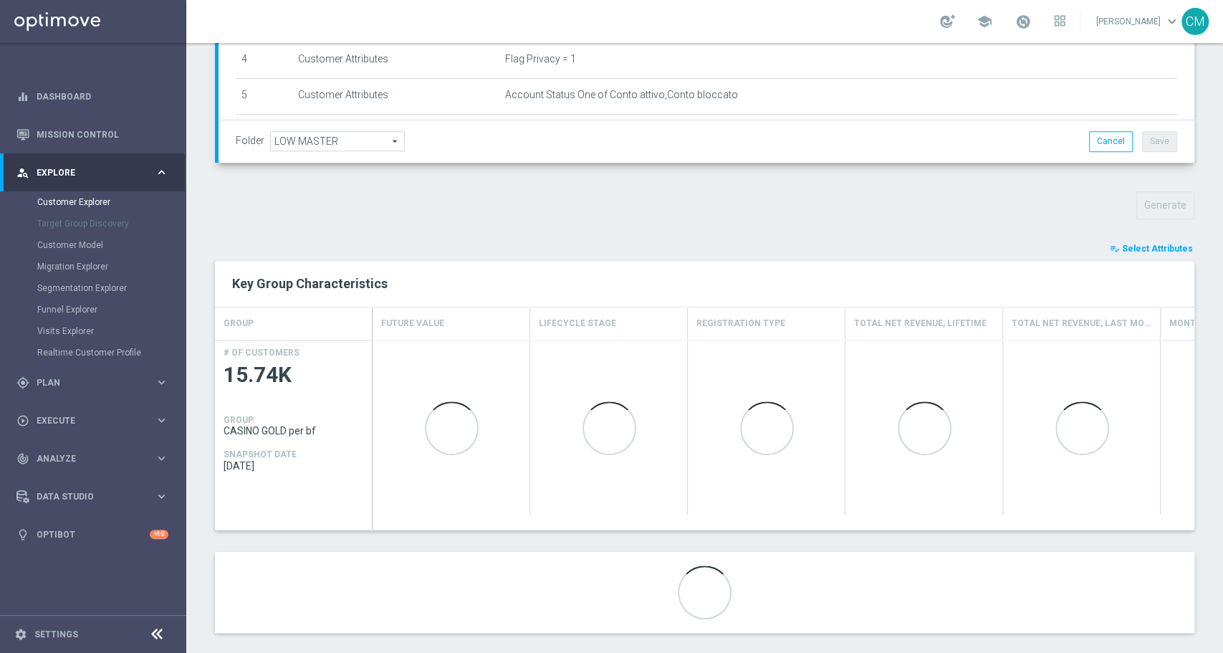
scroll to position [380, 0]
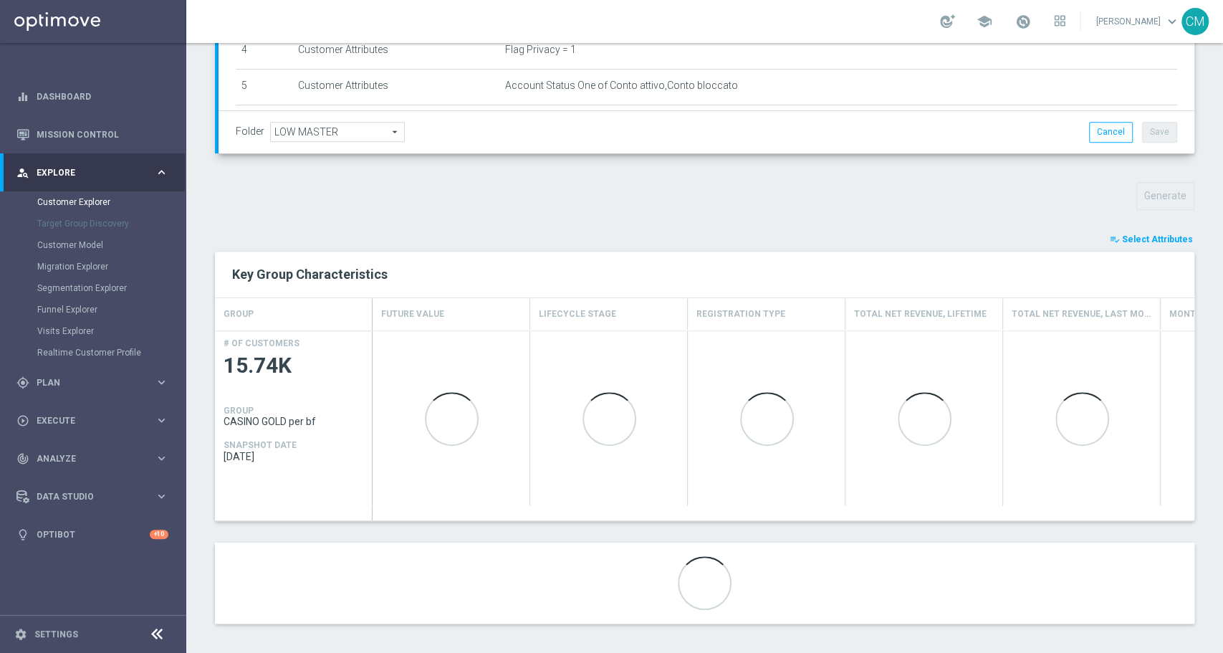
click at [1143, 234] on span "Select Attributes" at bounding box center [1157, 239] width 71 height 10
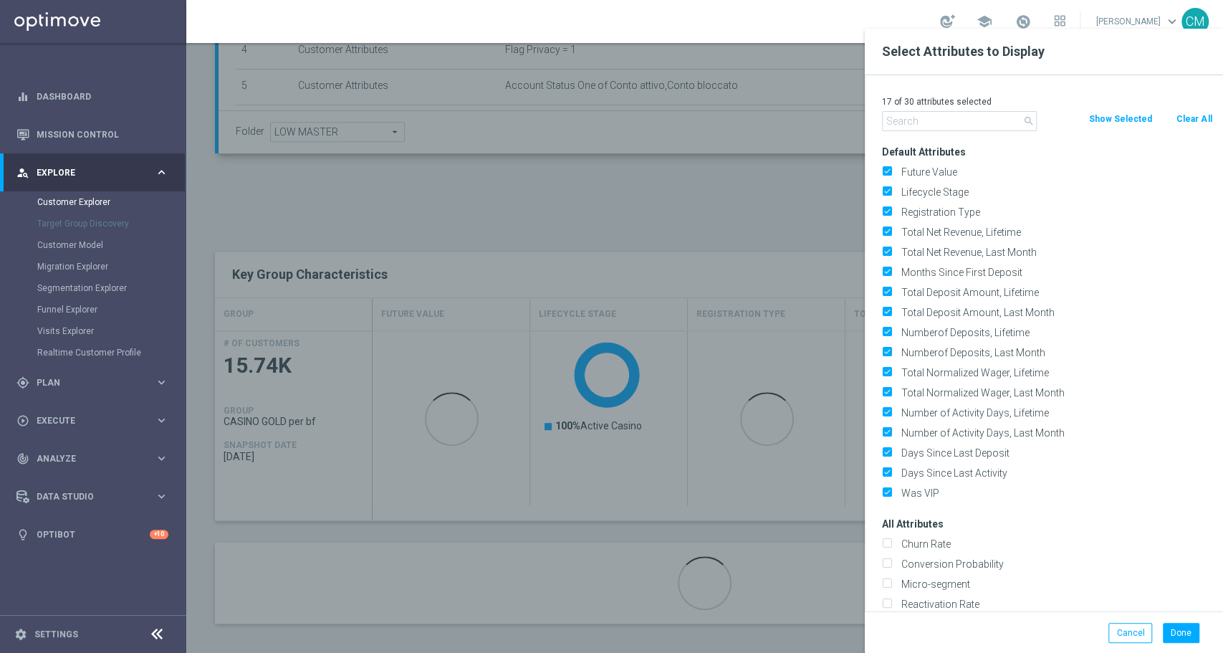
click at [1181, 123] on button "Clear All" at bounding box center [1194, 119] width 38 height 16
checkbox input "false"
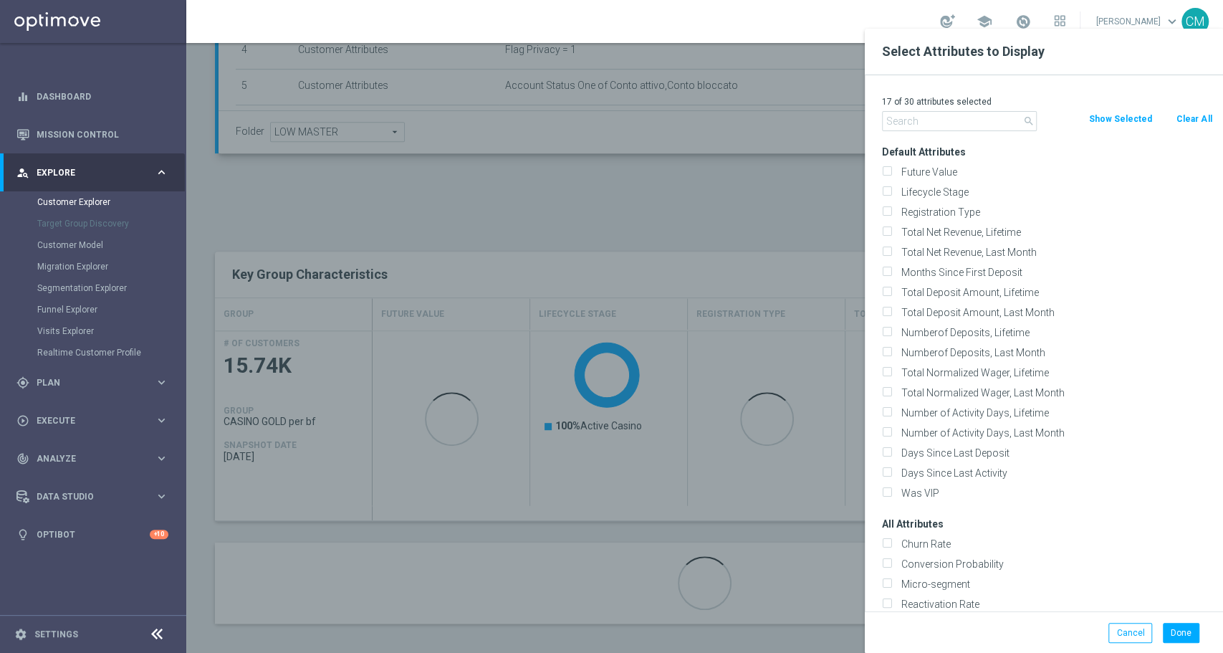
checkbox input "false"
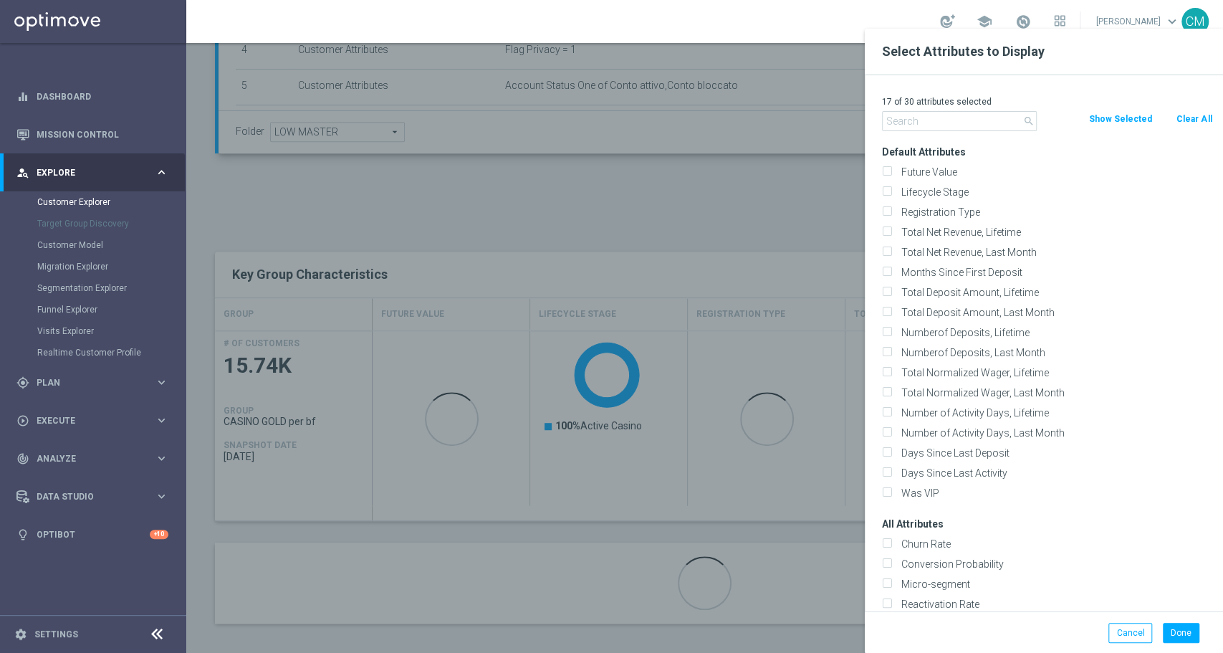
checkbox input "false"
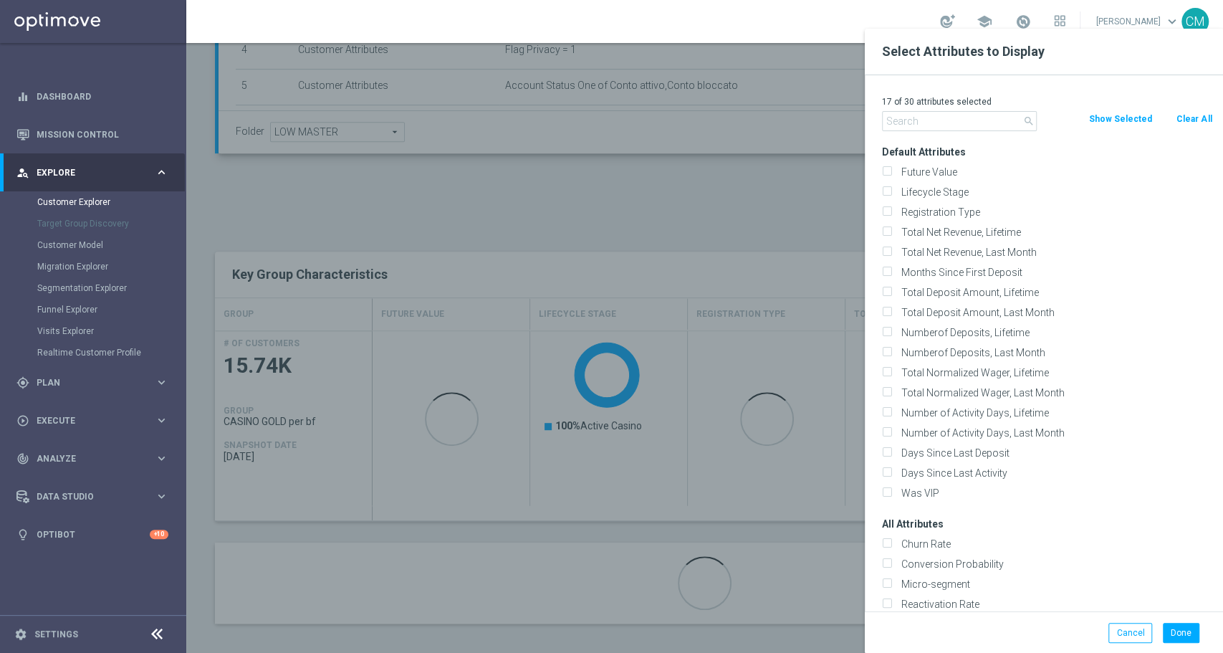
checkbox input "false"
click at [920, 127] on input "text" at bounding box center [959, 121] width 155 height 20
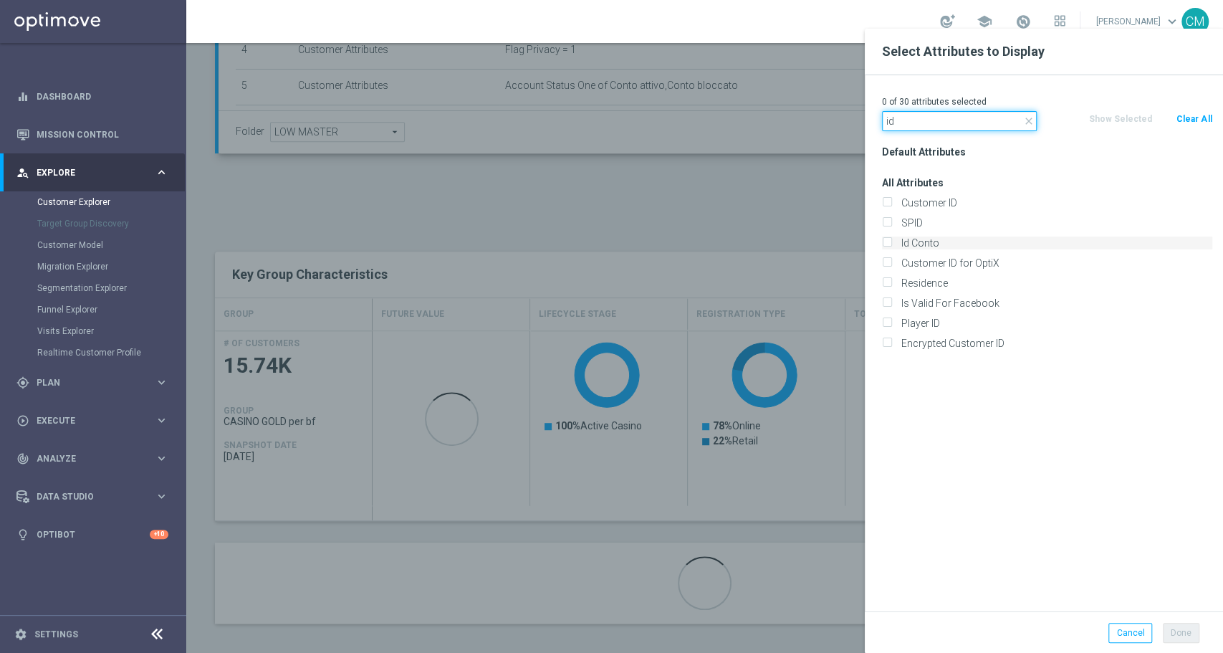
type input "id"
click at [936, 244] on label "Id Conto" at bounding box center [1054, 242] width 316 height 13
click at [891, 244] on input "Id Conto" at bounding box center [886, 244] width 9 height 9
checkbox input "true"
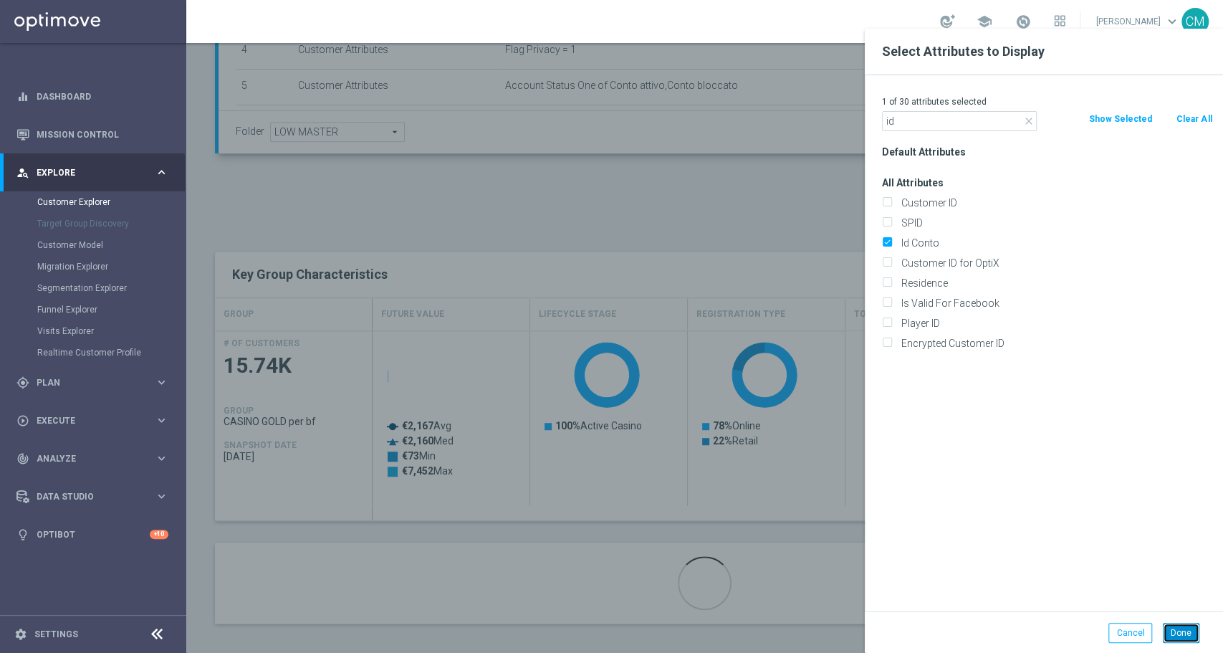
click at [1186, 628] on button "Done" at bounding box center [1181, 633] width 37 height 20
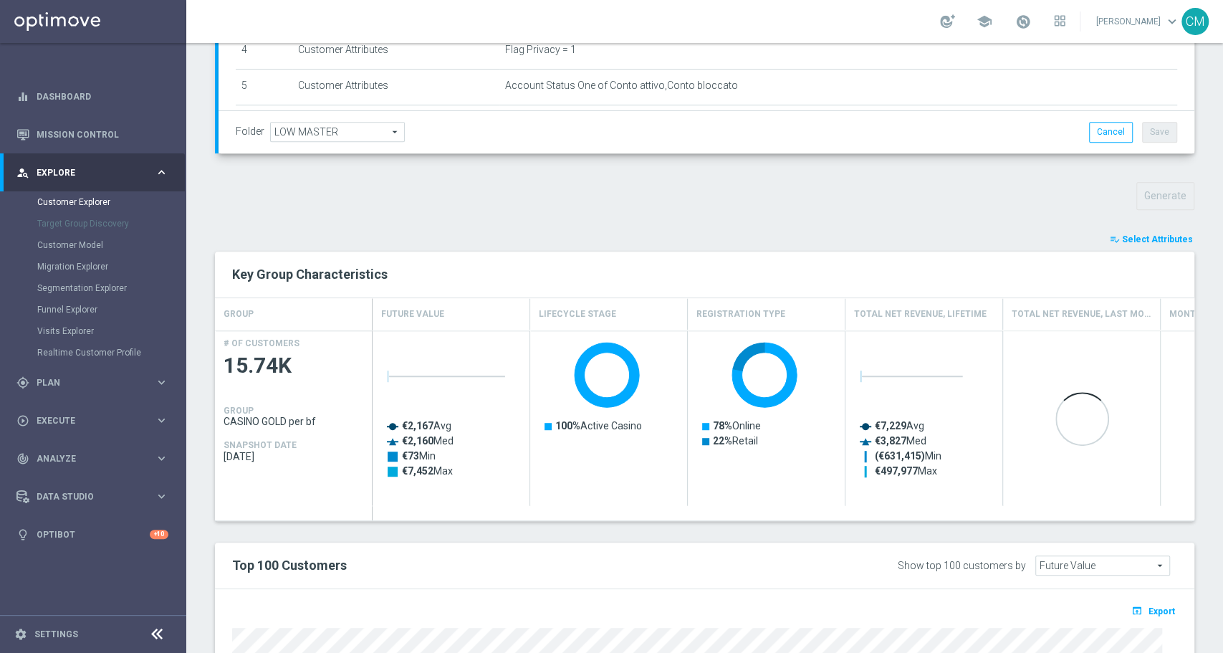
type input "Search"
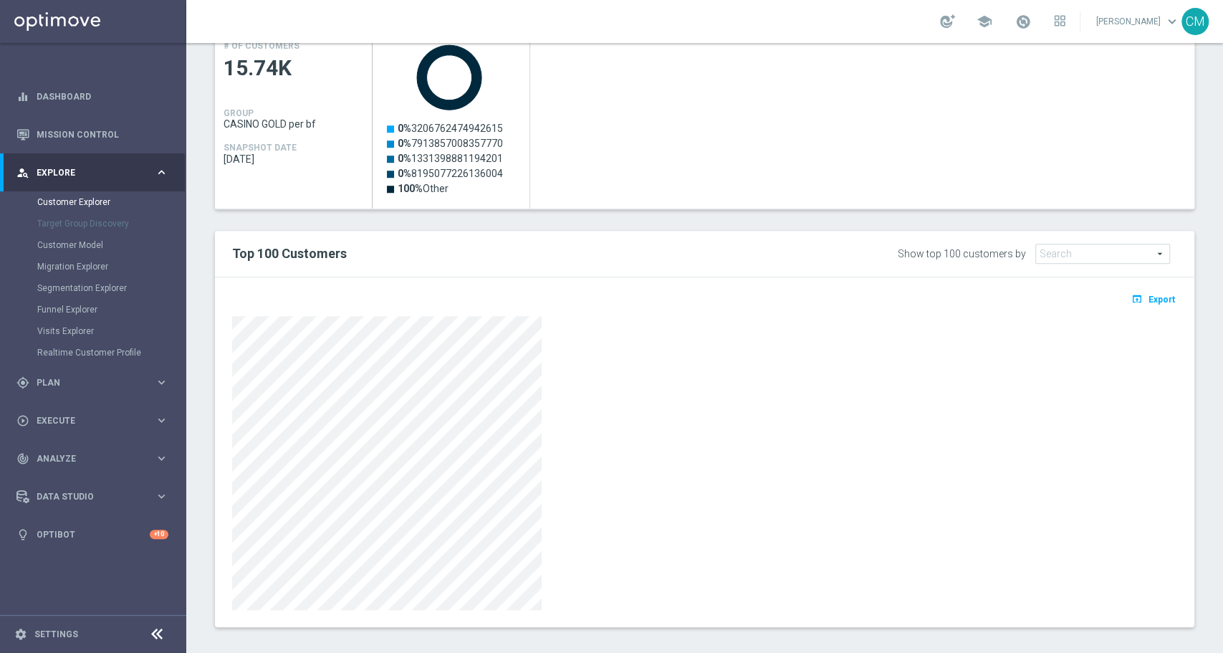
scroll to position [678, 0]
click at [1154, 295] on span "Export" at bounding box center [1162, 299] width 27 height 10
